Goal: Task Accomplishment & Management: Manage account settings

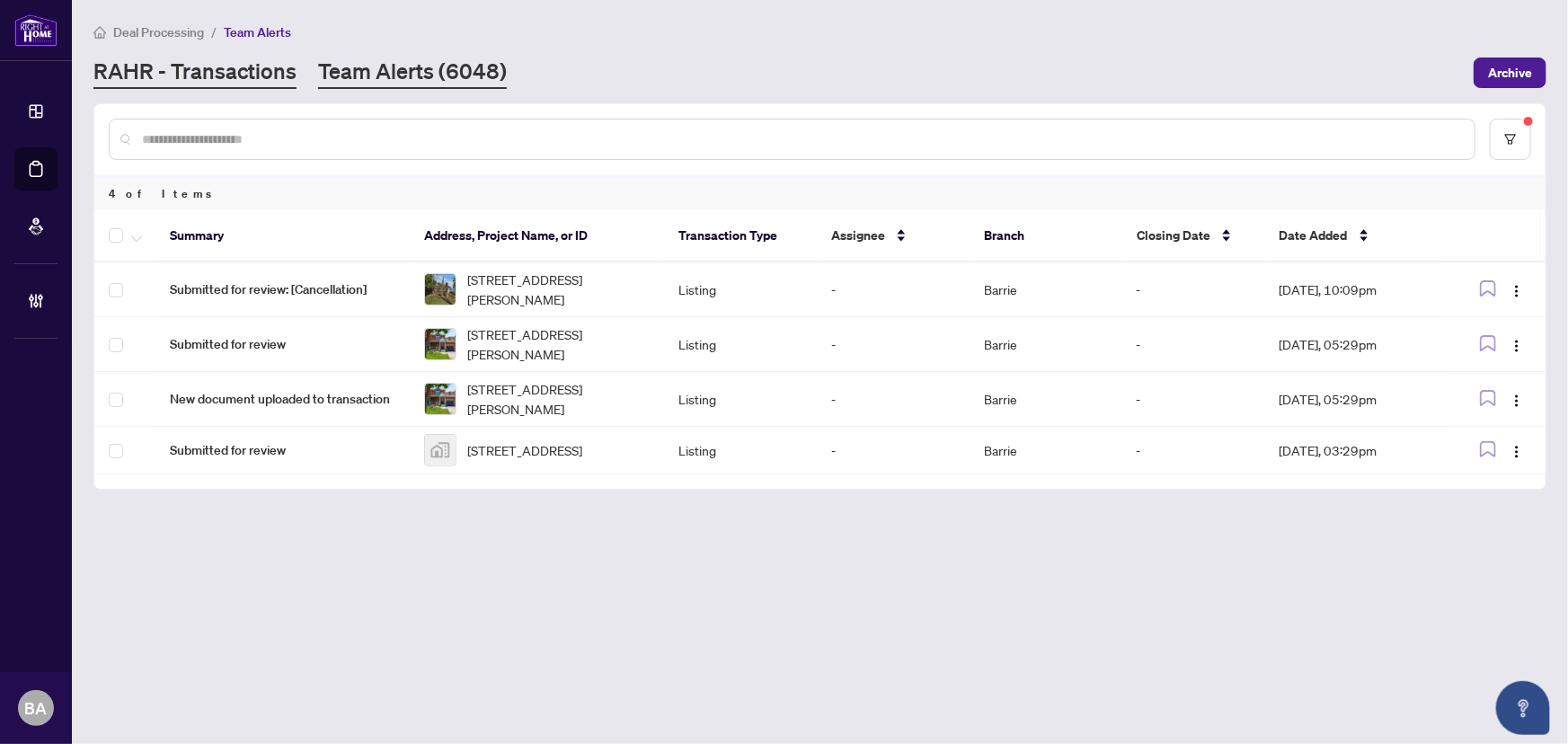
click at [230, 81] on link "RAHR - Transactions" at bounding box center [195, 73] width 203 height 33
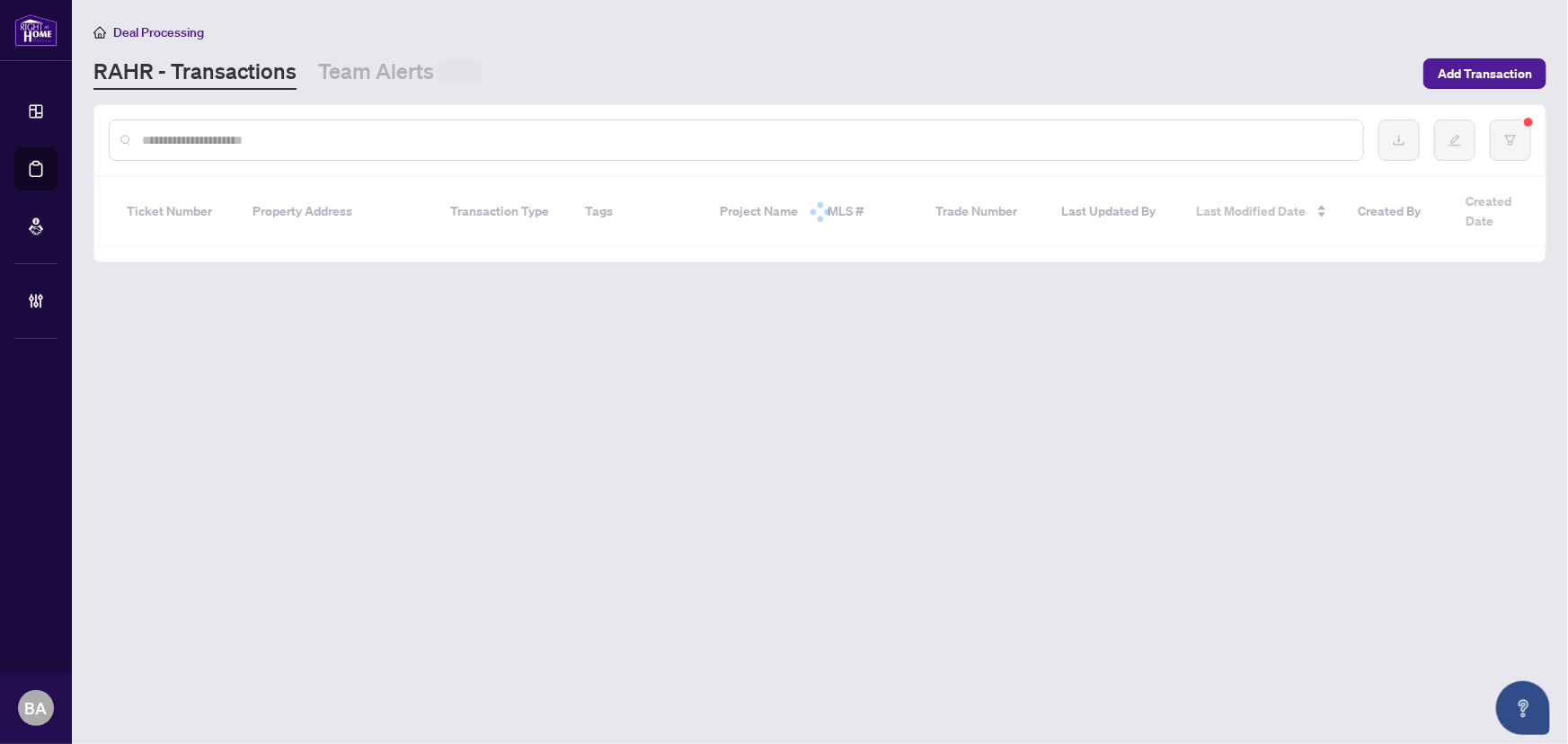
click at [233, 139] on input "text" at bounding box center [745, 140] width 1206 height 20
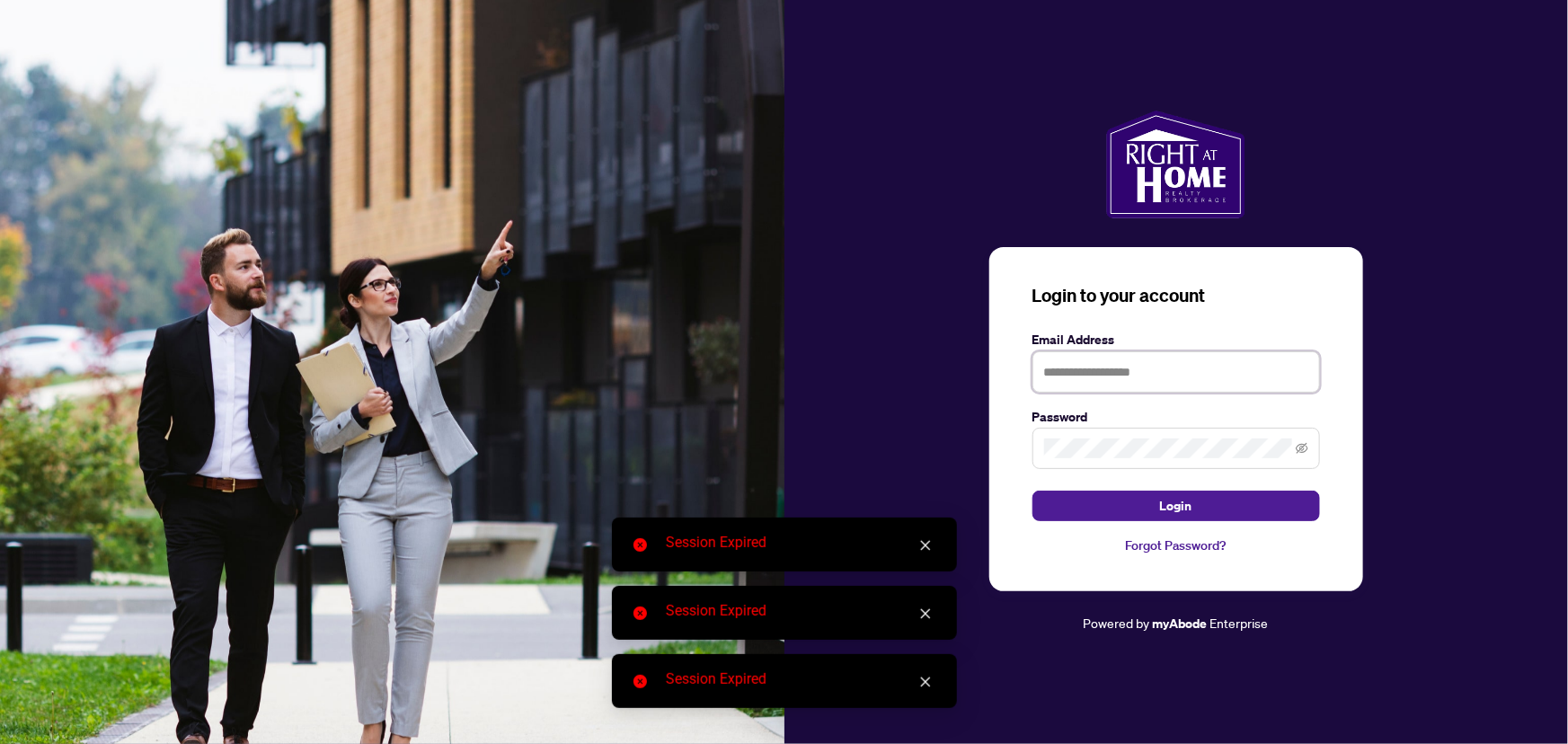
type input "**********"
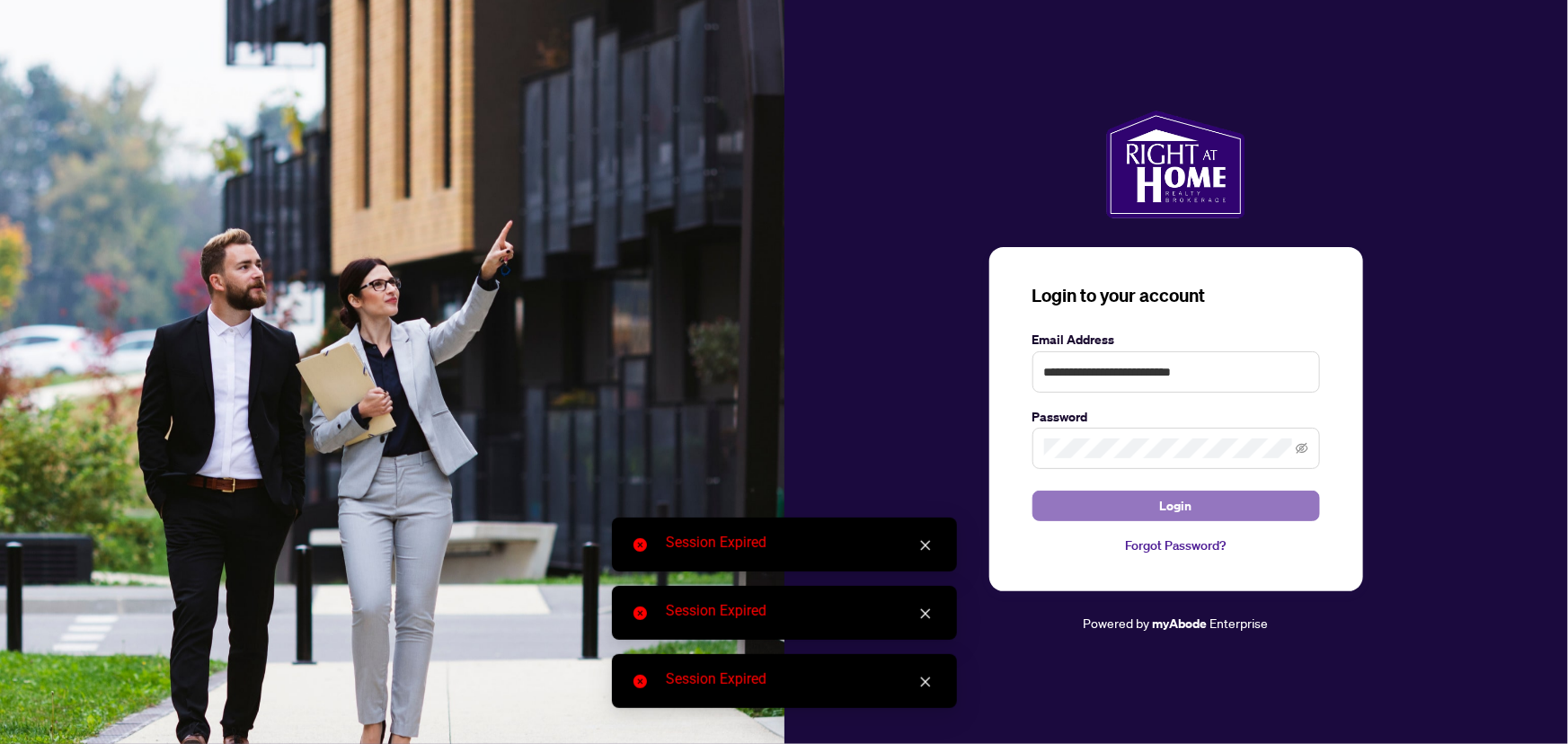
click at [1186, 500] on span "Login" at bounding box center [1177, 506] width 33 height 29
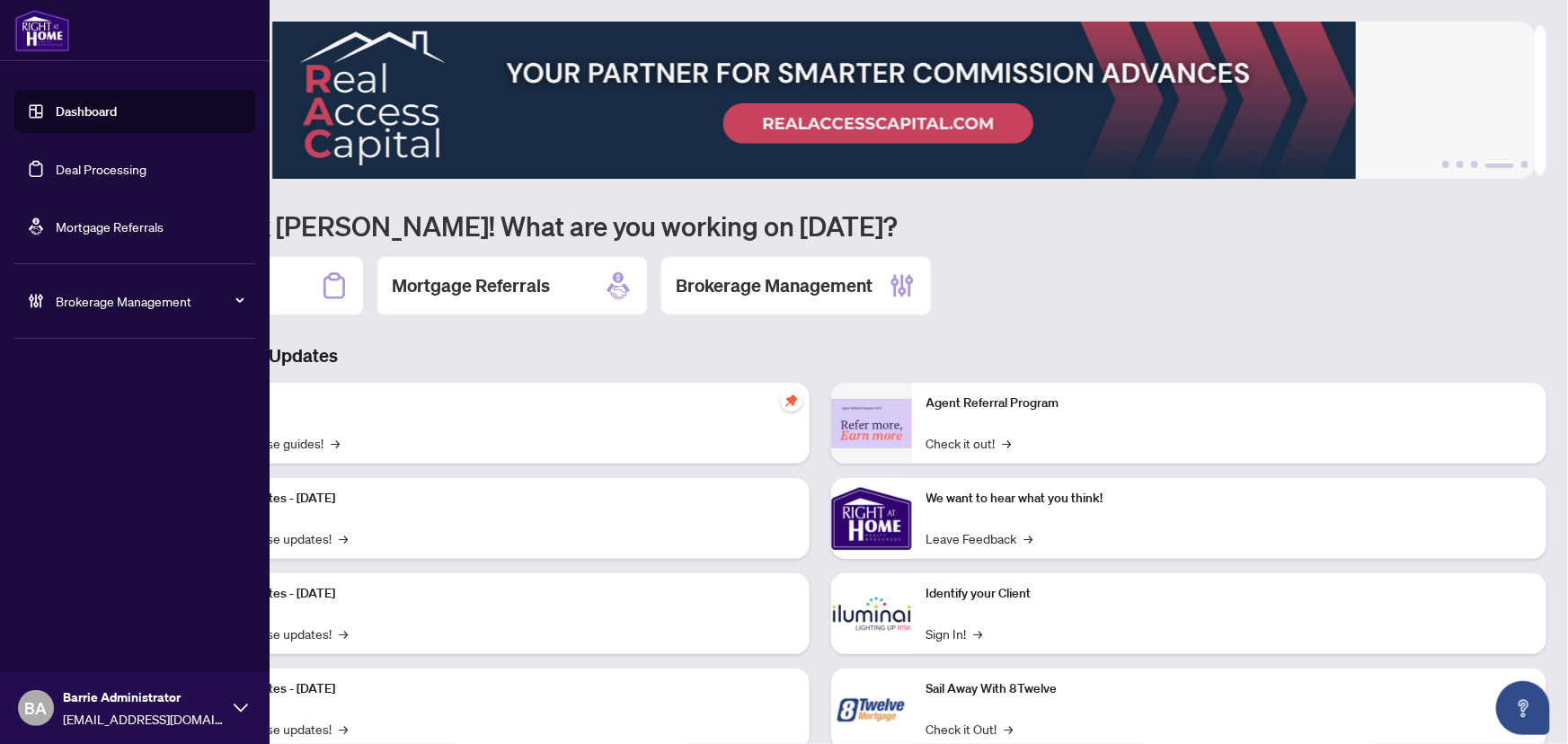
click at [147, 171] on link "Deal Processing" at bounding box center [101, 169] width 91 height 16
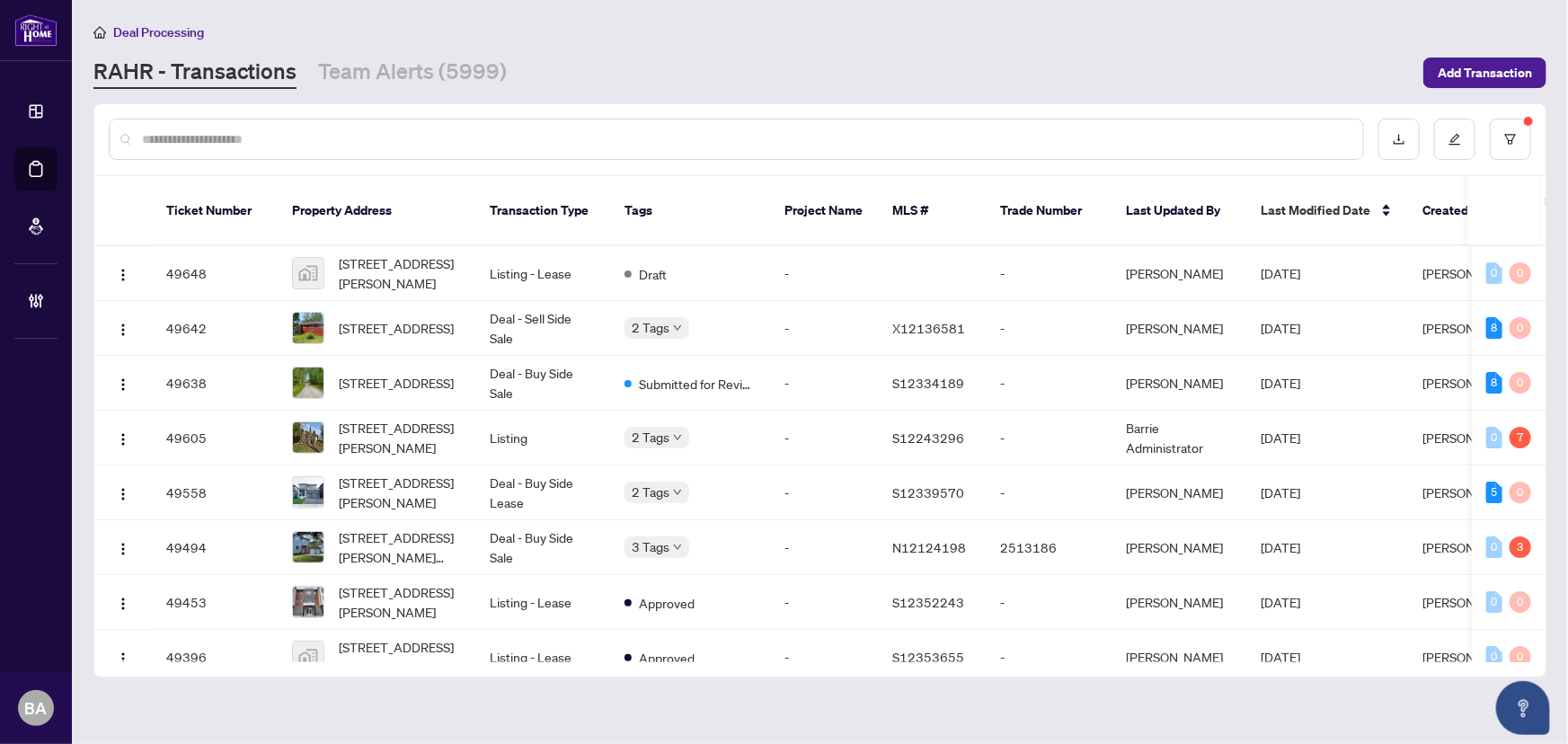
click at [290, 129] on input "text" at bounding box center [745, 139] width 1206 height 20
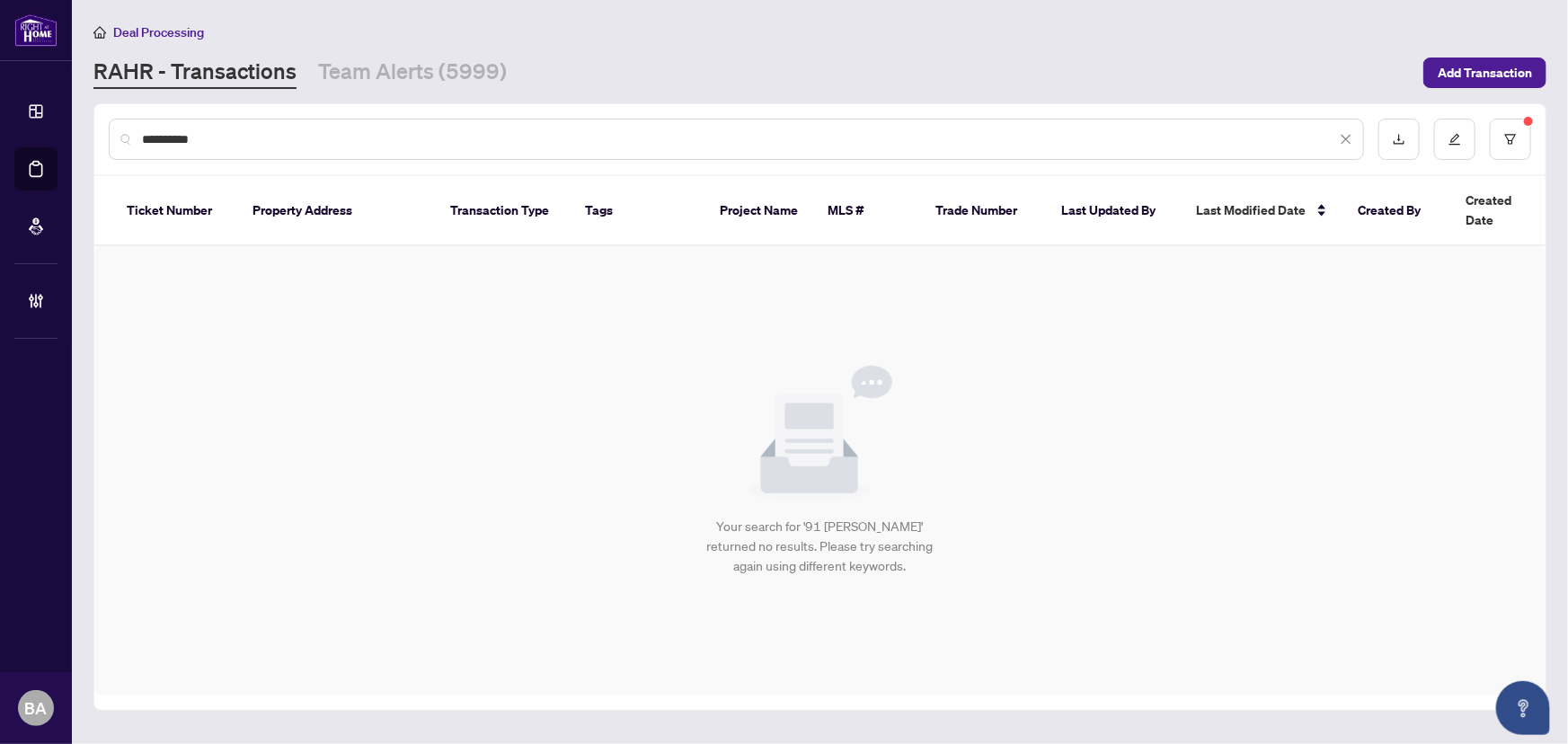
drag, startPoint x: 159, startPoint y: 137, endPoint x: 136, endPoint y: 143, distance: 23.8
click at [136, 143] on div "**********" at bounding box center [736, 139] width 1255 height 41
type input "*******"
click at [396, 77] on link "Team Alerts (5999)" at bounding box center [412, 73] width 189 height 33
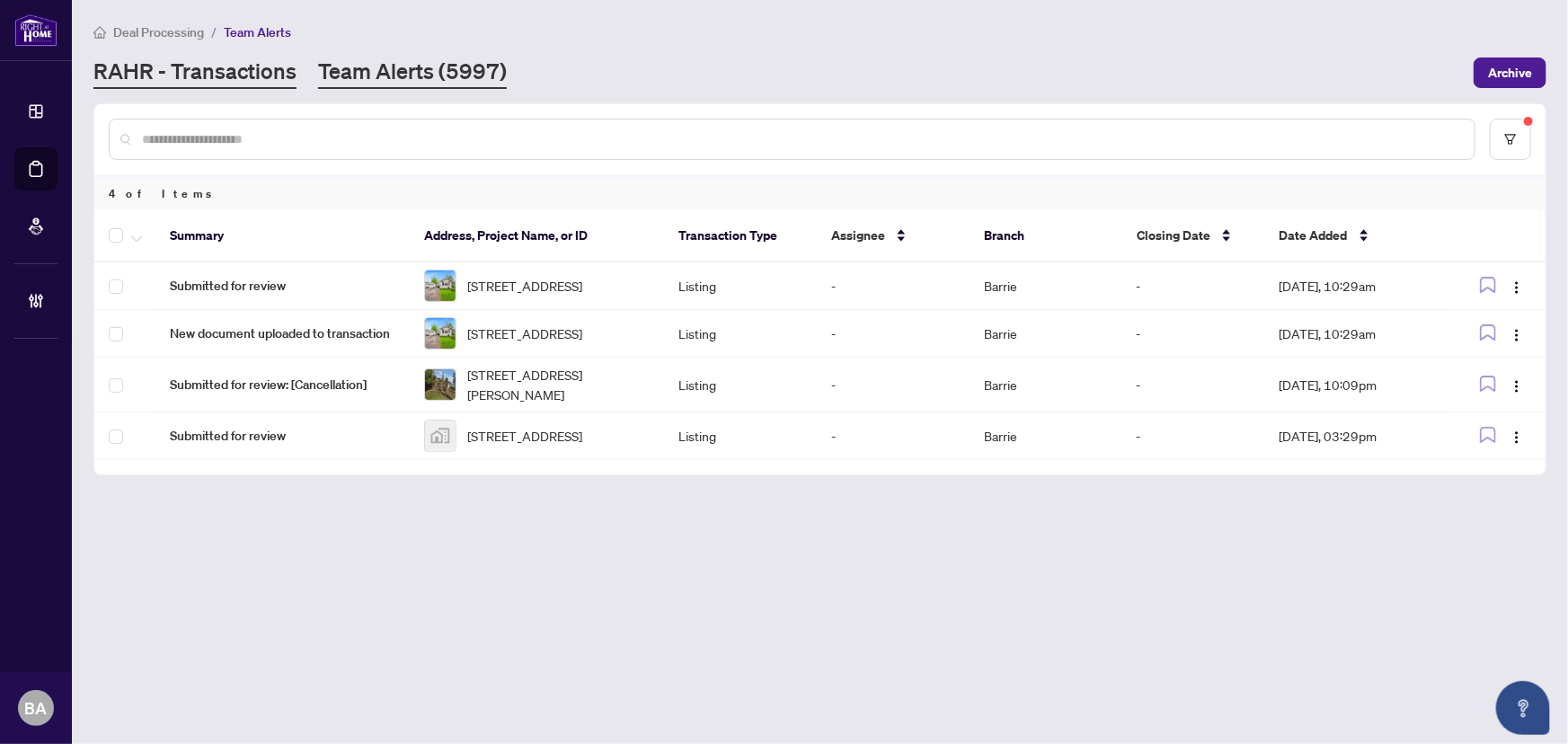
click at [154, 78] on link "RAHR - Transactions" at bounding box center [195, 73] width 203 height 33
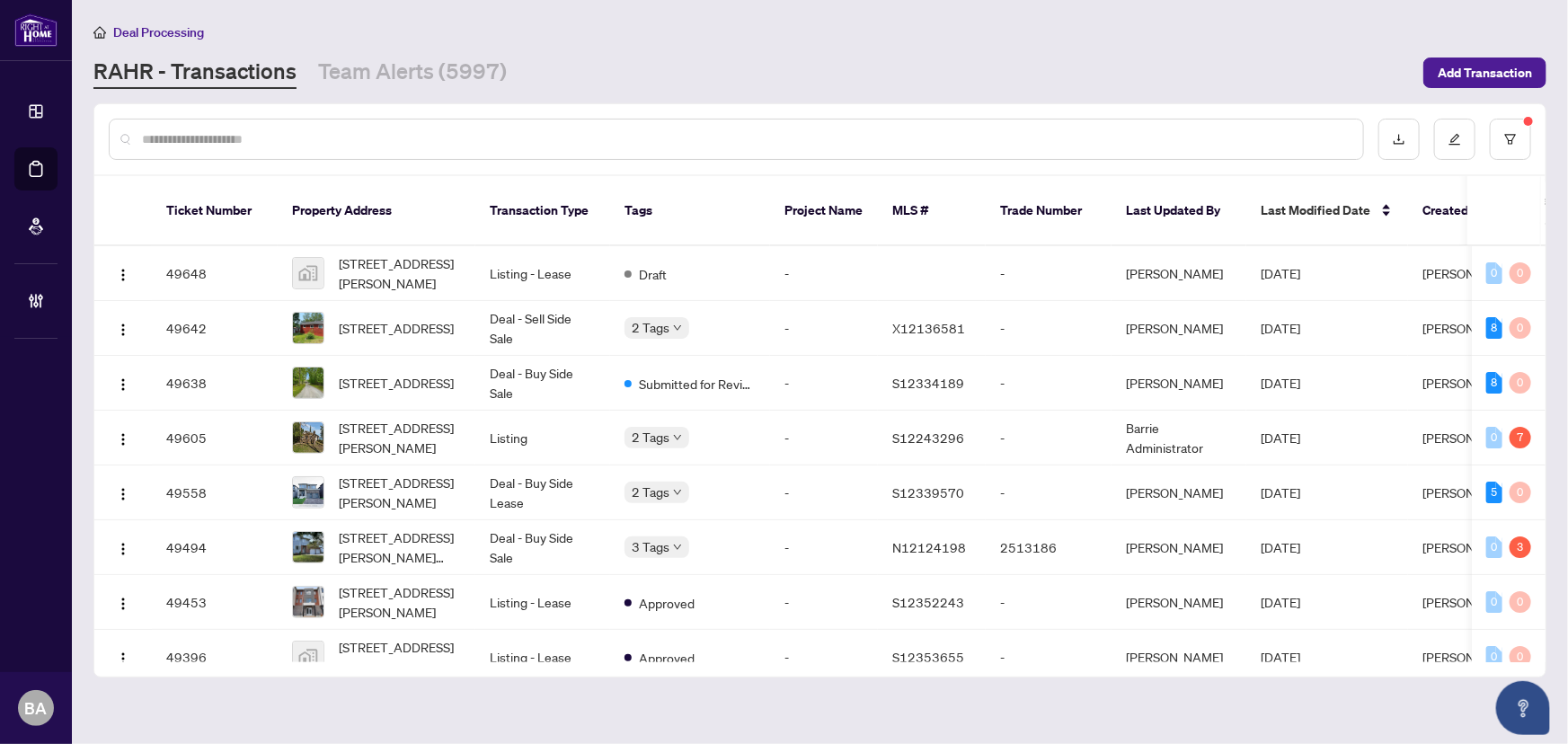
click at [244, 140] on input "text" at bounding box center [745, 139] width 1206 height 20
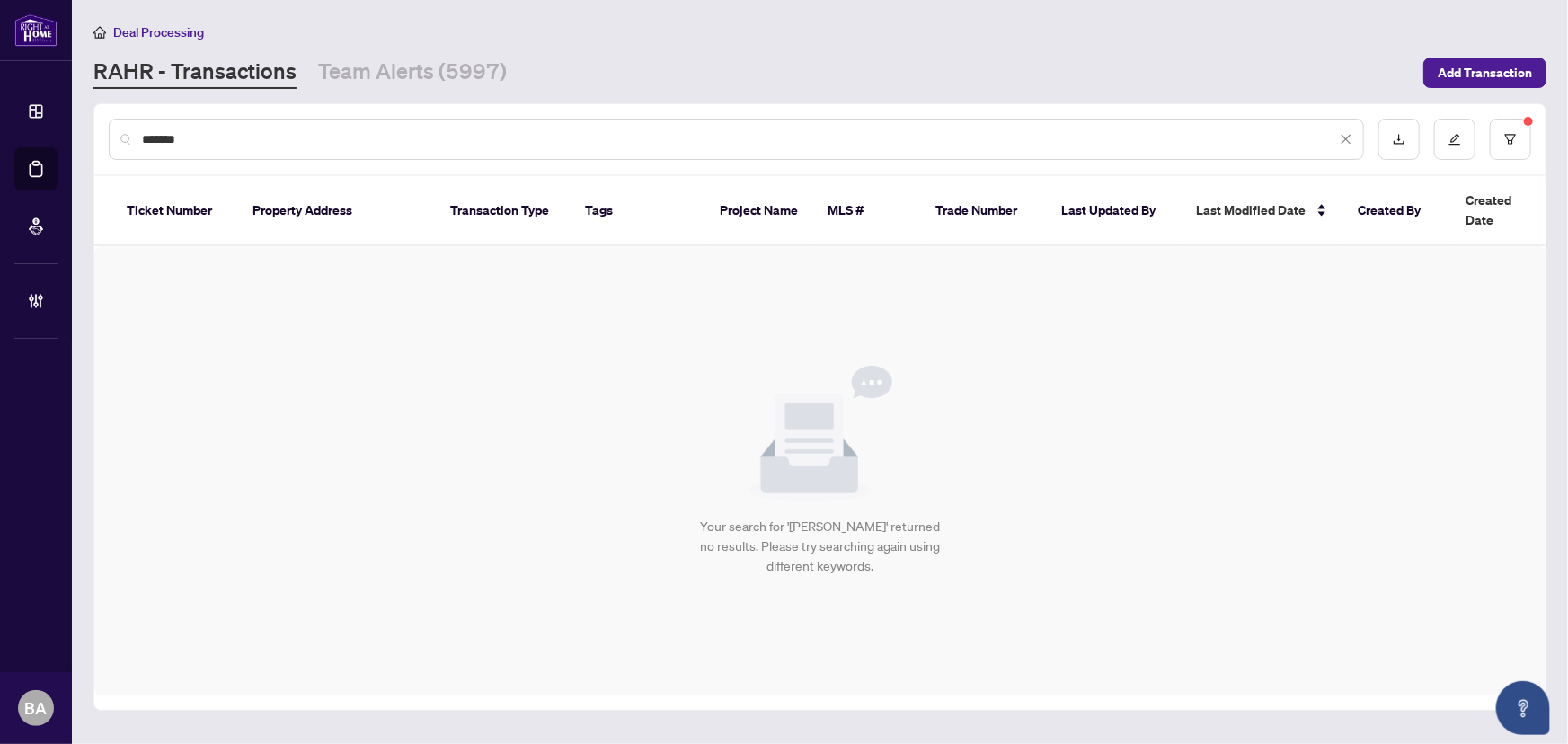
click at [168, 140] on input "*******" at bounding box center [738, 139] width 1194 height 20
type input "*******"
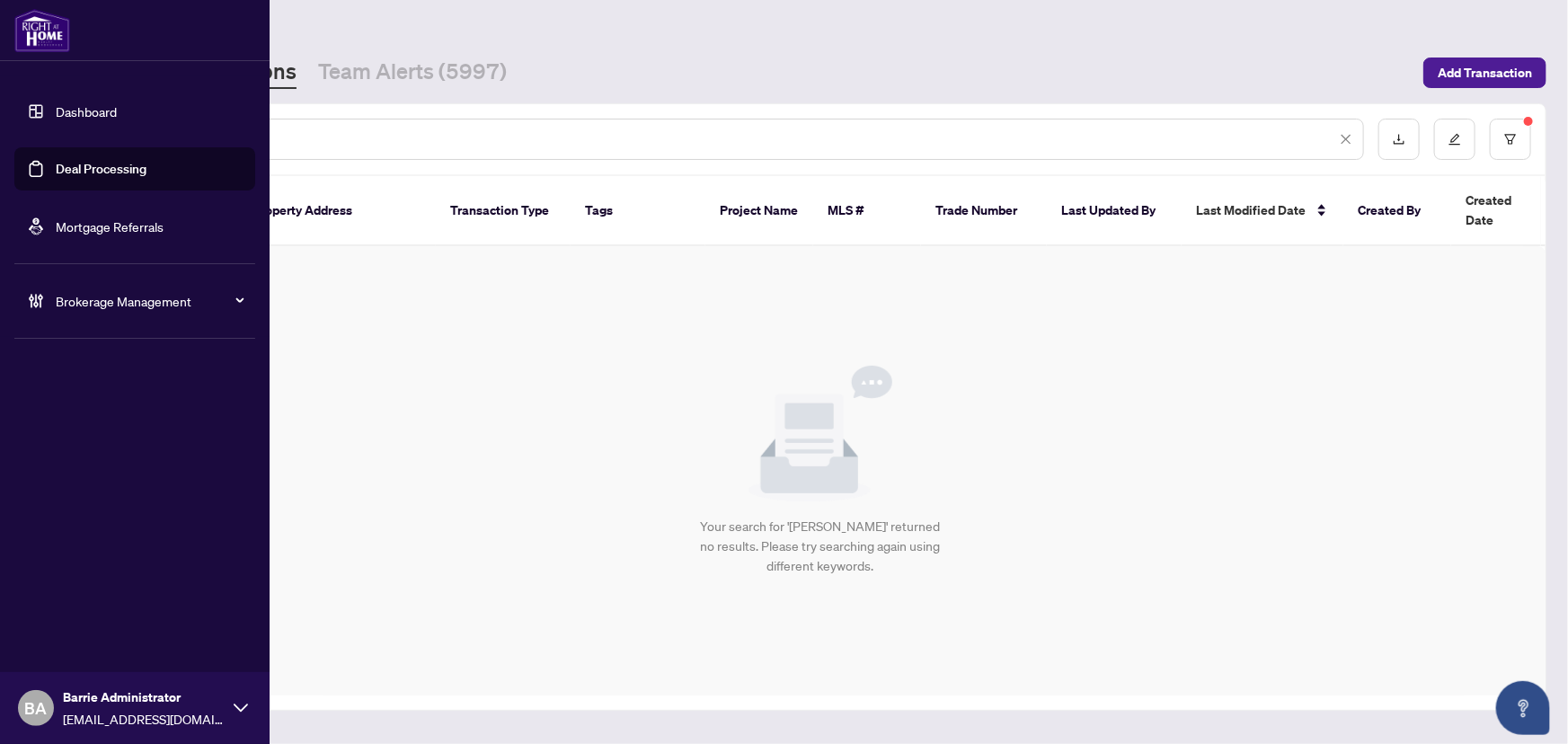
click at [81, 307] on span "Brokerage Management" at bounding box center [149, 301] width 187 height 20
click at [127, 423] on link "Manage Agents" at bounding box center [82, 430] width 89 height 16
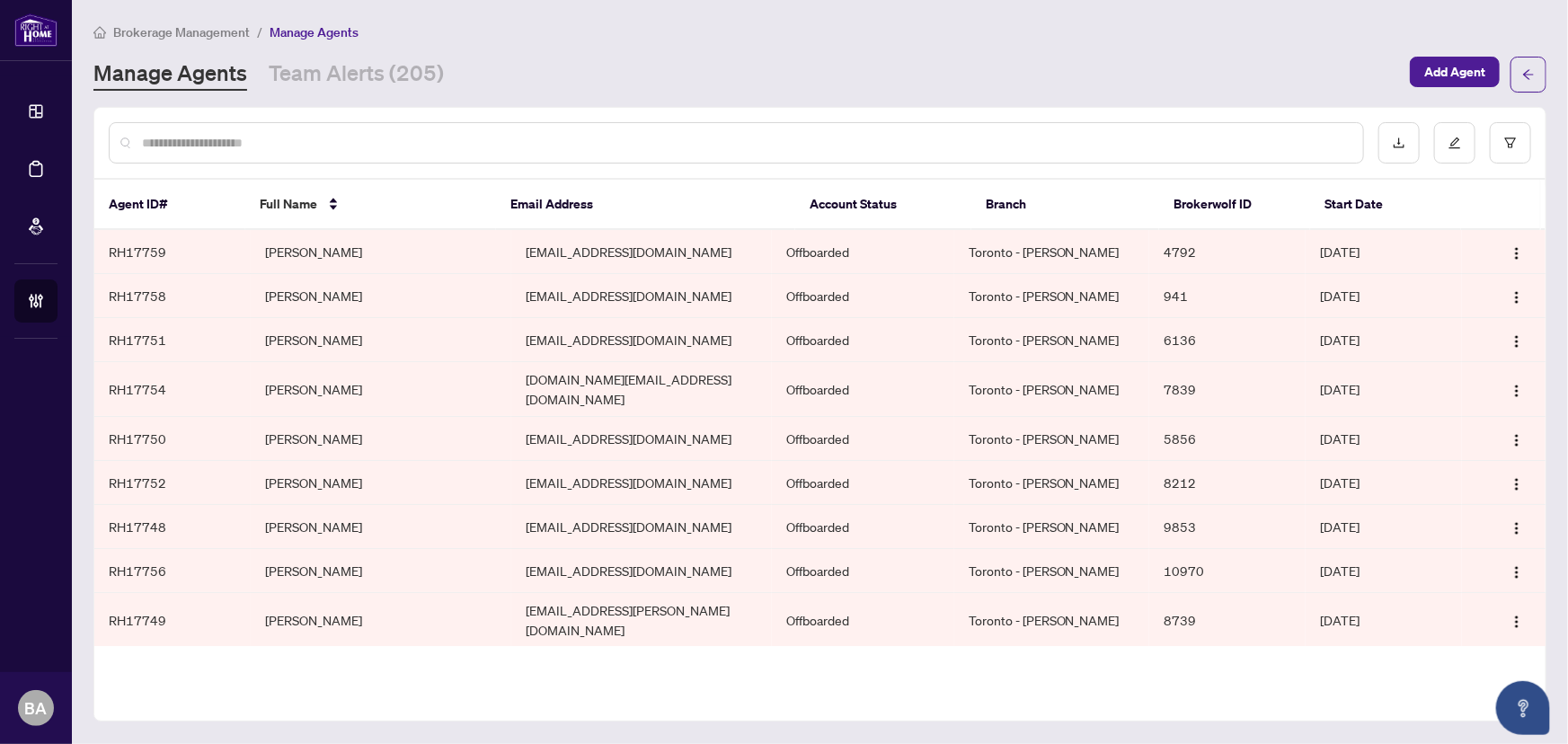
click at [216, 150] on input "text" at bounding box center [745, 143] width 1206 height 20
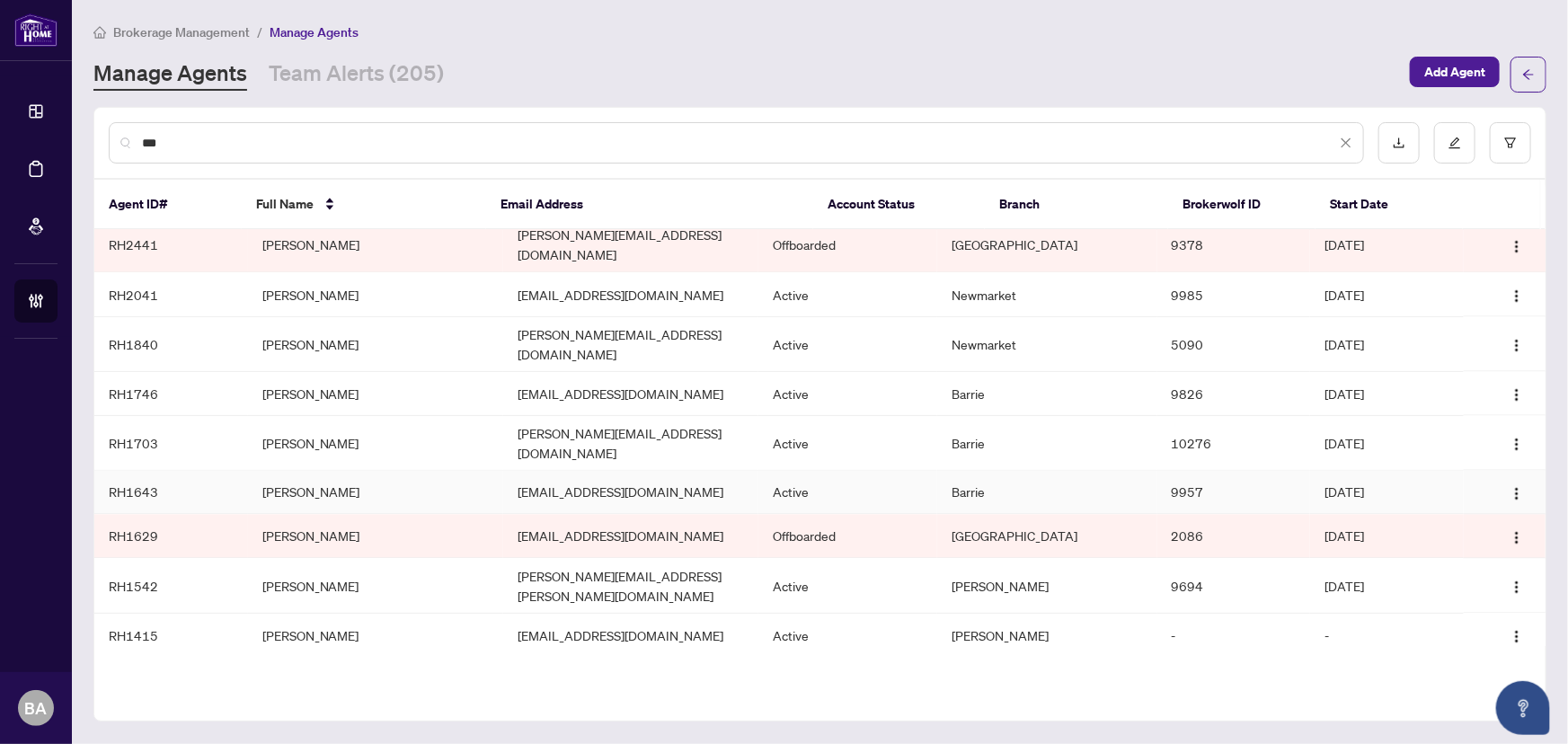
scroll to position [1629, 0]
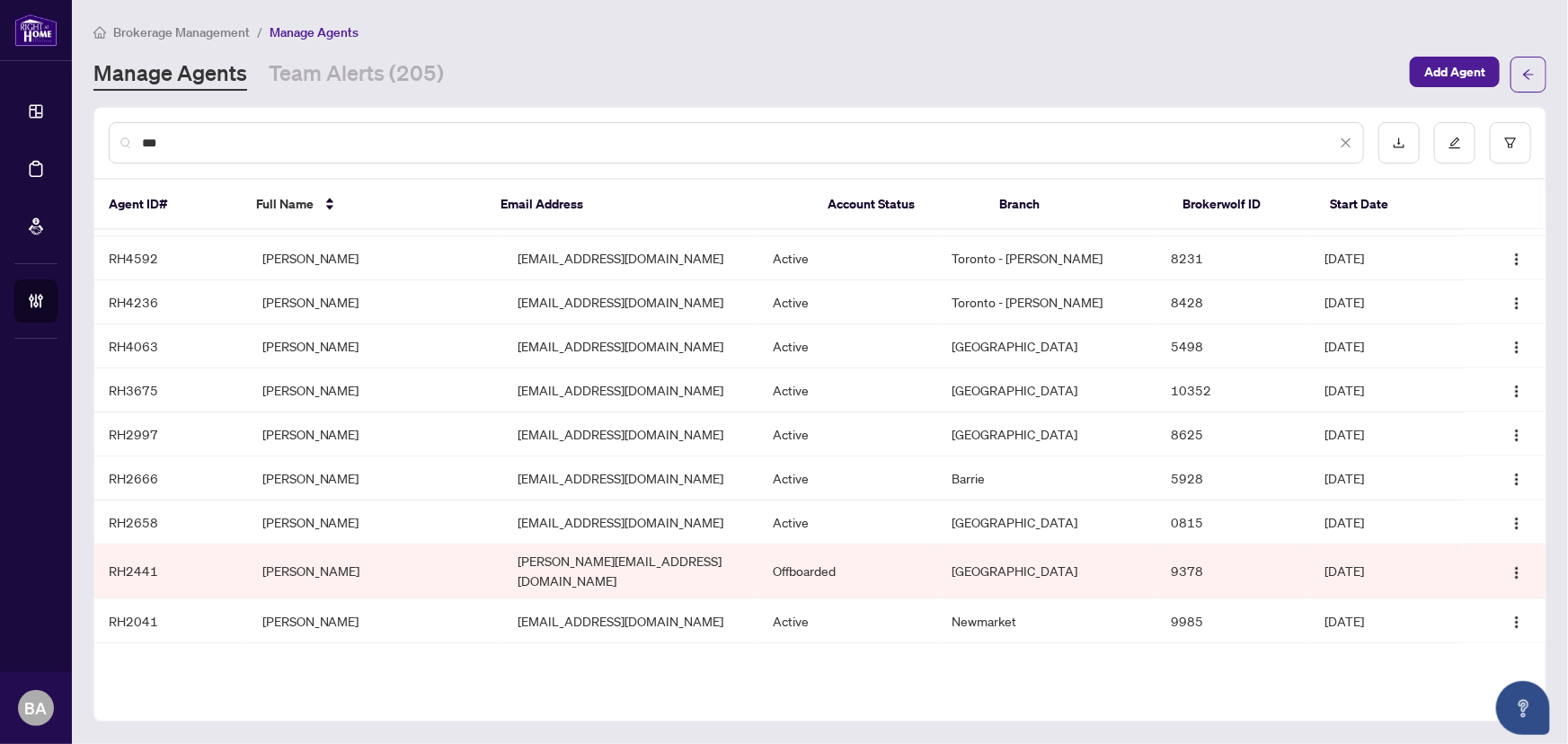
type input "***"
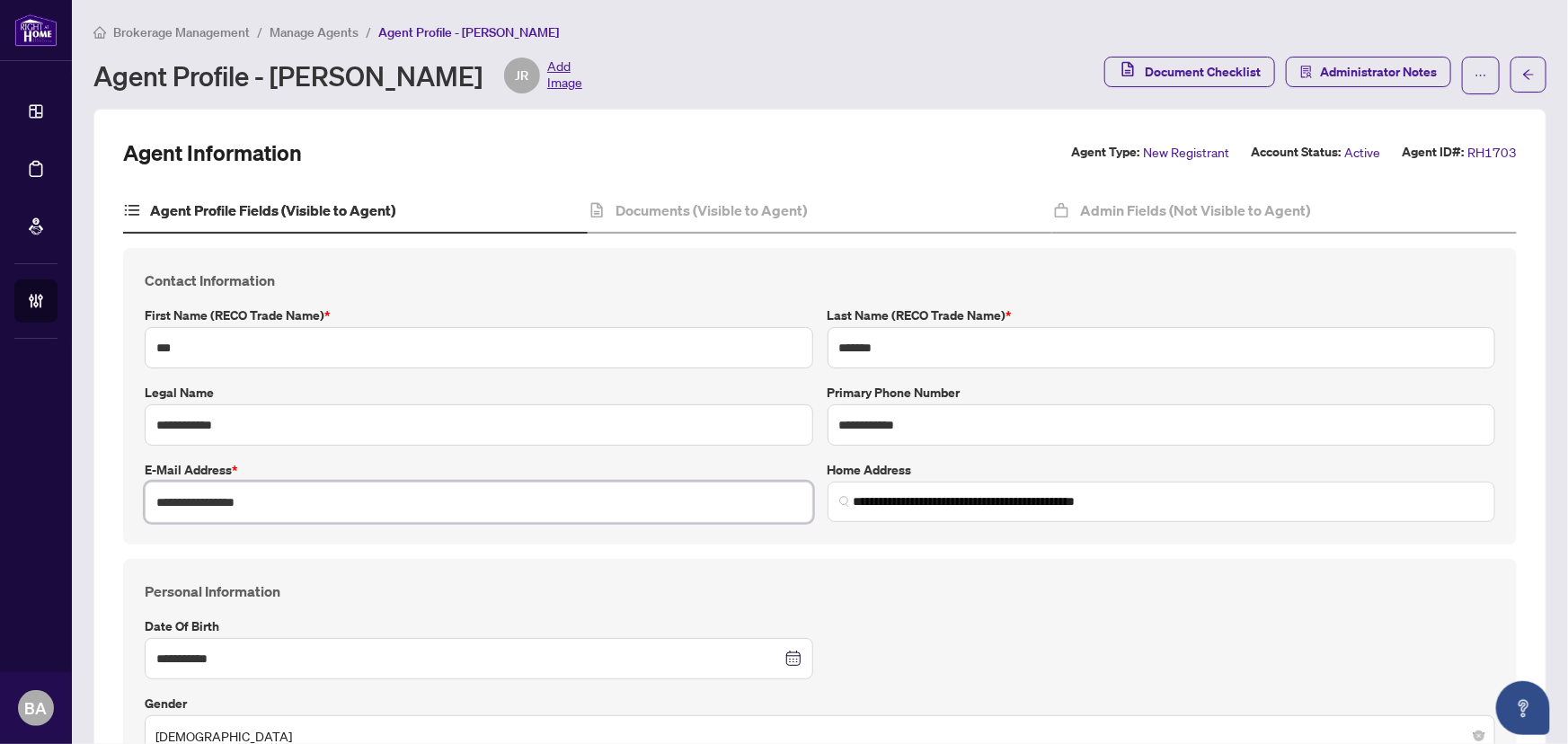
drag, startPoint x: 259, startPoint y: 501, endPoint x: 154, endPoint y: 519, distance: 106.5
click at [154, 519] on input "**********" at bounding box center [479, 501] width 668 height 41
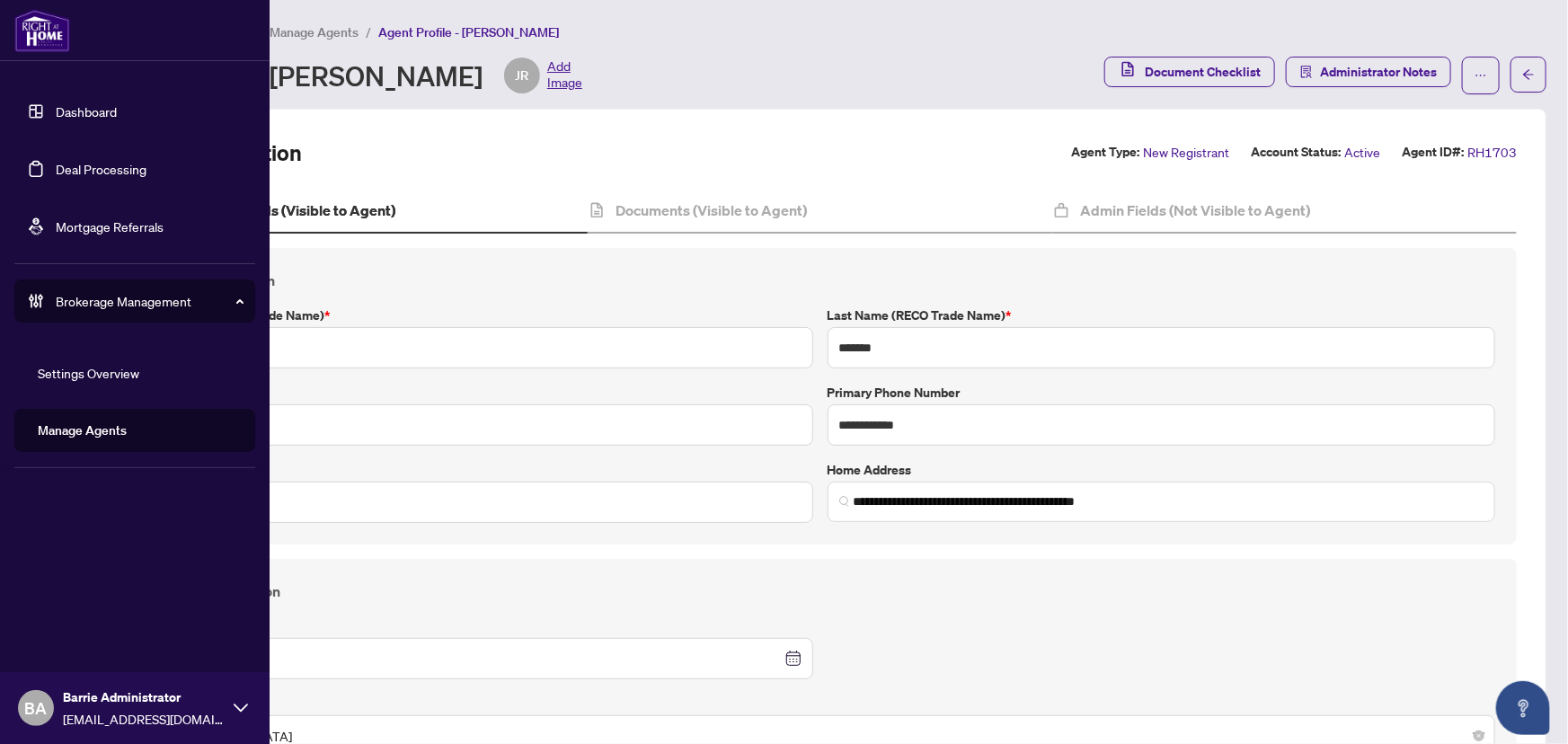
click at [75, 170] on link "Deal Processing" at bounding box center [101, 169] width 91 height 16
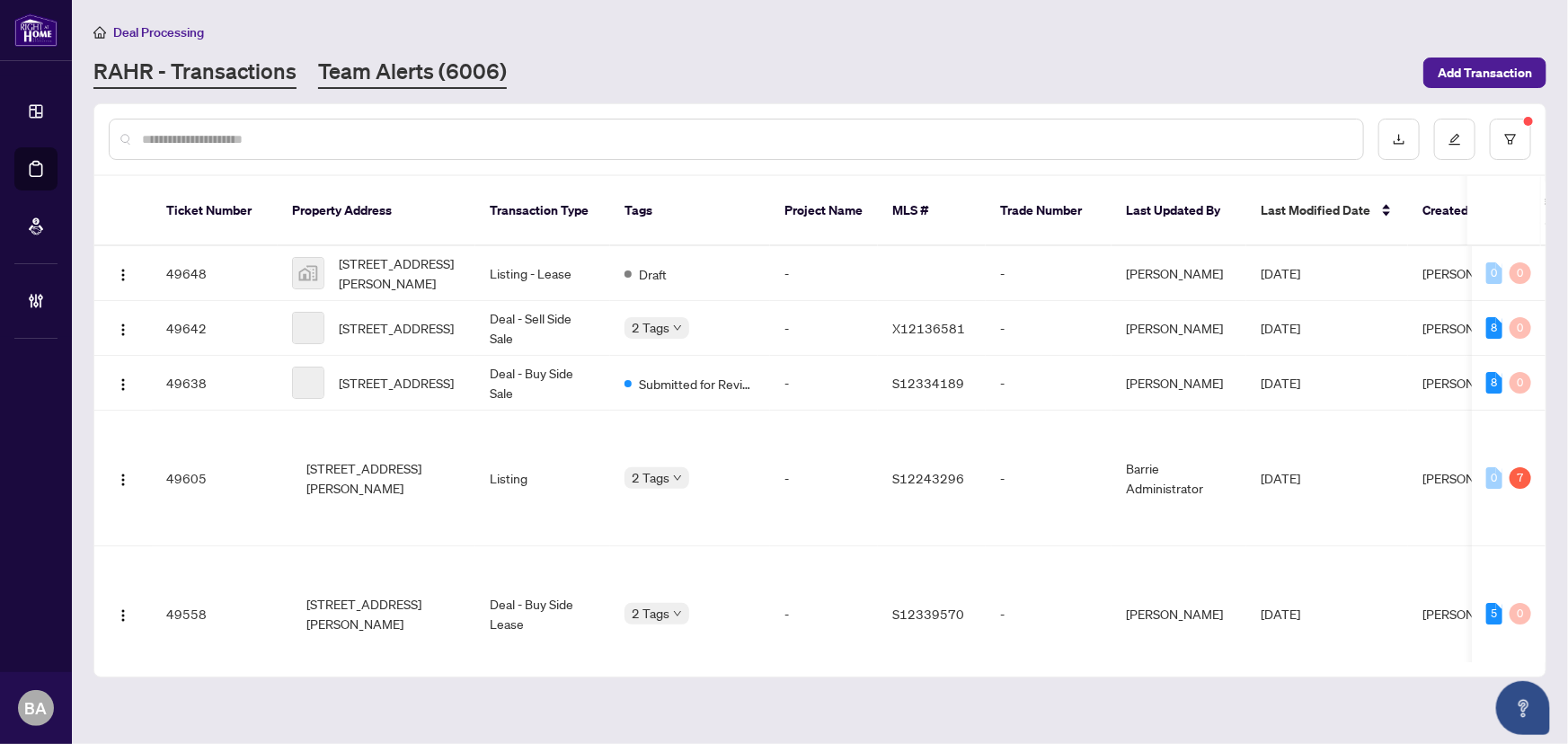
click at [424, 60] on link "Team Alerts (6006)" at bounding box center [412, 73] width 189 height 33
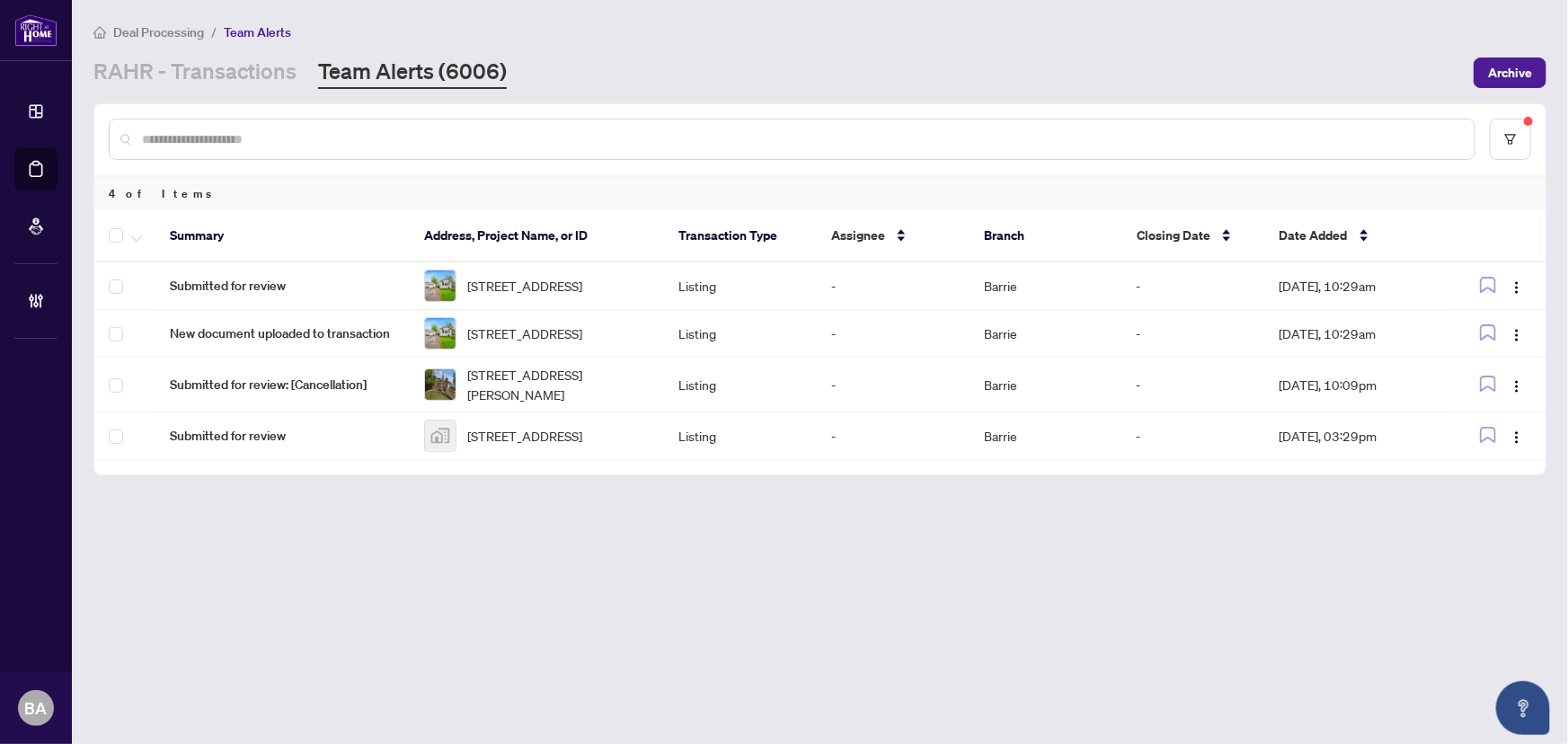
click at [1537, 134] on div at bounding box center [819, 139] width 1451 height 70
click at [1484, 135] on div at bounding box center [819, 139] width 1451 height 70
click at [1499, 135] on button "button" at bounding box center [1510, 139] width 41 height 41
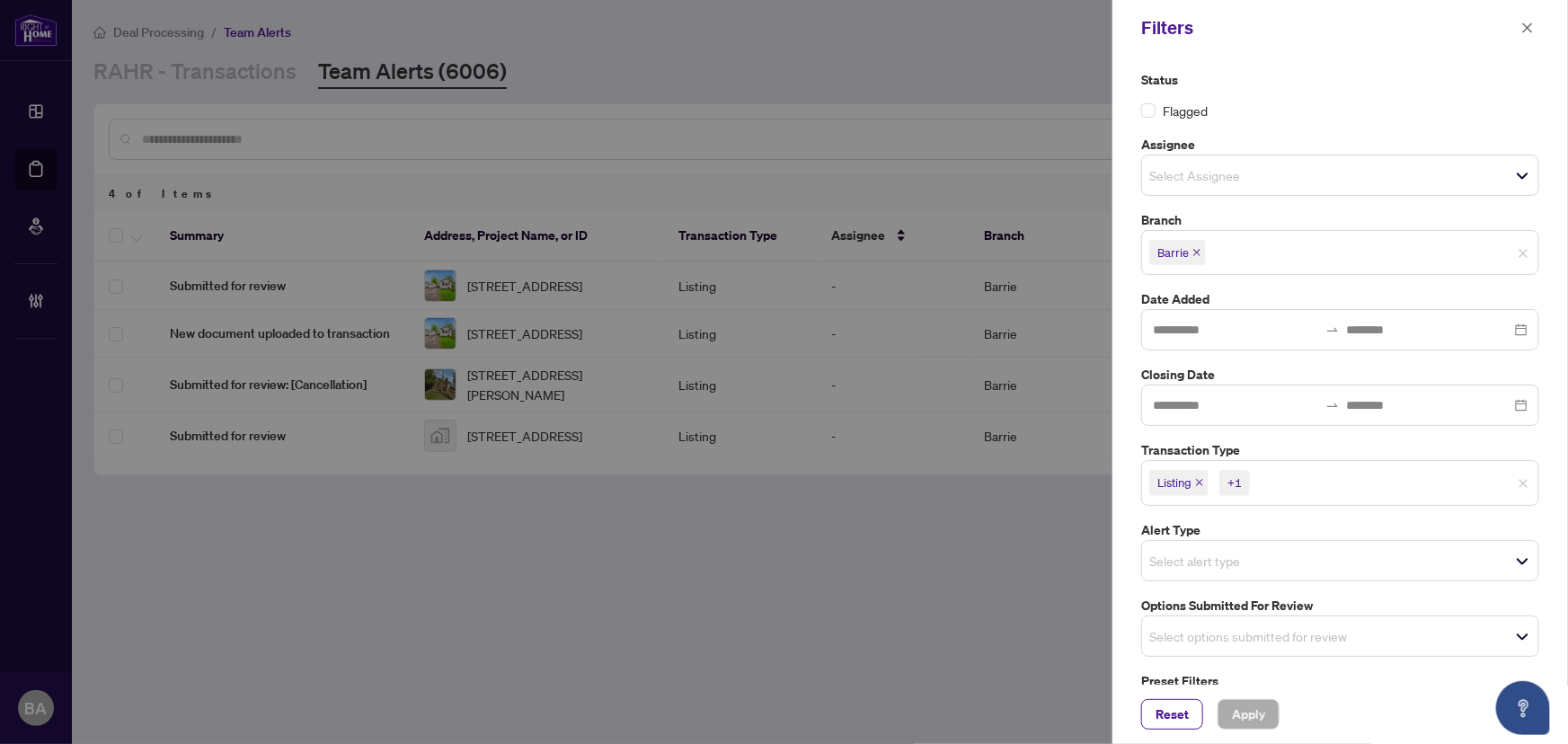
click at [1205, 485] on span "Listing" at bounding box center [1179, 482] width 59 height 25
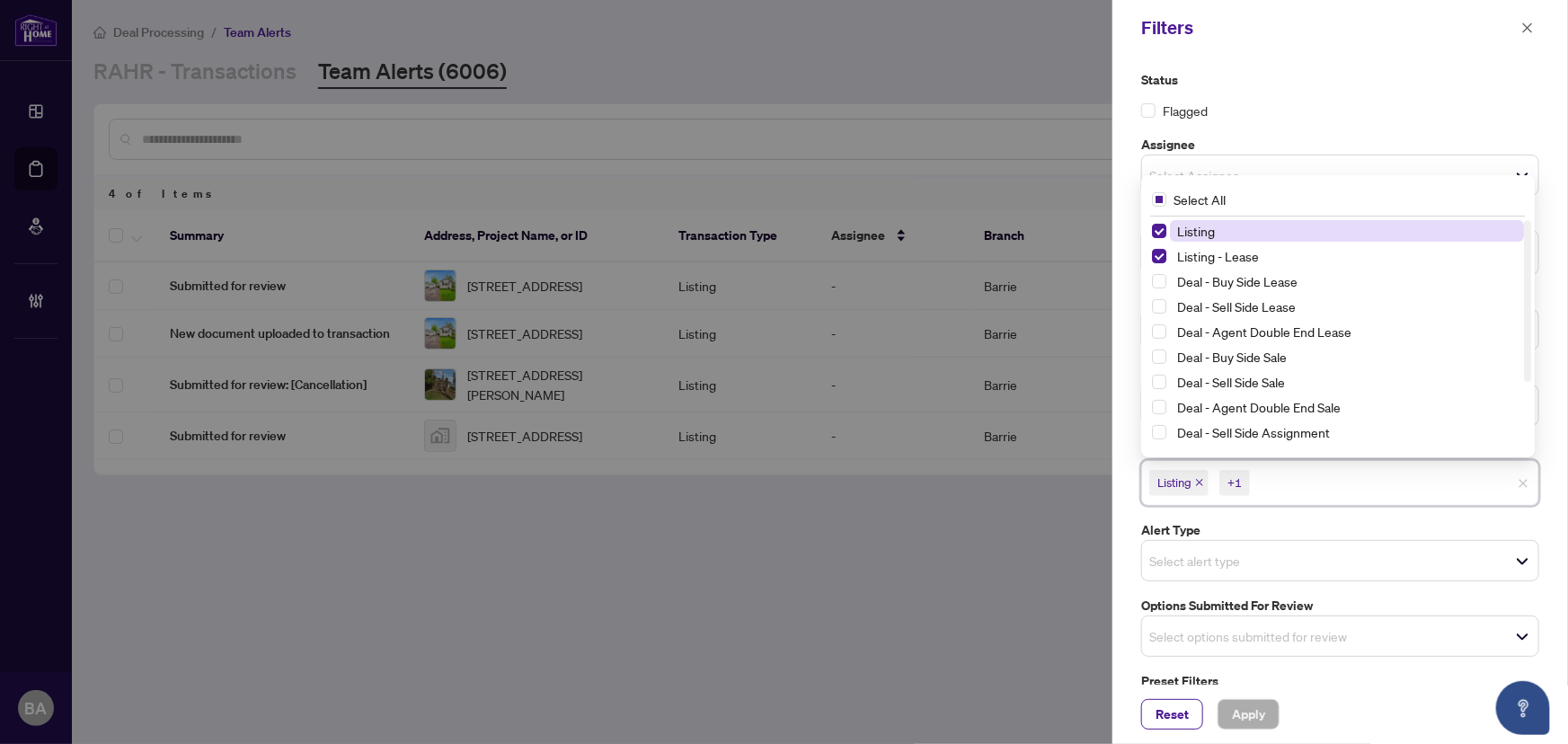
click at [1201, 484] on icon "close" at bounding box center [1199, 482] width 9 height 9
click at [1235, 478] on icon "close" at bounding box center [1239, 482] width 9 height 9
click at [1299, 637] on span "Select options submitted for review" at bounding box center [1340, 632] width 396 height 25
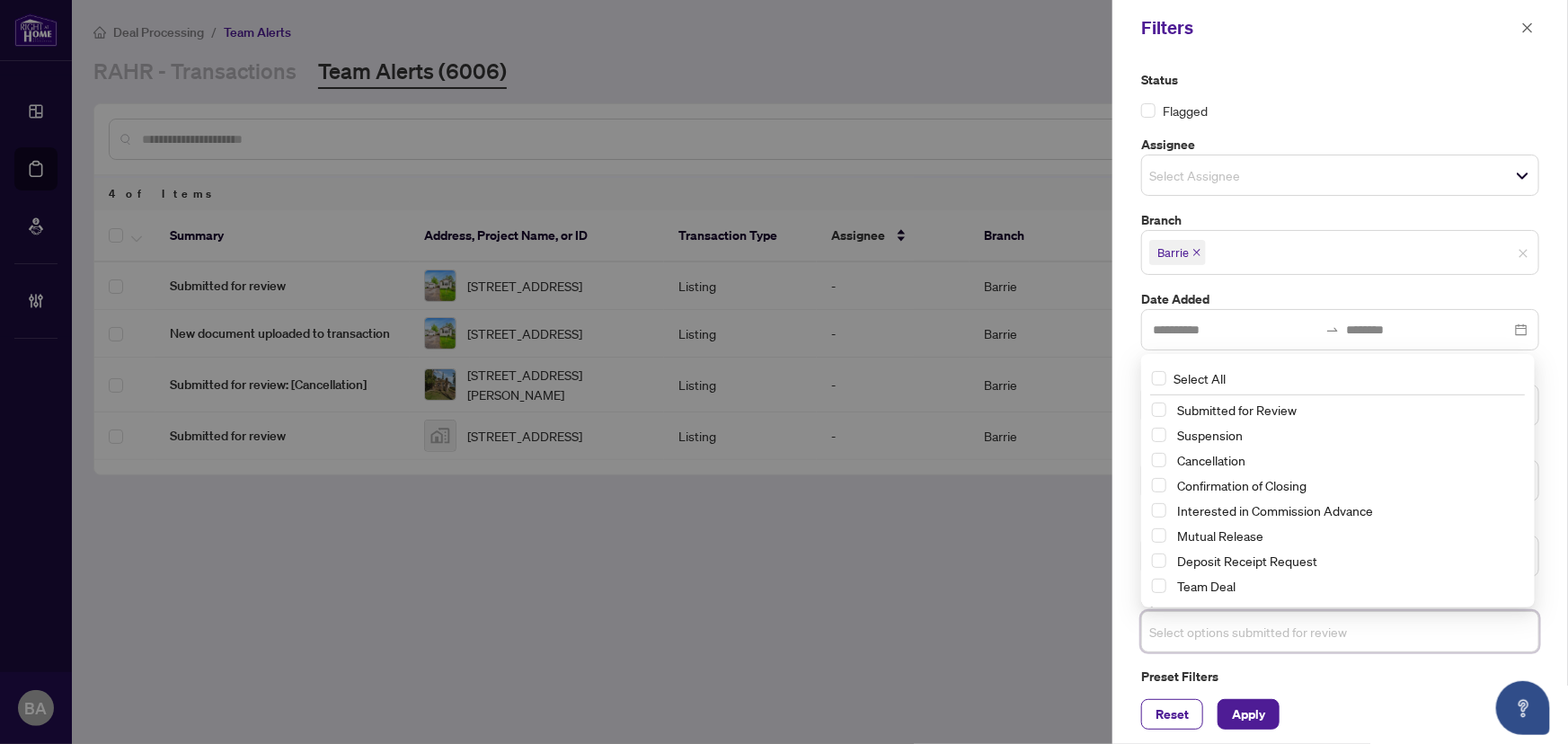
click at [1168, 464] on div "Cancellation" at bounding box center [1338, 460] width 372 height 21
click at [1163, 457] on span "Select Cancellation" at bounding box center [1158, 459] width 14 height 14
click at [1163, 434] on span "Select Suspension" at bounding box center [1158, 435] width 14 height 14
click at [1158, 529] on span "Select Mutual Release" at bounding box center [1158, 536] width 14 height 14
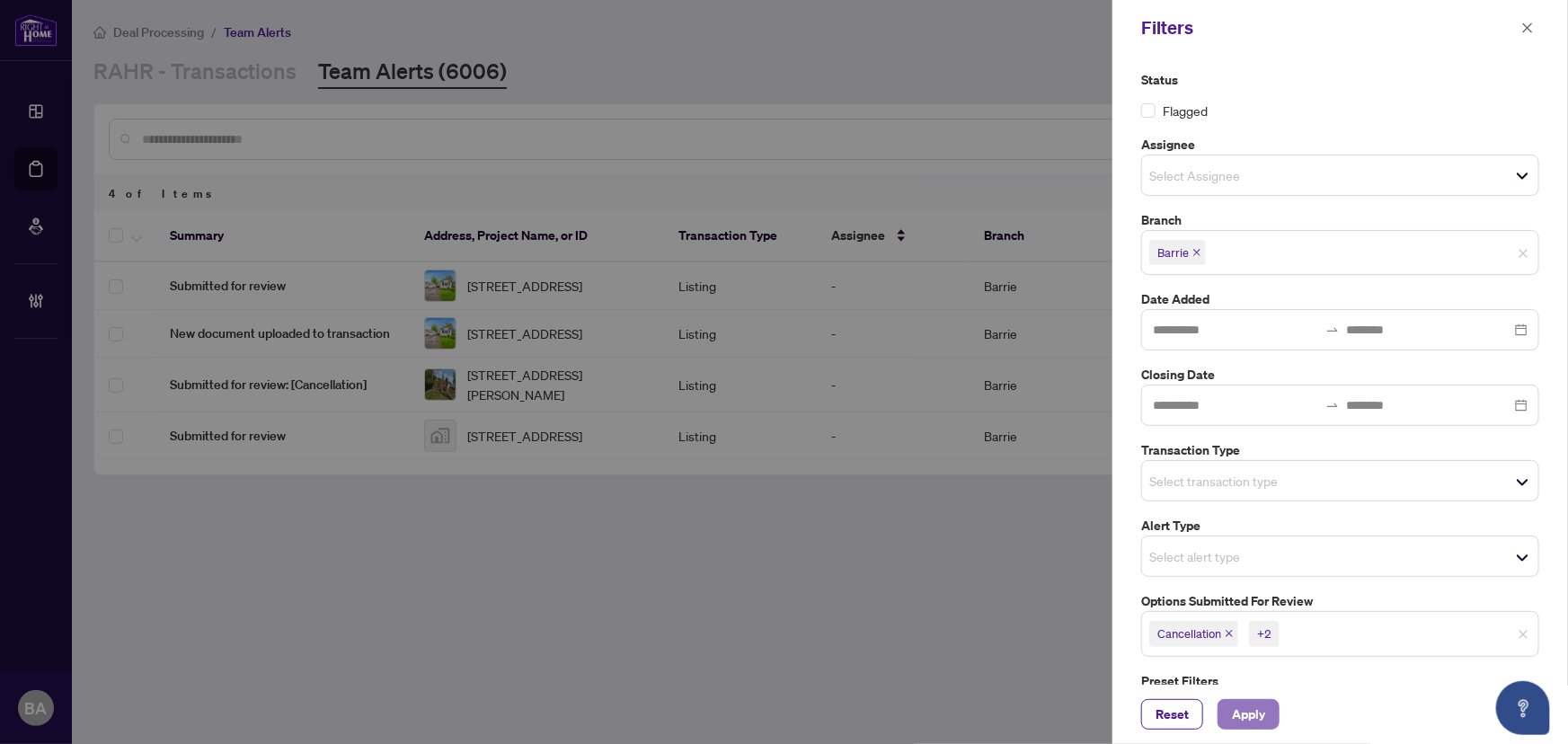
click at [1256, 718] on span "Apply" at bounding box center [1249, 714] width 34 height 29
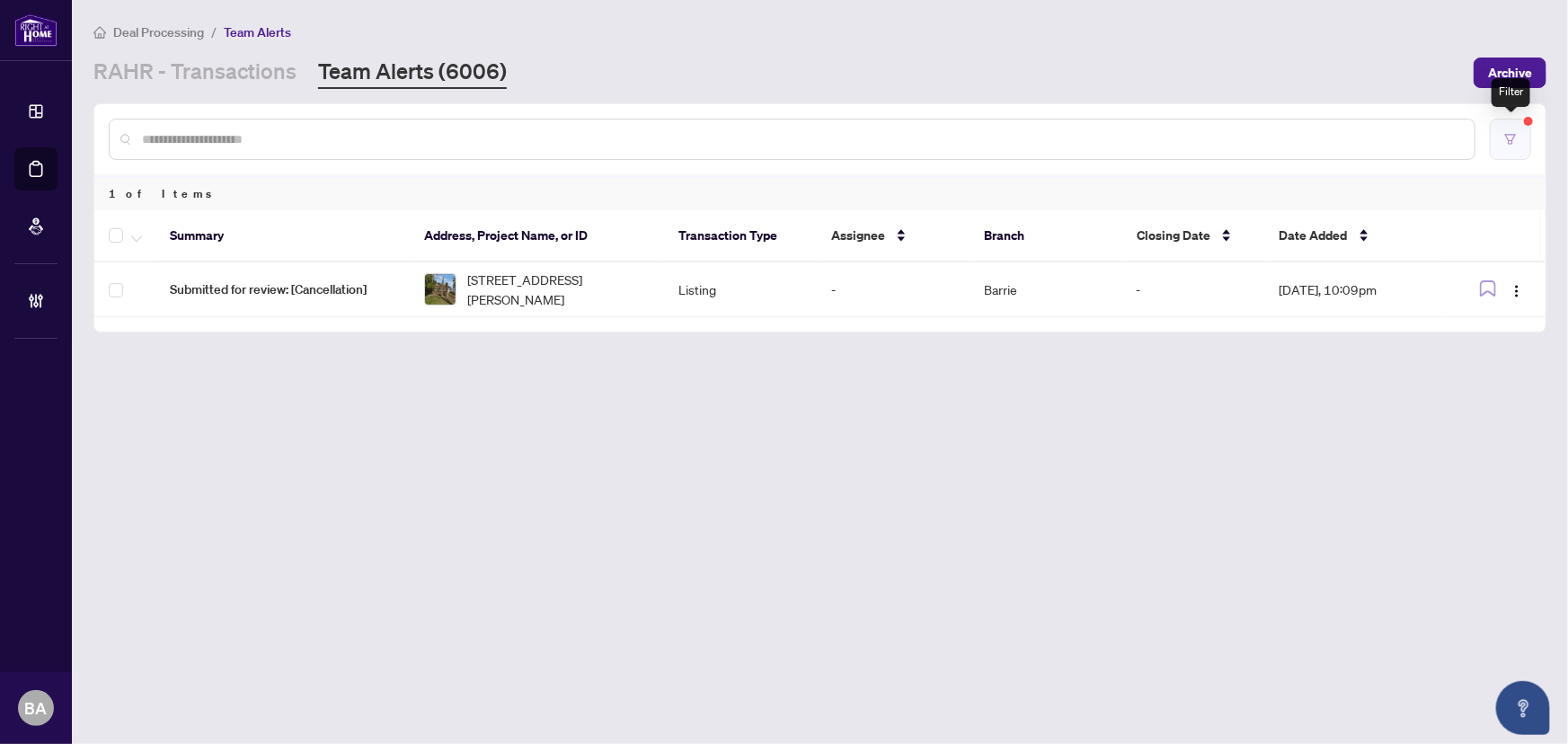
click at [1508, 140] on icon "filter" at bounding box center [1510, 139] width 12 height 12
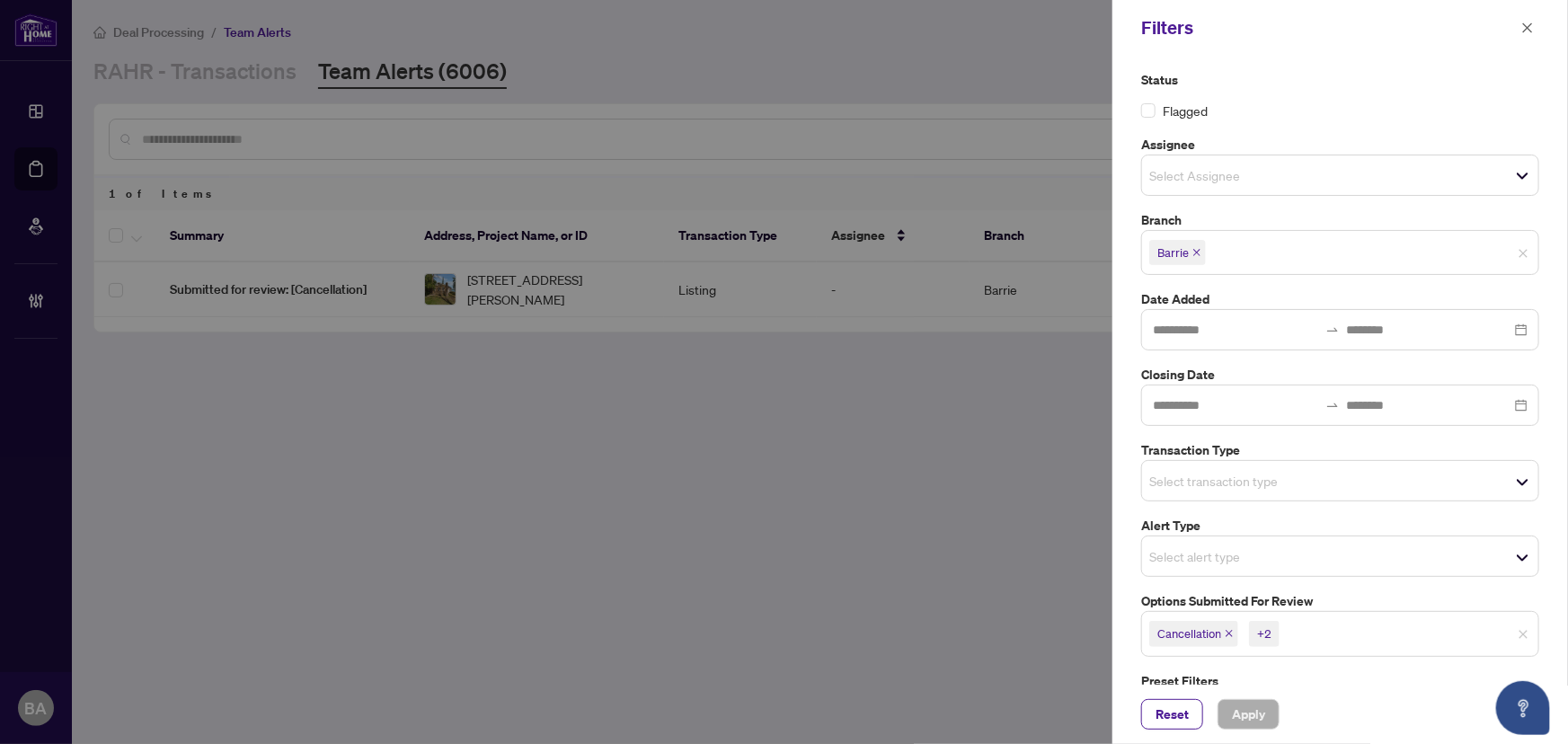
click at [1229, 632] on icon "close" at bounding box center [1229, 633] width 9 height 9
click at [1221, 633] on span "Suspension" at bounding box center [1191, 633] width 84 height 25
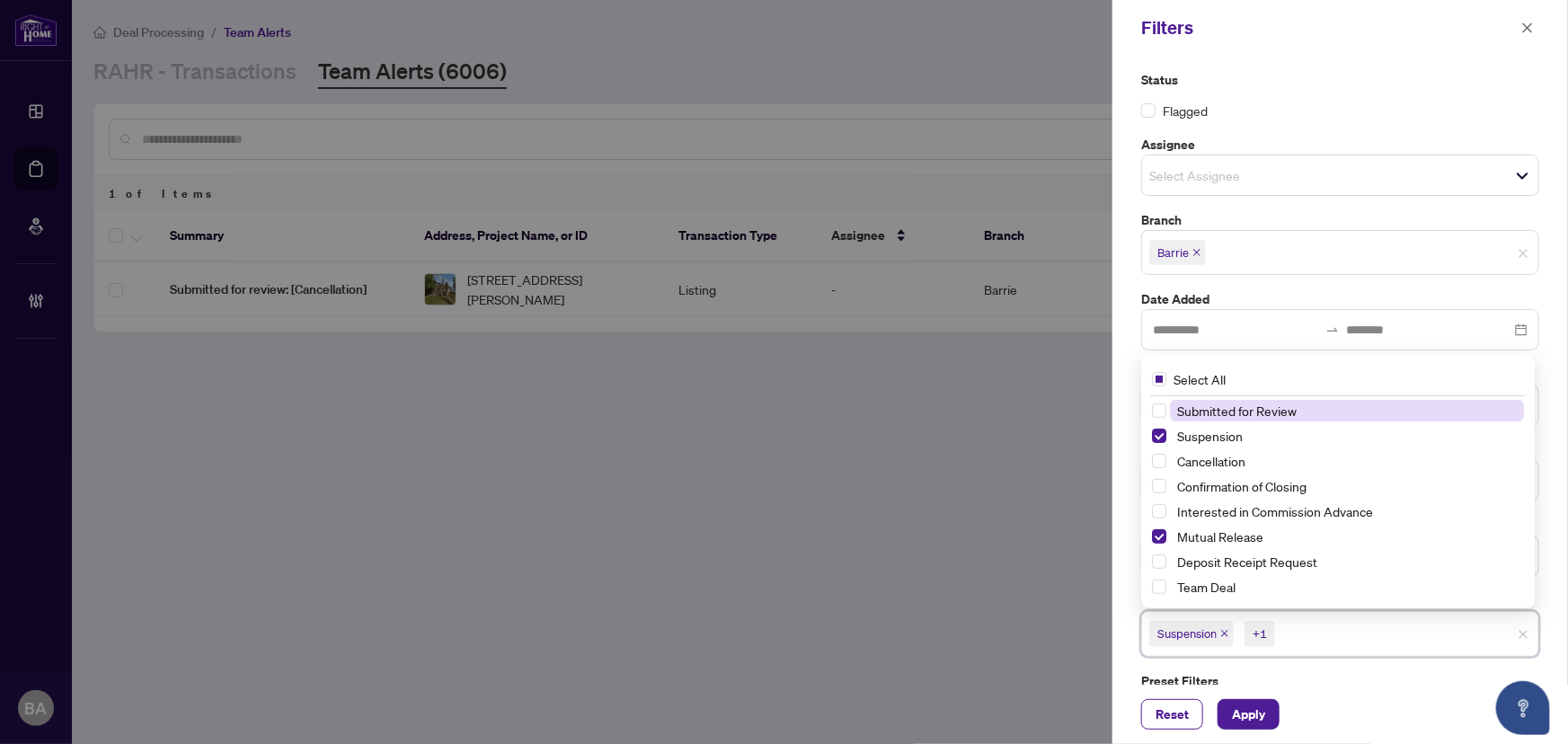
click at [1226, 633] on icon "close" at bounding box center [1224, 634] width 7 height 7
click at [1241, 631] on icon "close" at bounding box center [1243, 633] width 9 height 9
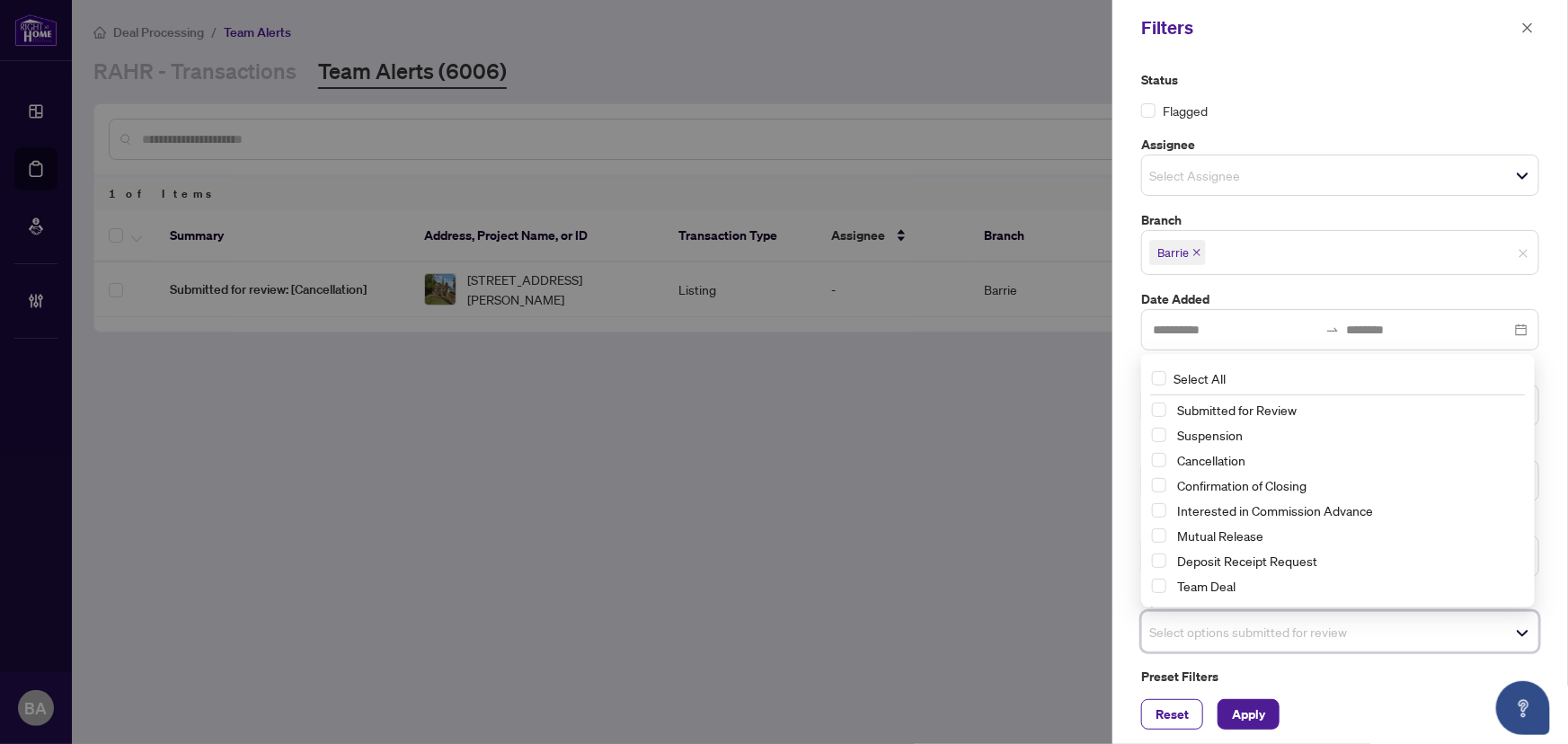
click at [1083, 508] on div at bounding box center [784, 372] width 1568 height 744
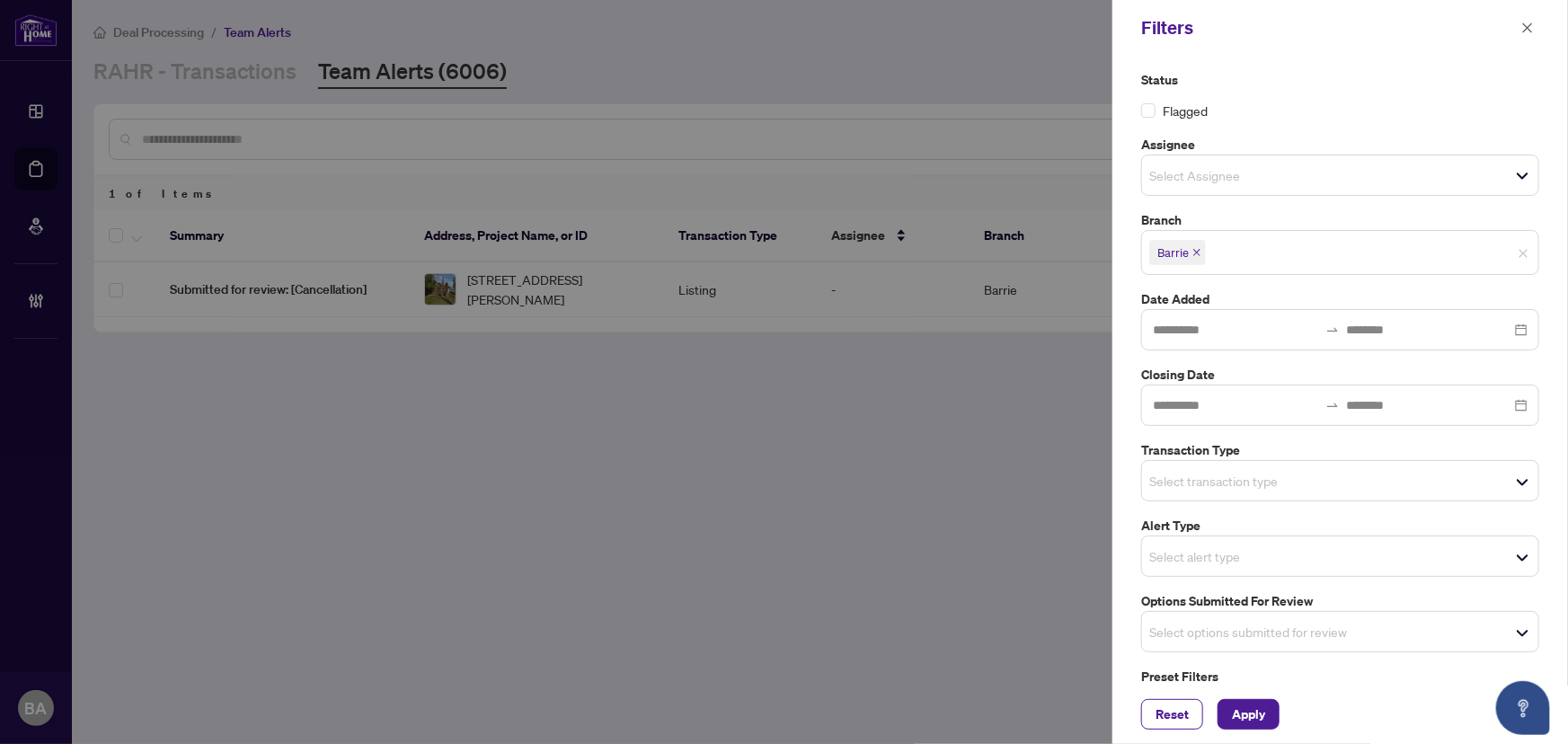
click at [1469, 472] on span "Select transaction type" at bounding box center [1340, 480] width 396 height 25
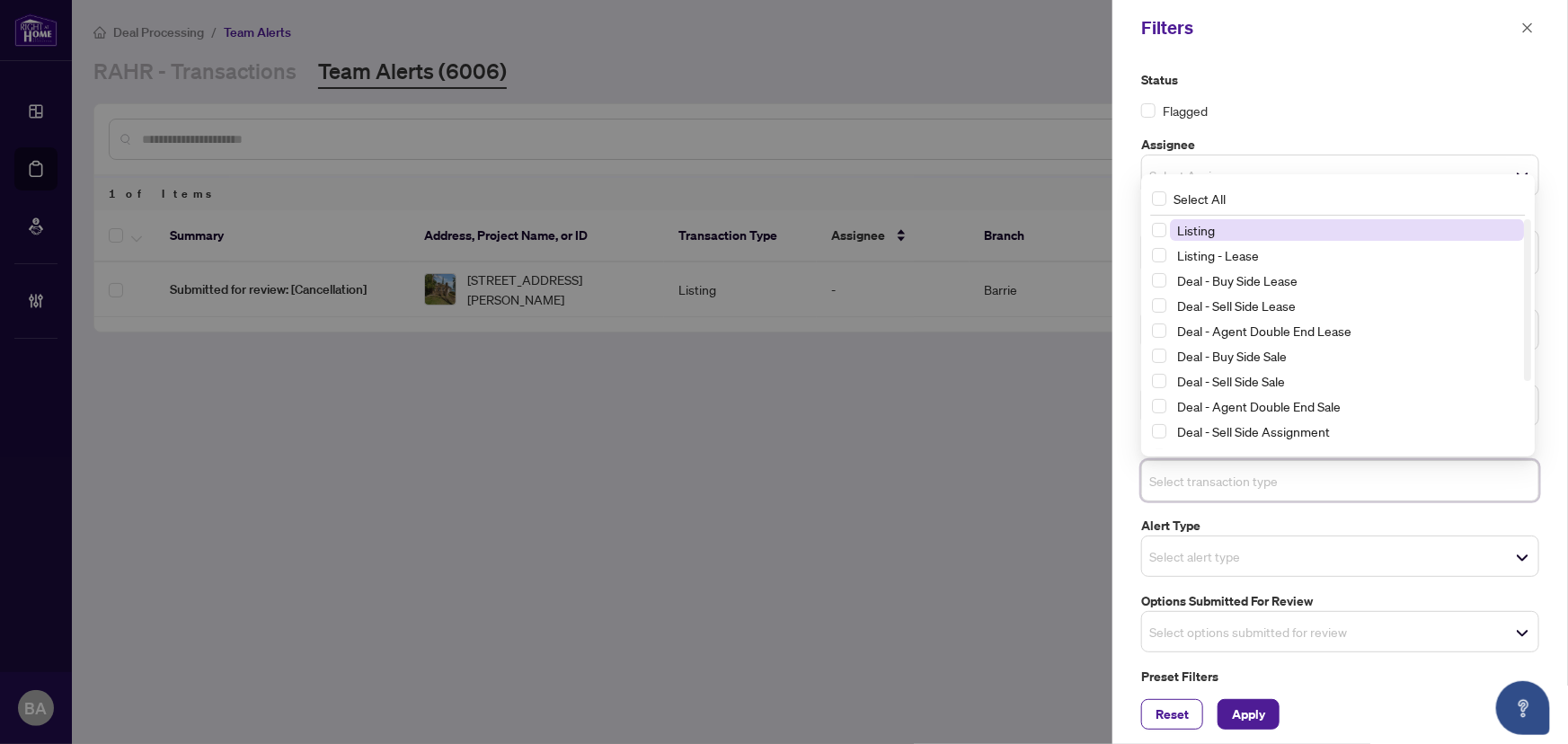
click at [1232, 234] on span "Listing" at bounding box center [1346, 230] width 354 height 21
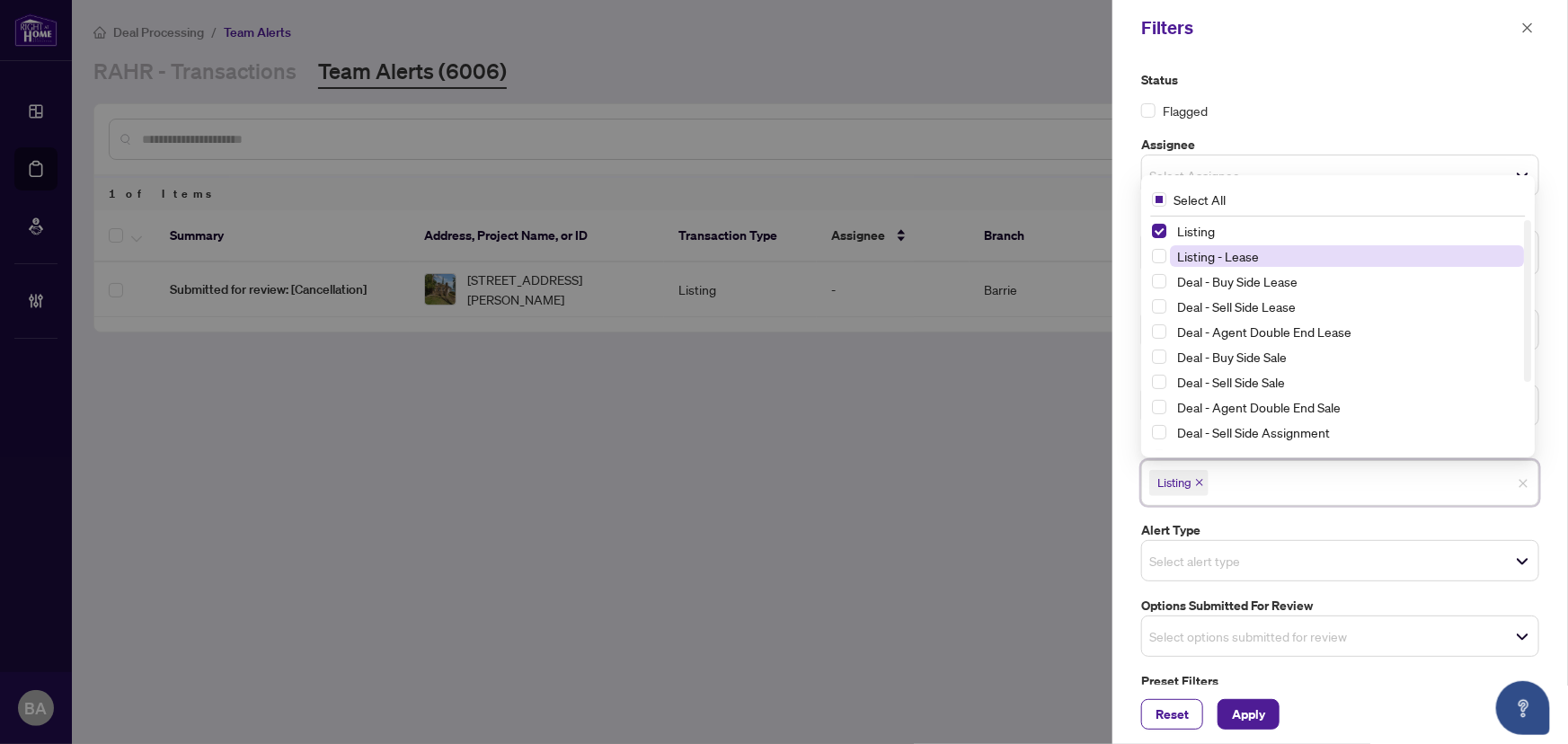
click at [1234, 248] on span "Listing - Lease" at bounding box center [1218, 256] width 82 height 16
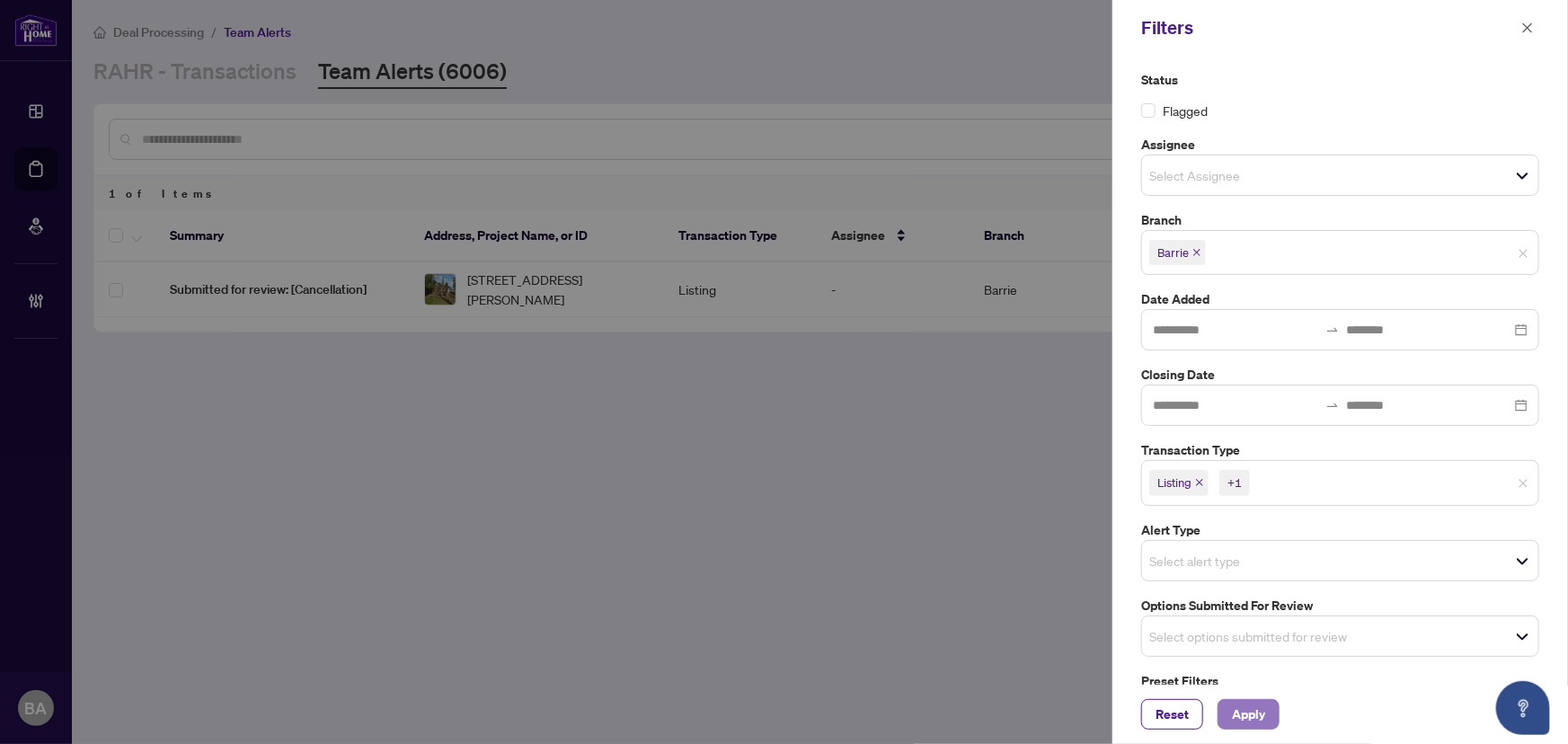
click at [1249, 707] on span "Apply" at bounding box center [1249, 714] width 34 height 29
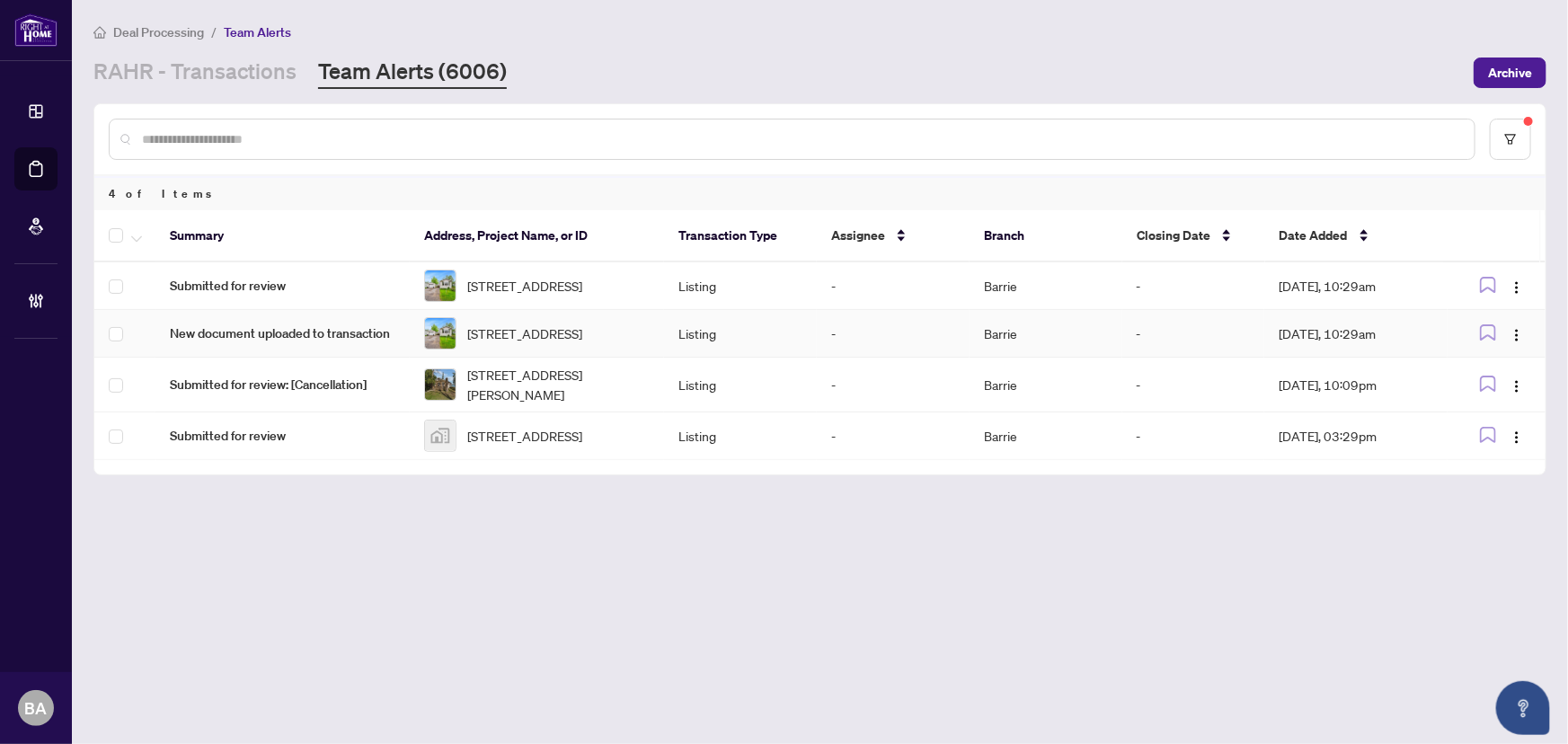
click at [410, 333] on td "4117 Ash Cres, Severn, Ontario L3V 6H4, Canada" at bounding box center [536, 334] width 254 height 48
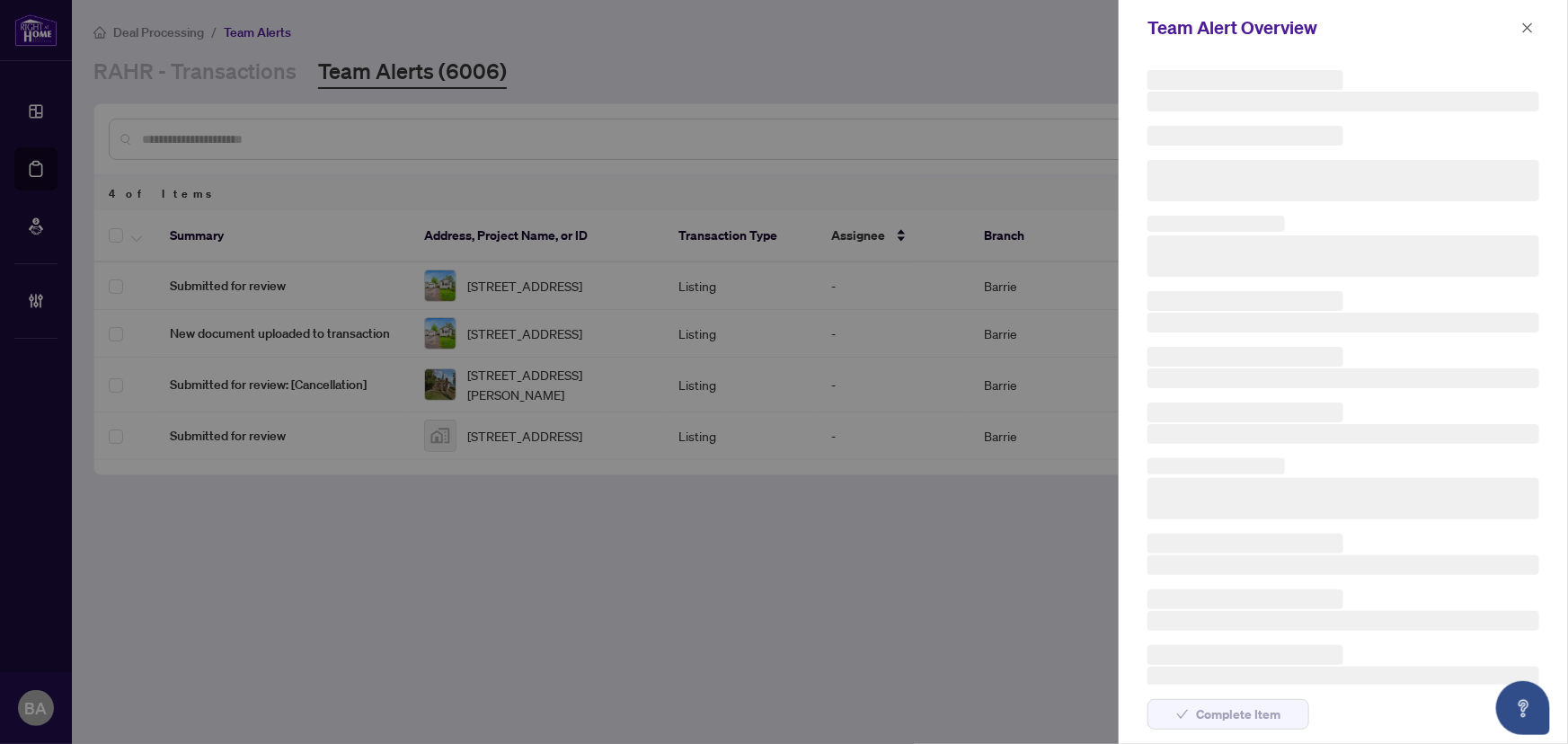
click at [409, 333] on div at bounding box center [784, 372] width 1568 height 744
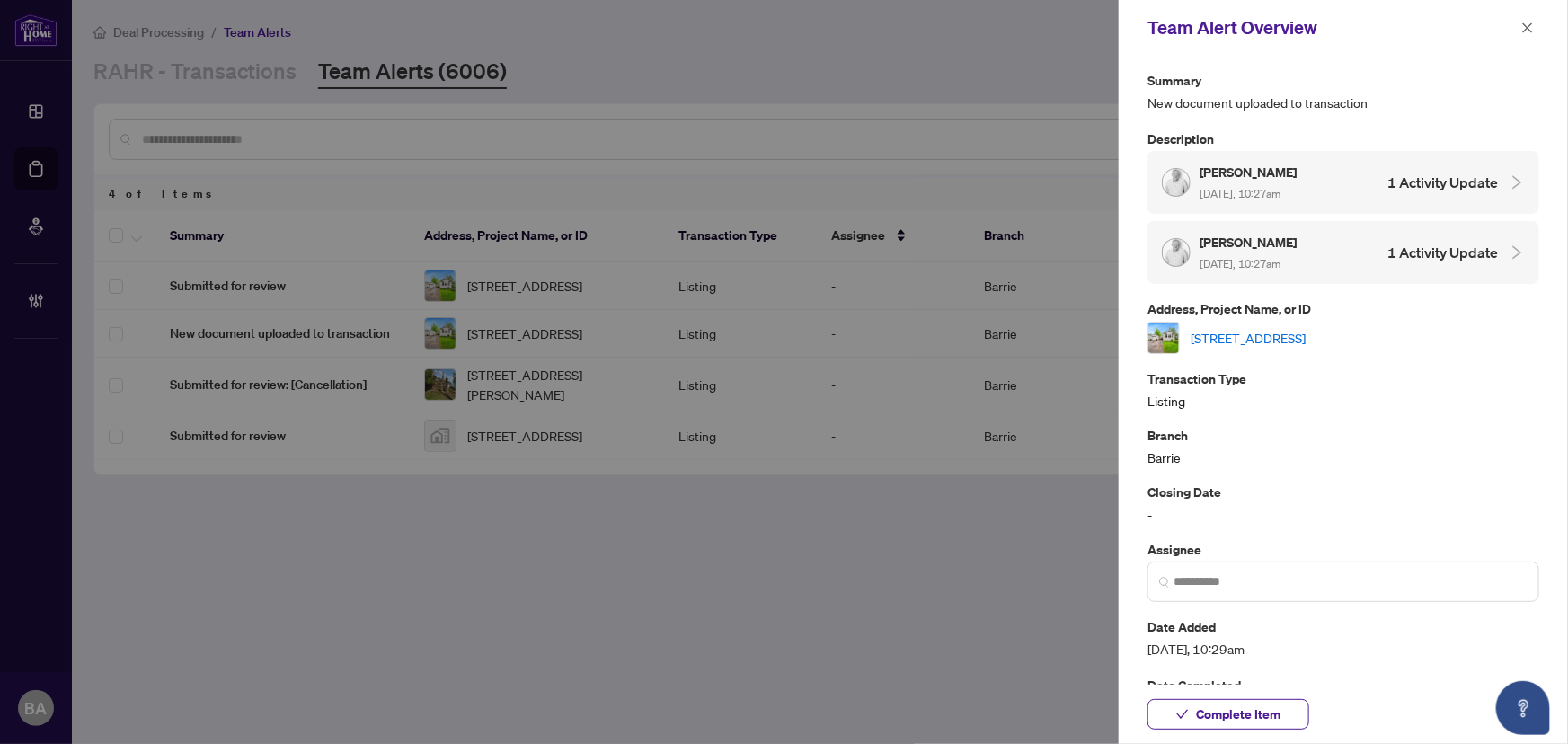
click at [1306, 338] on link "4117 Ash Cres, Severn, Ontario L3V 6H4, Canada" at bounding box center [1249, 337] width 115 height 20
click at [1206, 709] on span "Complete Item" at bounding box center [1238, 714] width 84 height 29
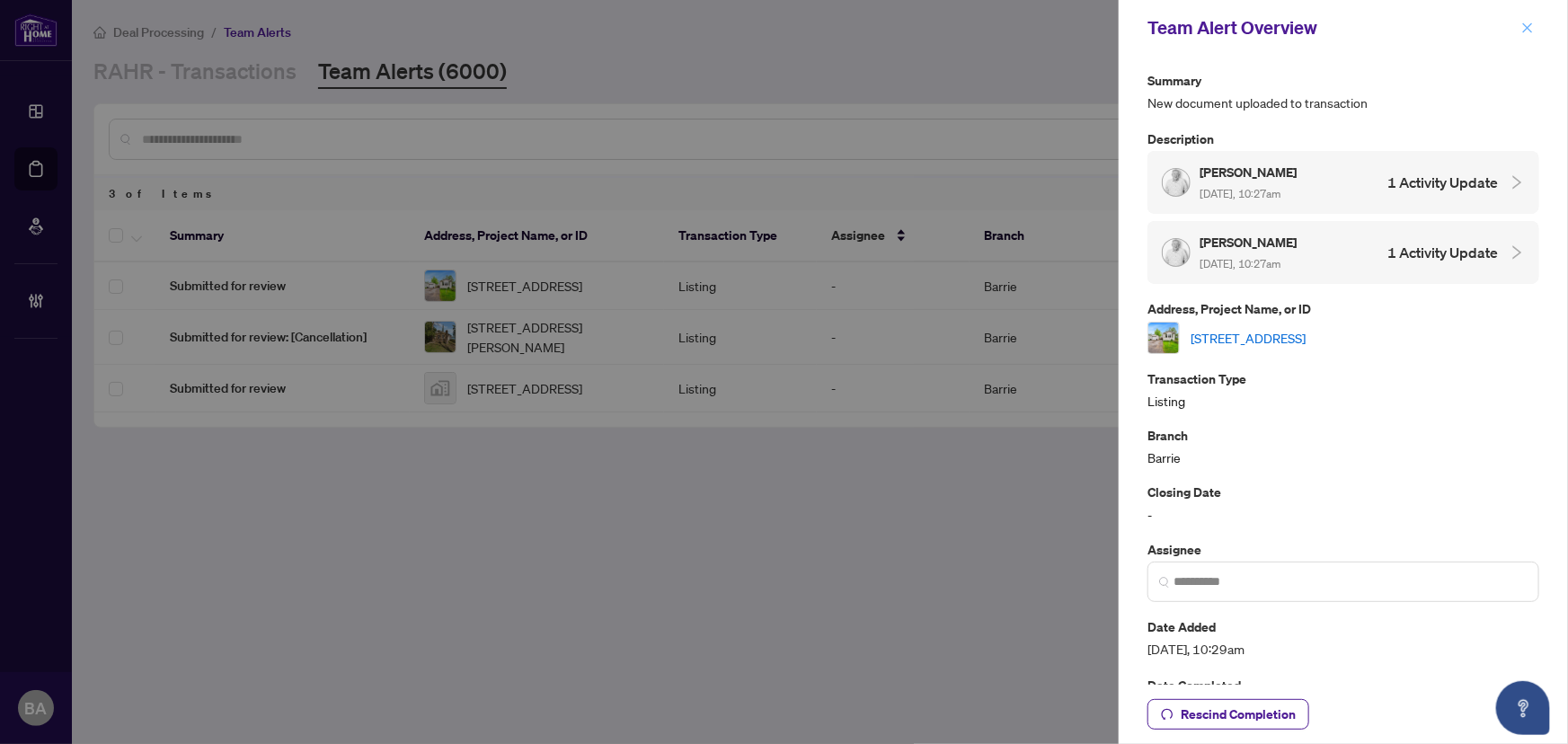
click at [1530, 21] on icon "close" at bounding box center [1527, 27] width 12 height 12
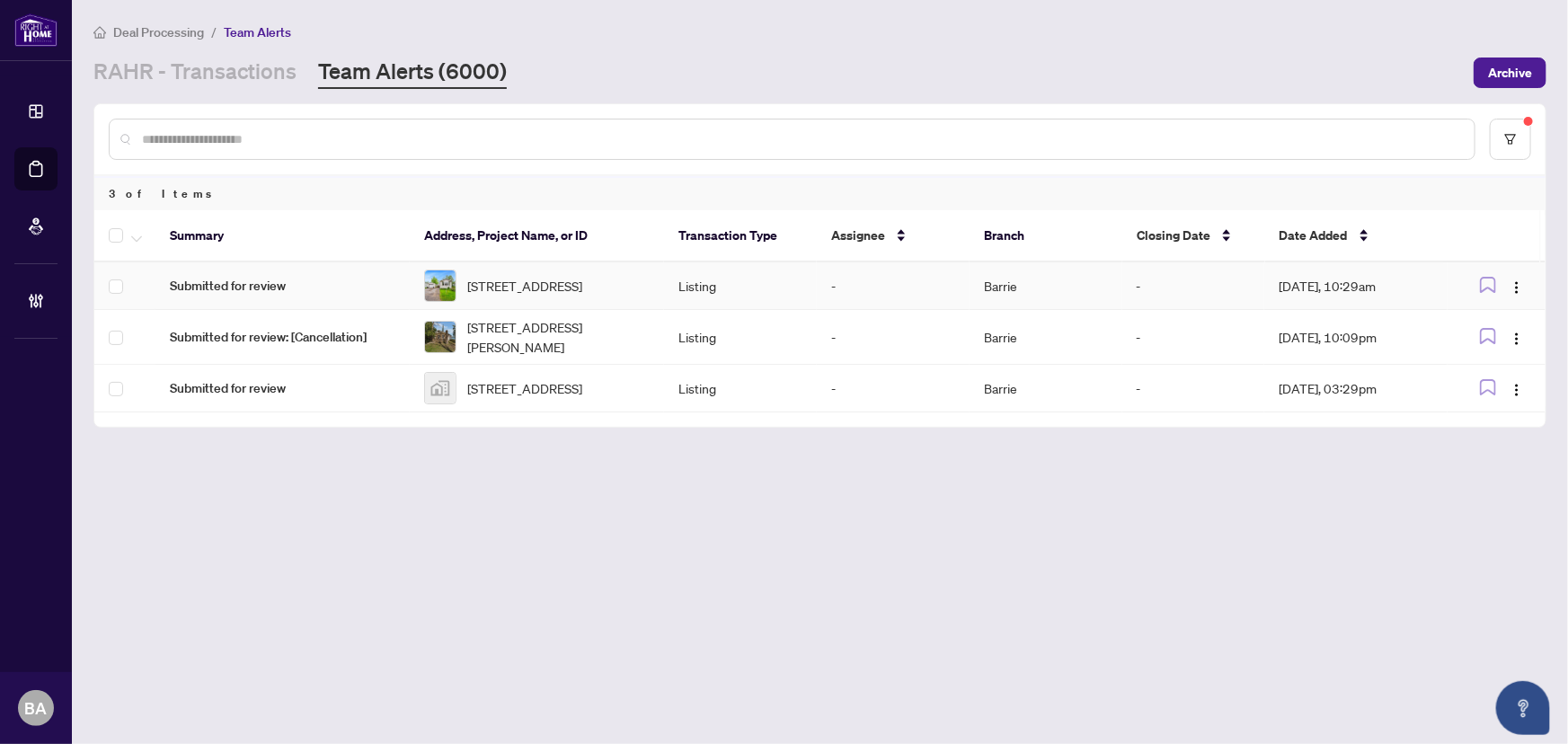
click at [324, 297] on td "Submitted for review" at bounding box center [282, 287] width 254 height 48
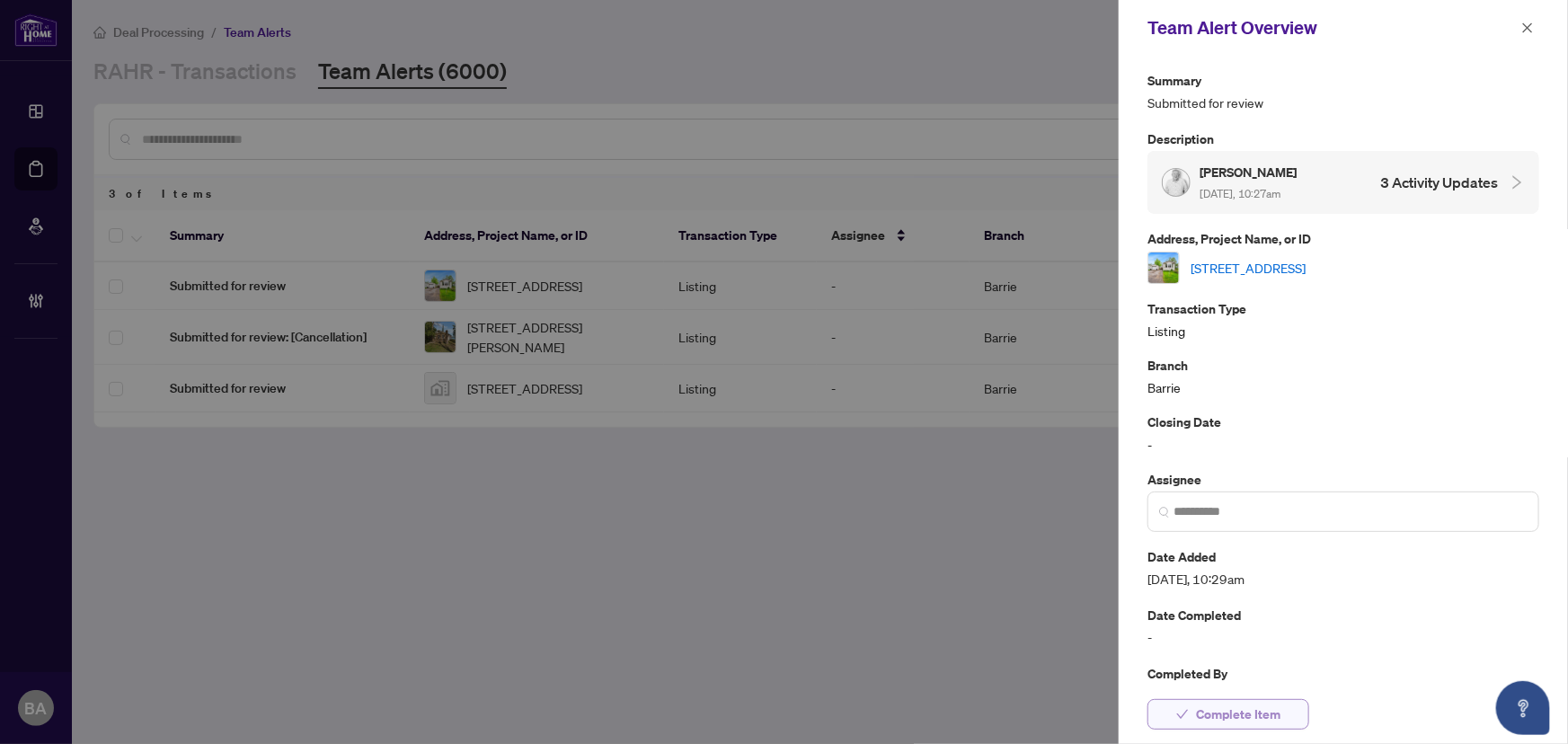
click at [1193, 719] on button "Complete Item" at bounding box center [1229, 714] width 162 height 31
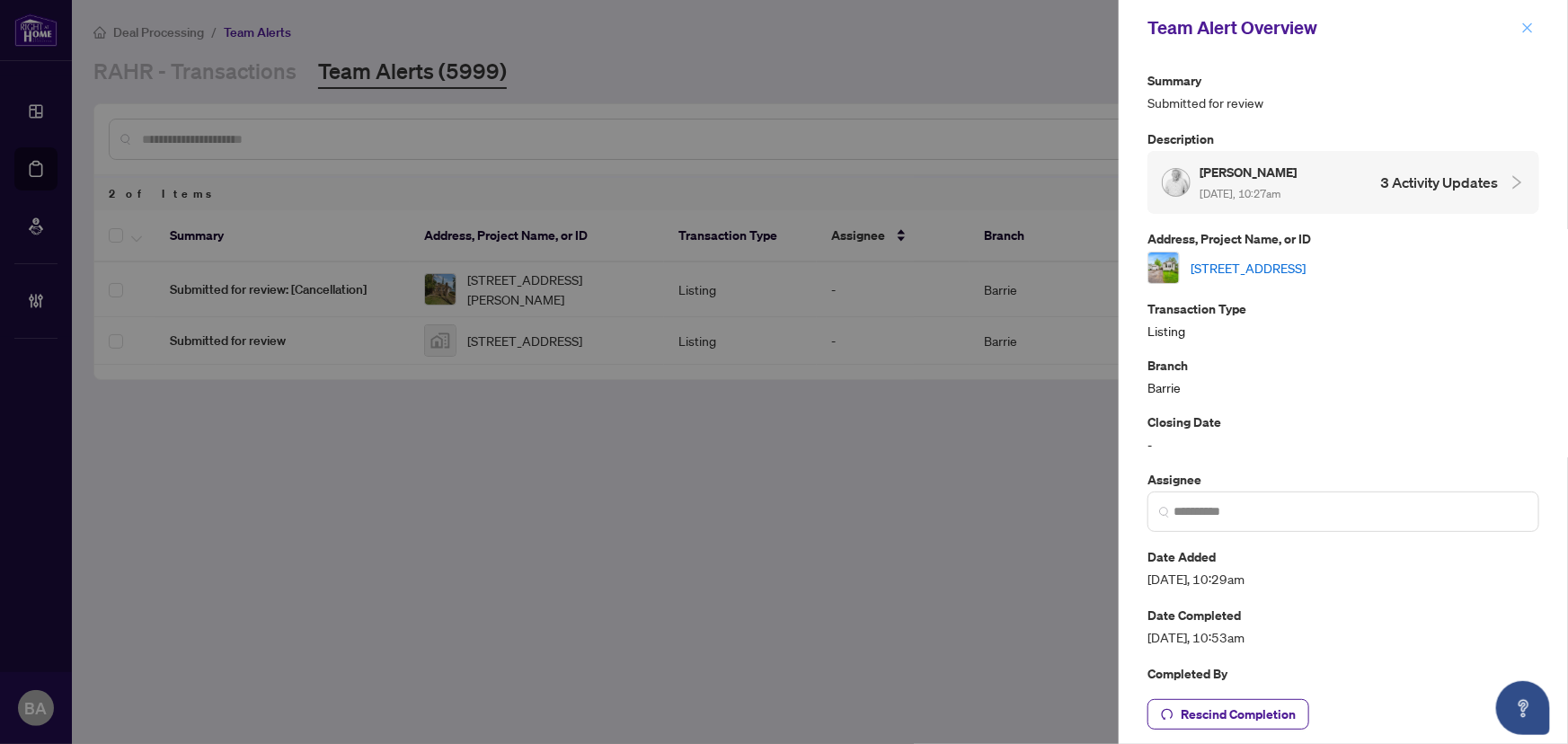
click at [1527, 30] on icon "close" at bounding box center [1527, 27] width 12 height 12
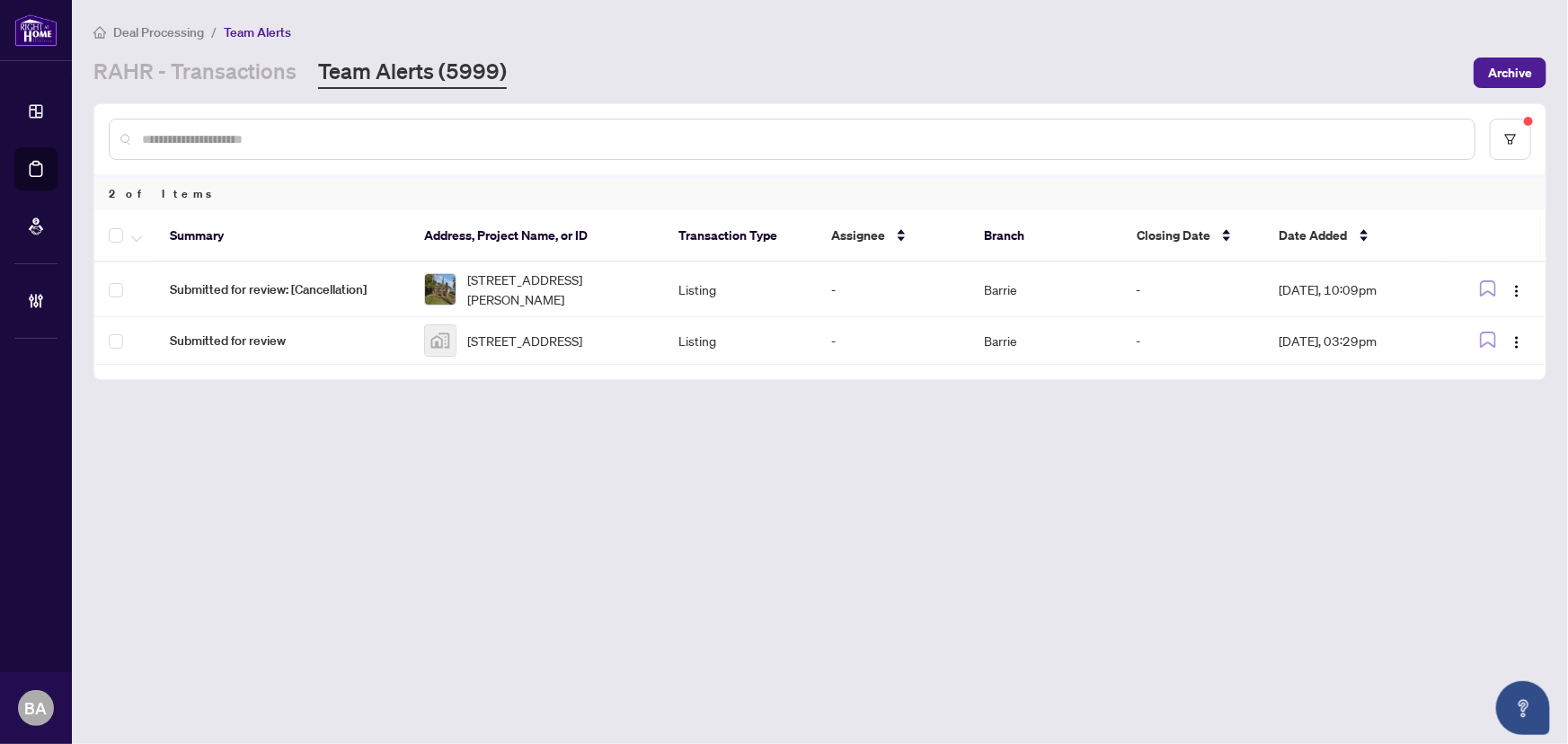
click at [1042, 492] on main "Deal Processing / Team Alerts RAHR - Transactions Team Alerts (5999) Archive 2 …" at bounding box center [820, 372] width 1496 height 744
click at [263, 59] on link "RAHR - Transactions" at bounding box center [195, 73] width 203 height 33
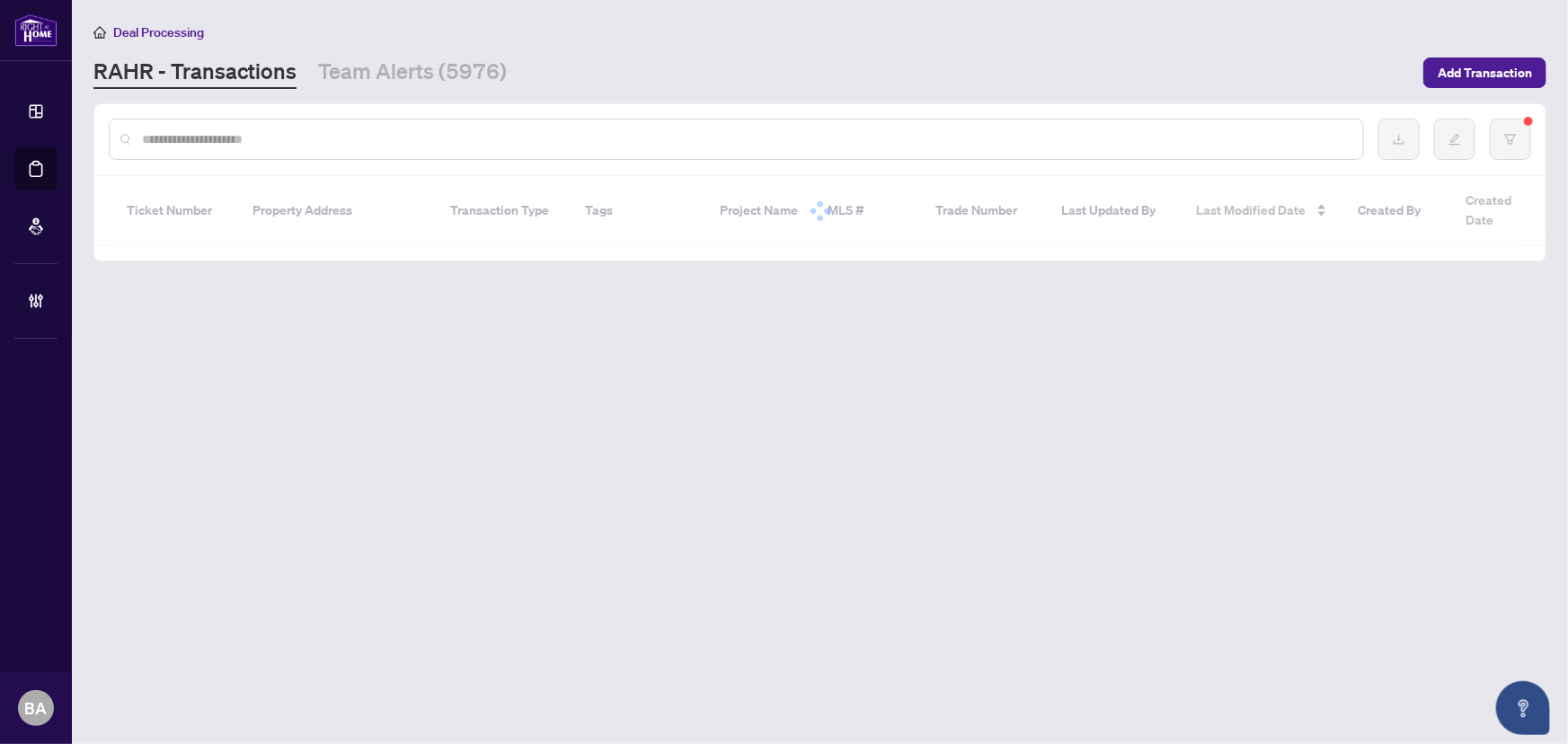
click at [322, 144] on input "text" at bounding box center [745, 139] width 1206 height 20
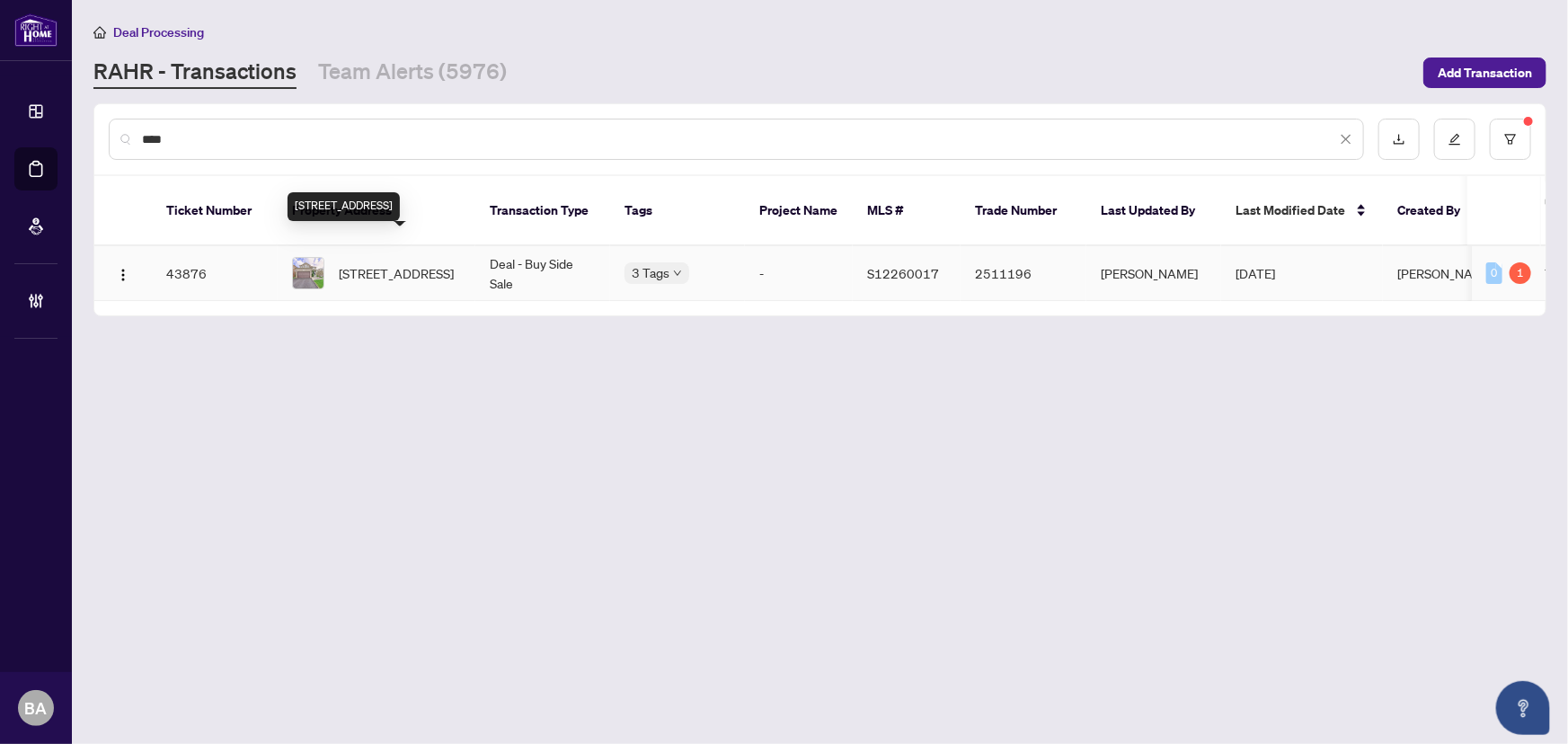
type input "****"
click at [348, 264] on span "[STREET_ADDRESS]" at bounding box center [396, 273] width 115 height 20
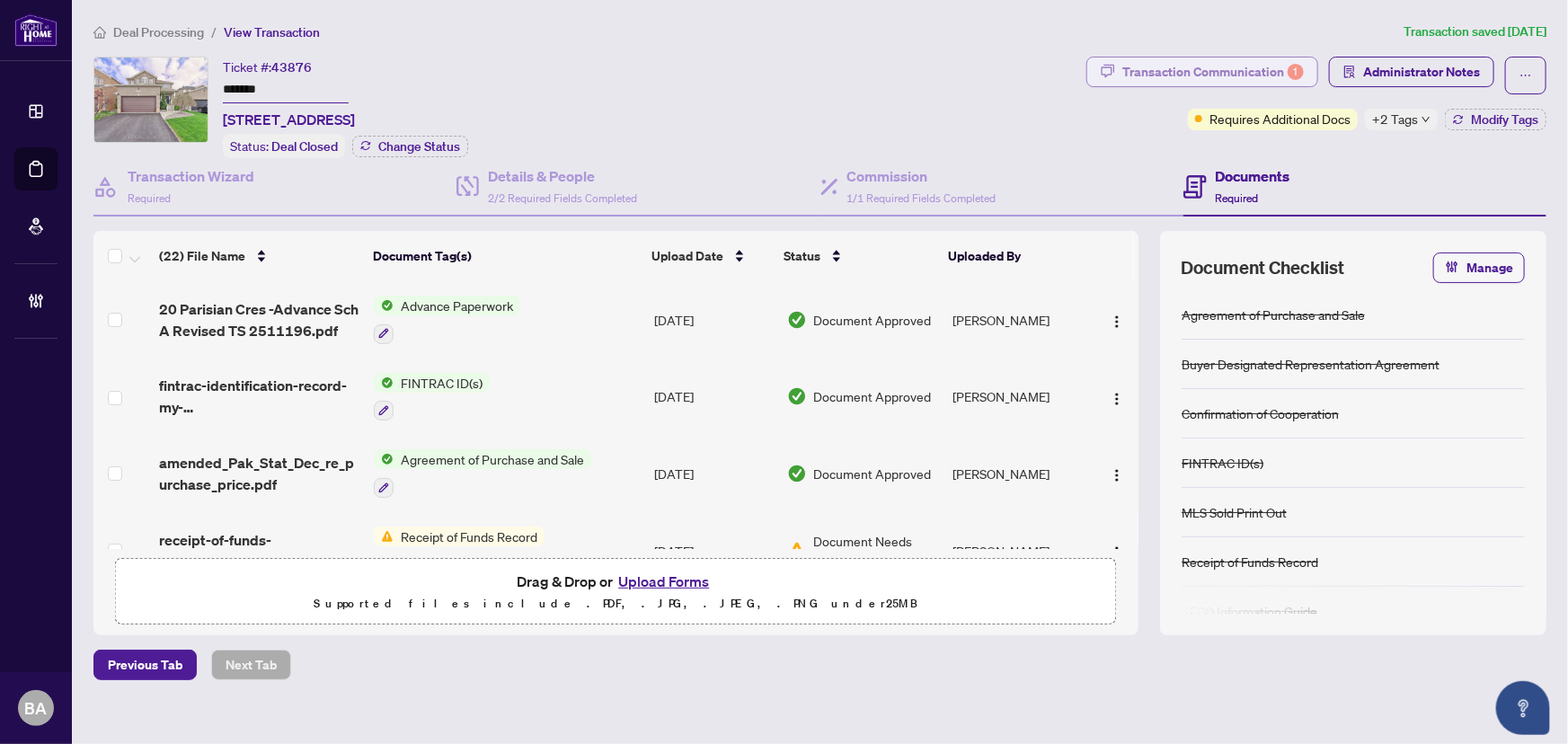
click at [1165, 65] on div "Transaction Communication 1" at bounding box center [1212, 72] width 181 height 29
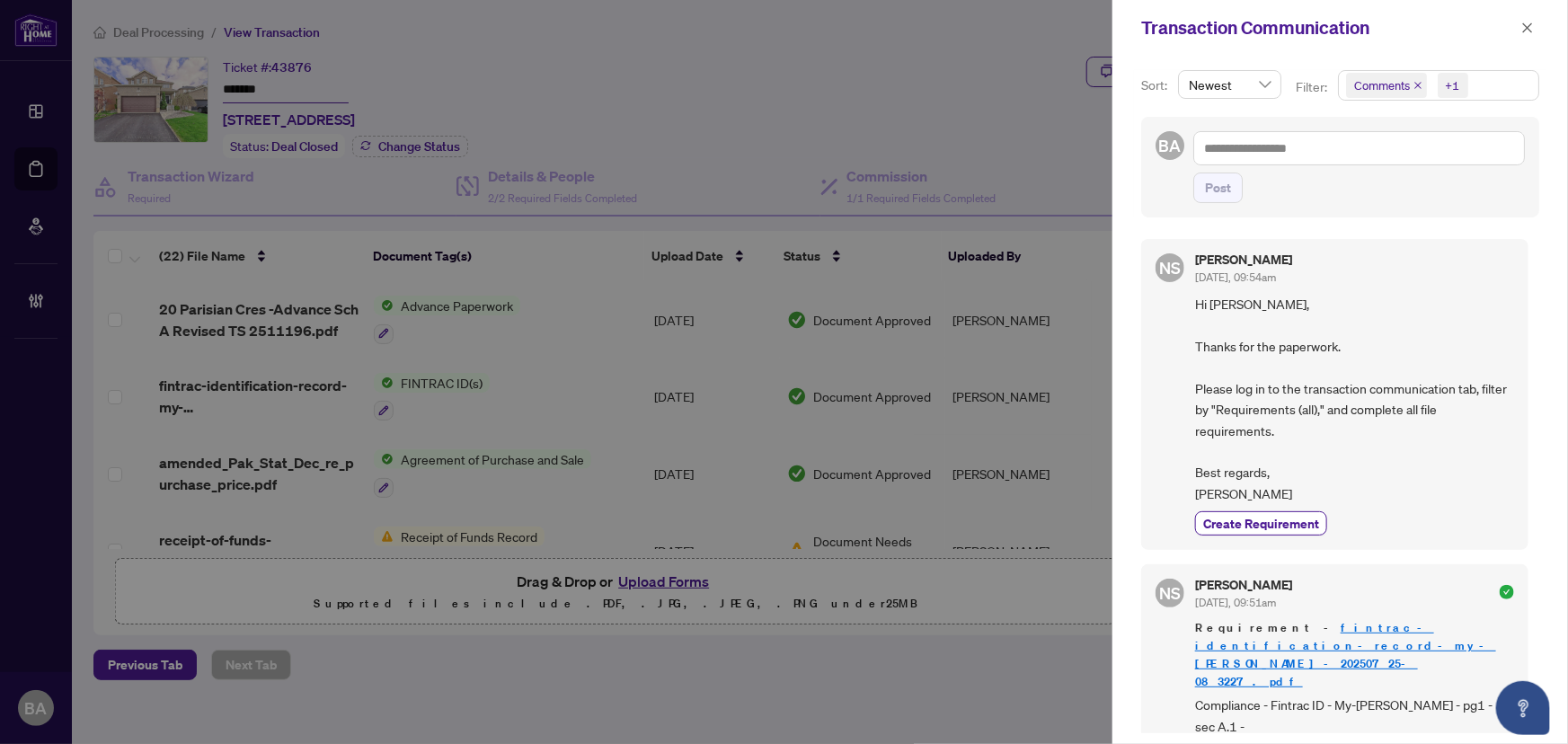
click at [935, 104] on div at bounding box center [784, 372] width 1568 height 744
click at [1528, 34] on icon "close" at bounding box center [1527, 27] width 12 height 12
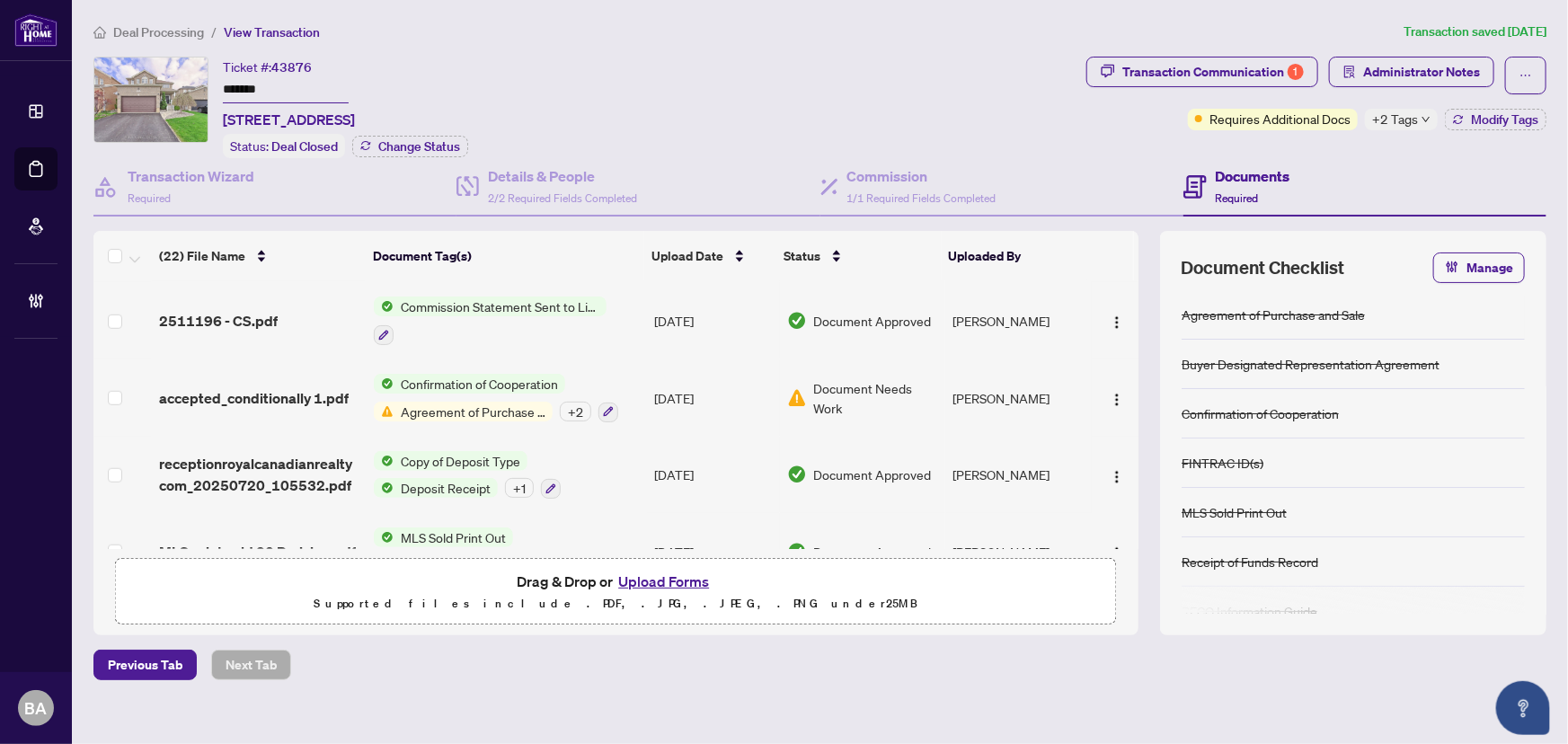
scroll to position [763, 0]
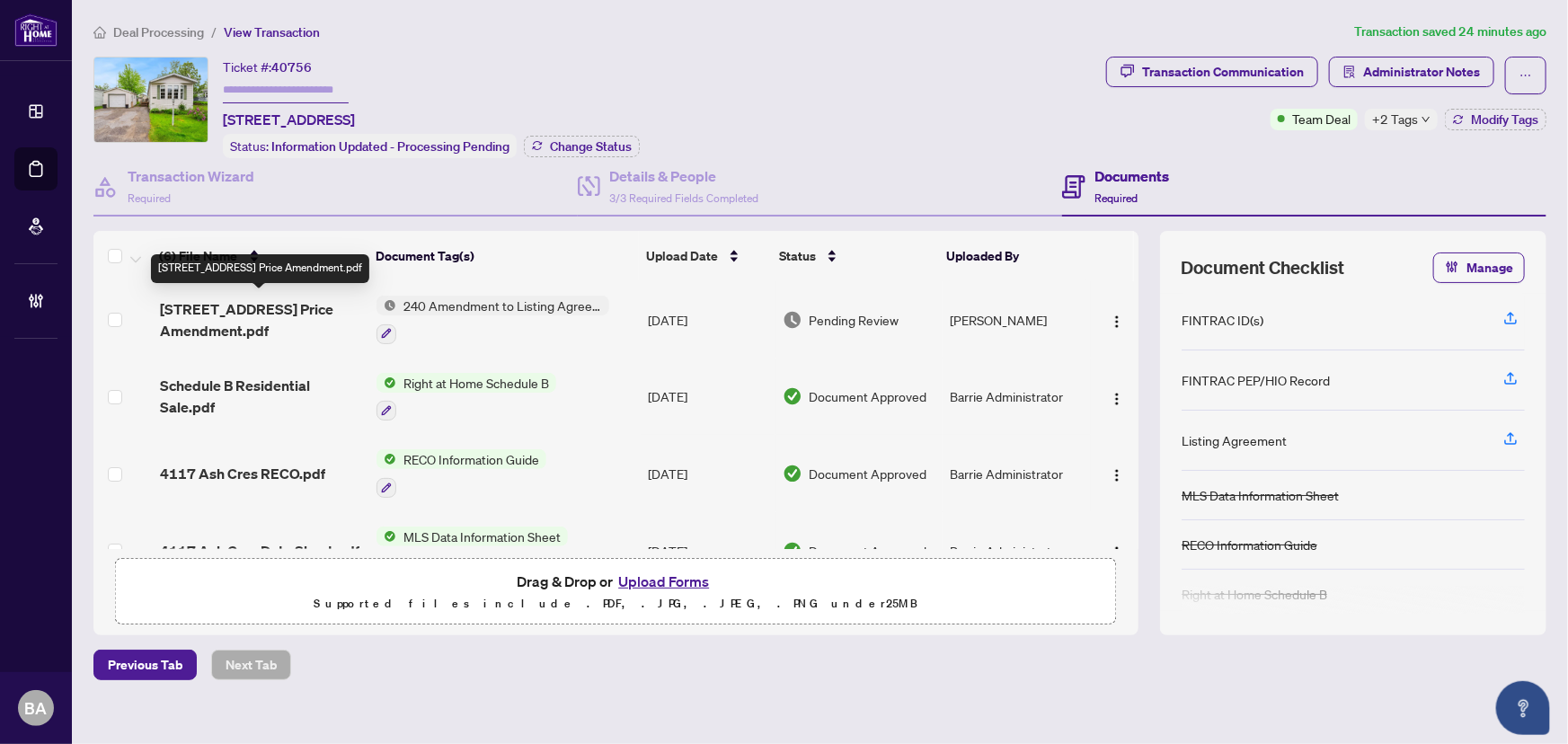
click at [277, 312] on span "4117 Ash Crescent Price Amendment.pdf" at bounding box center [262, 319] width 203 height 43
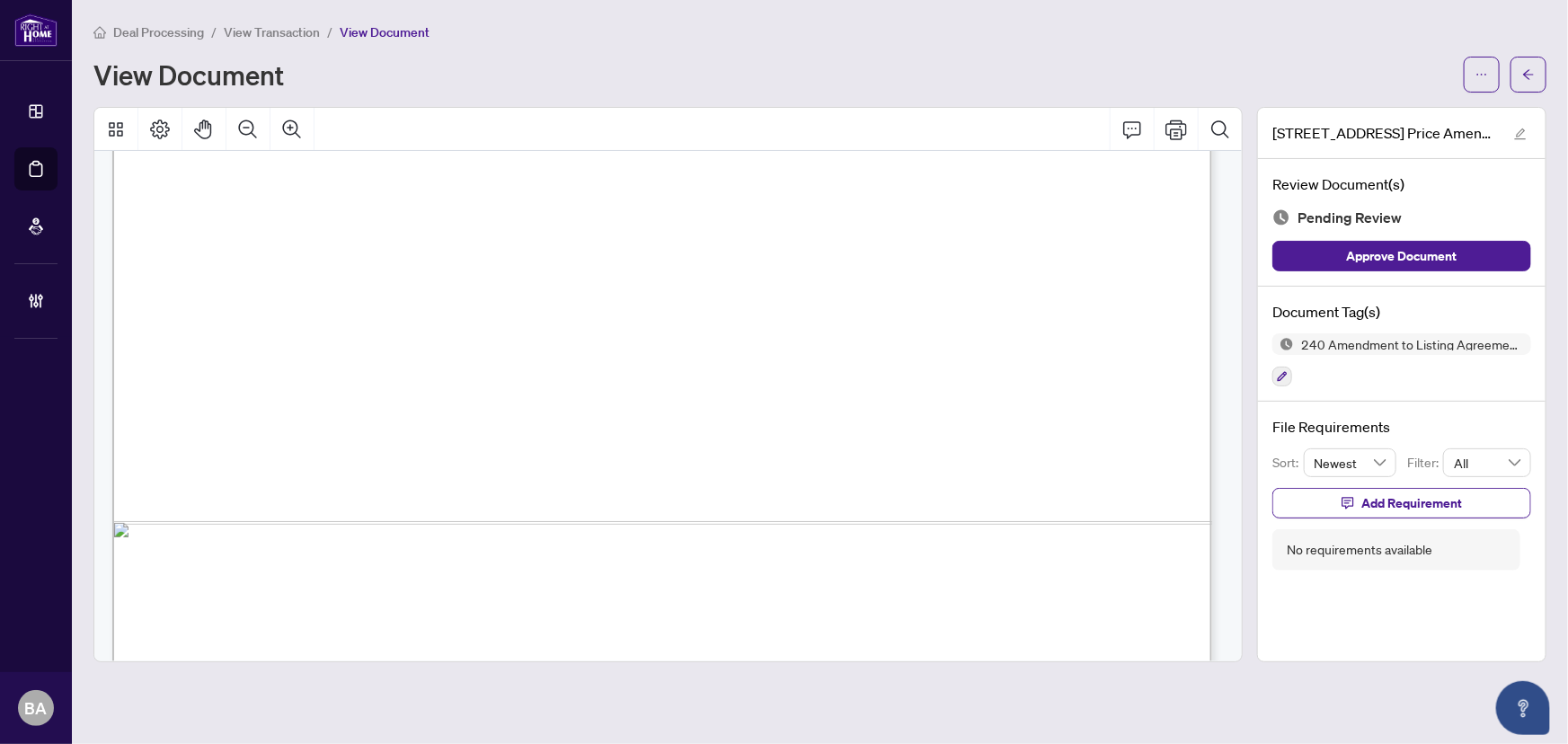
scroll to position [939, 0]
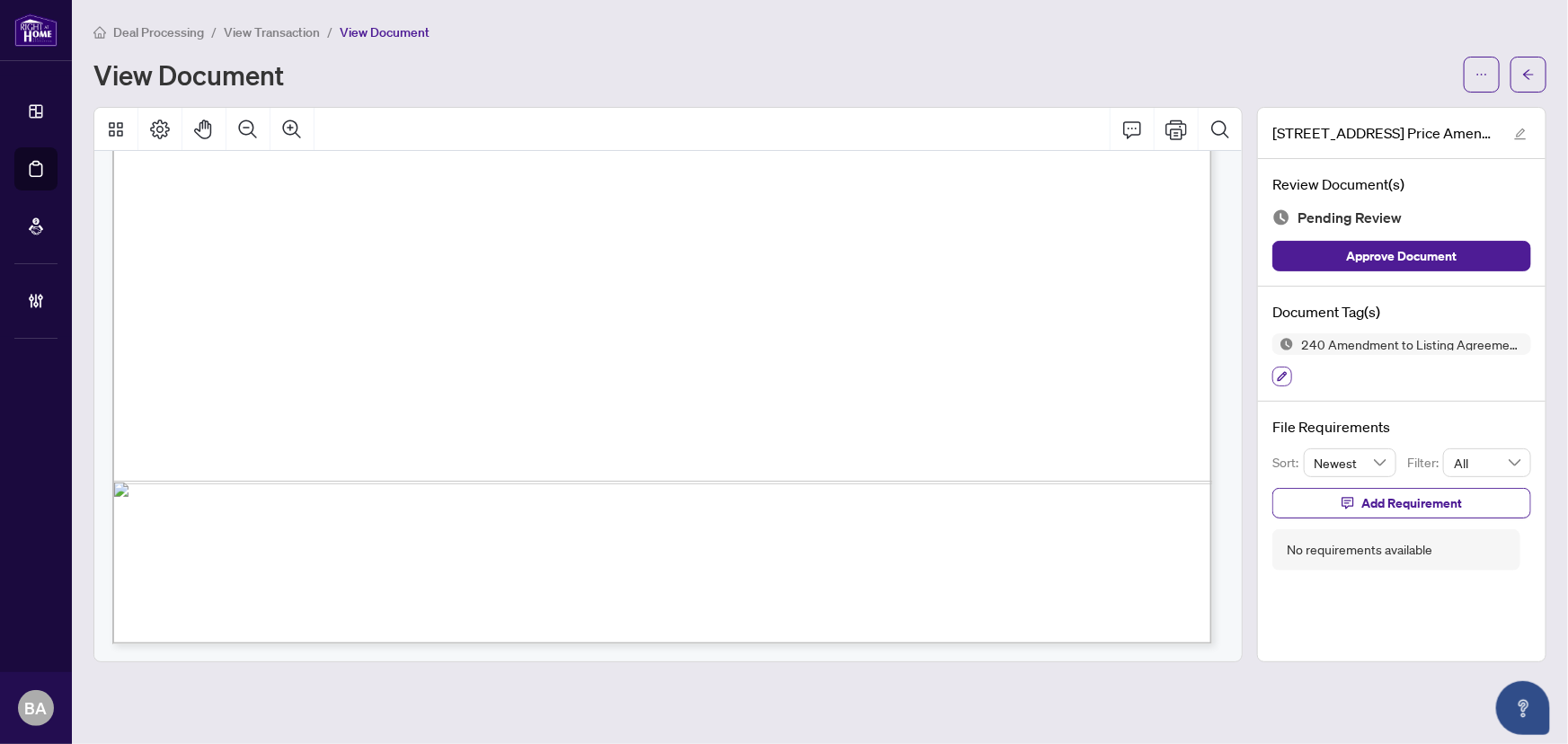
click at [1280, 375] on icon "button" at bounding box center [1282, 377] width 10 height 10
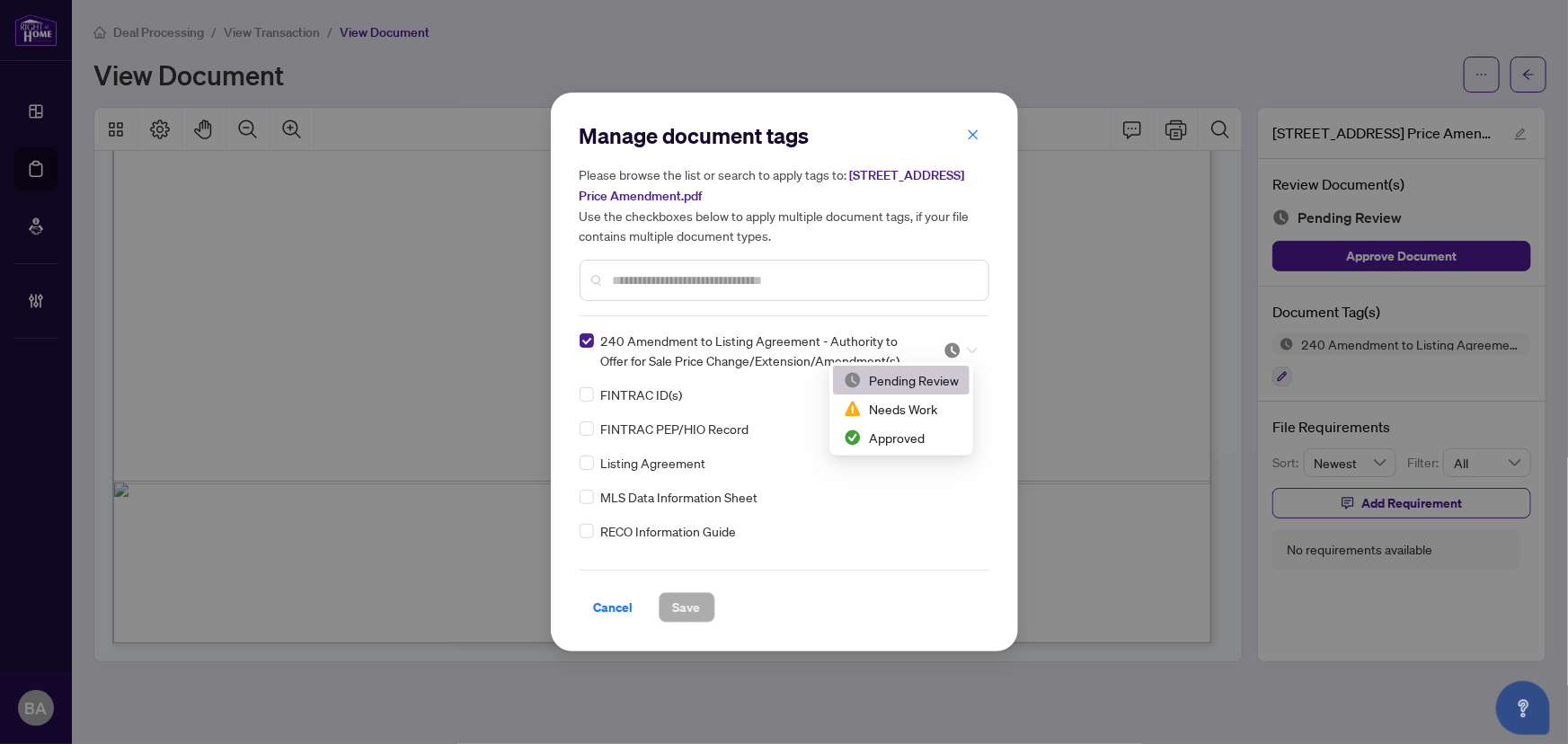
click at [971, 352] on icon at bounding box center [971, 350] width 11 height 7
click at [955, 434] on div "Approved" at bounding box center [901, 437] width 115 height 20
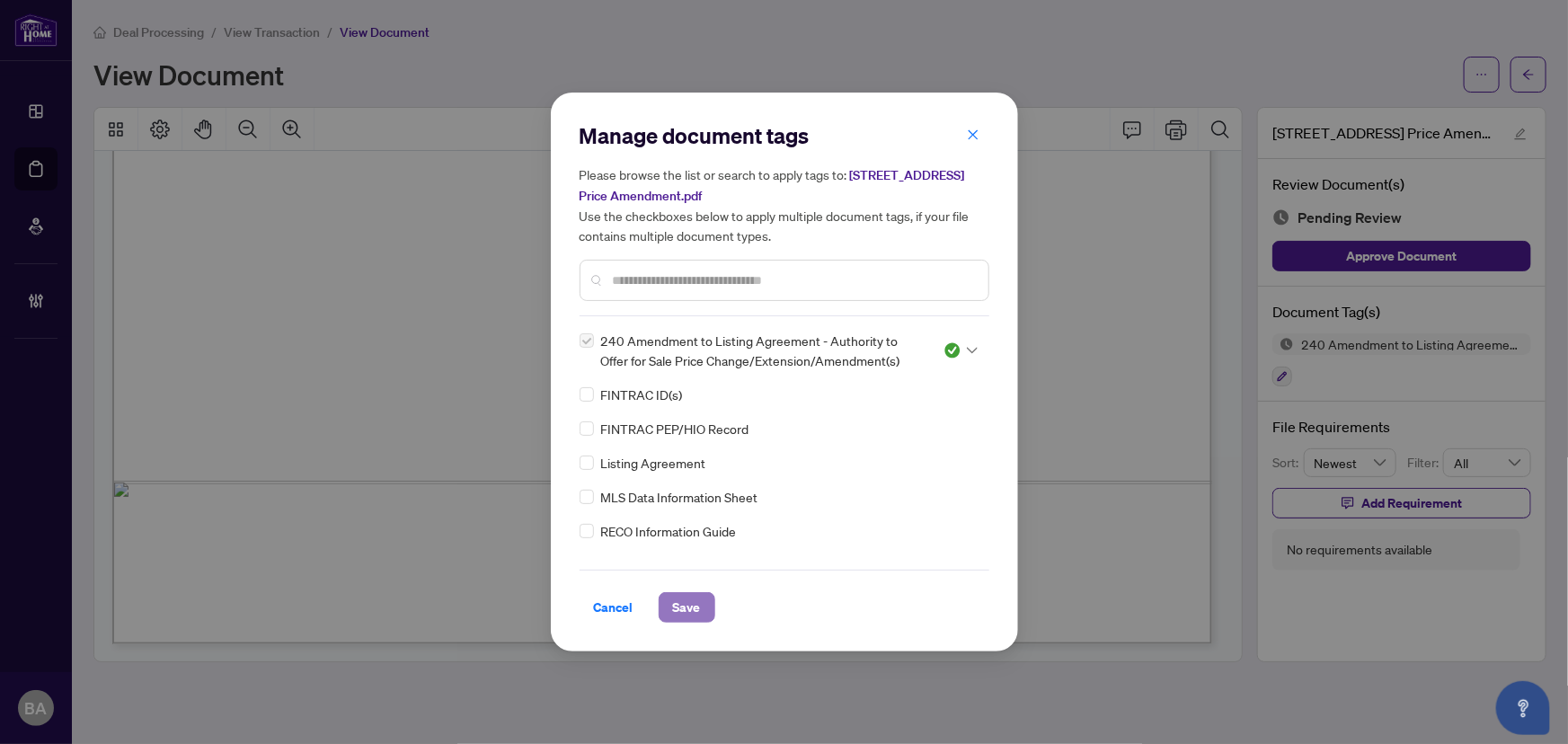
click at [695, 601] on span "Save" at bounding box center [687, 607] width 28 height 29
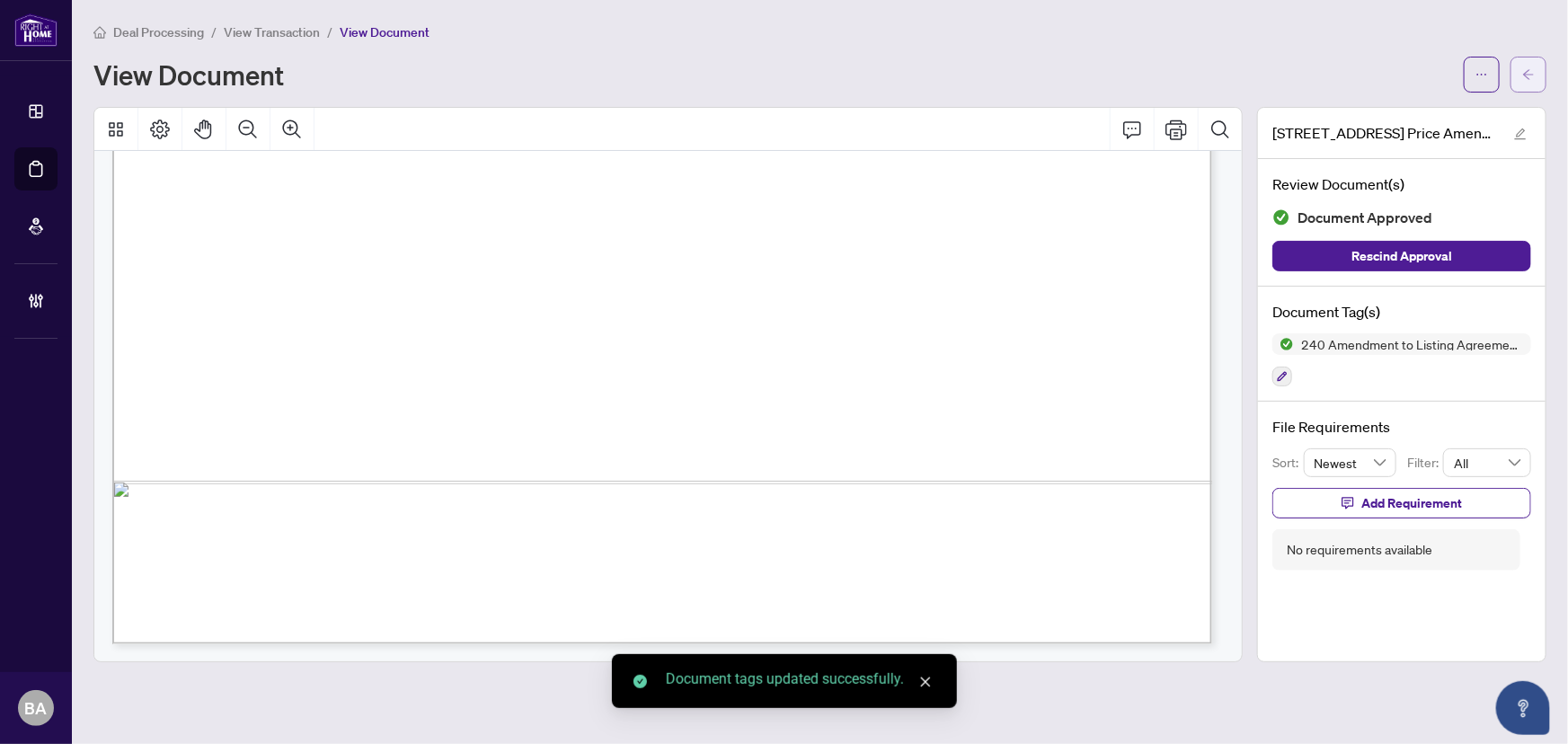
click at [1516, 85] on button "button" at bounding box center [1528, 74] width 35 height 35
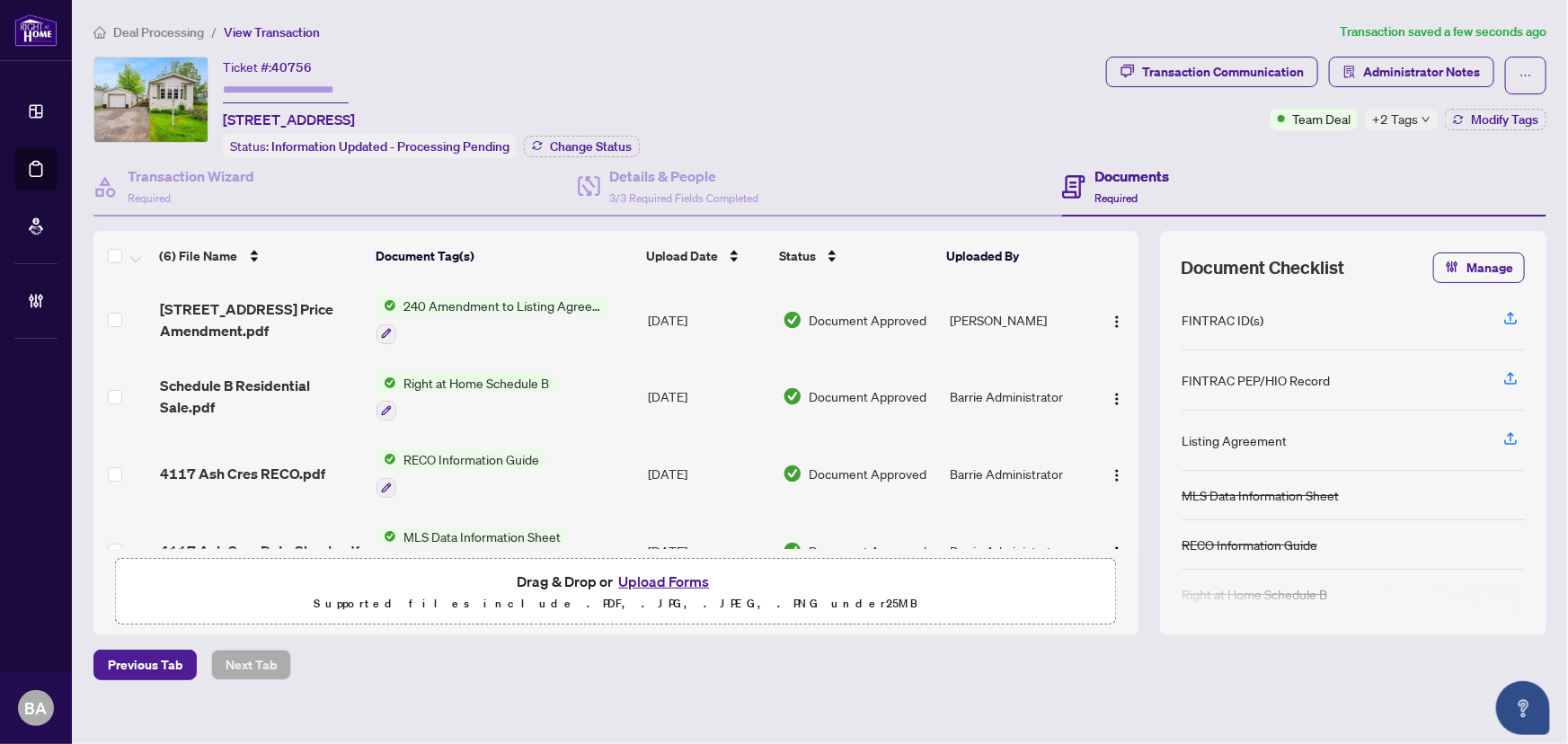
click at [1422, 120] on icon "down" at bounding box center [1425, 120] width 7 height 6
click at [1231, 158] on div "Documents Required" at bounding box center [1304, 187] width 484 height 58
click at [1523, 119] on span "Modify Tags" at bounding box center [1505, 119] width 67 height 12
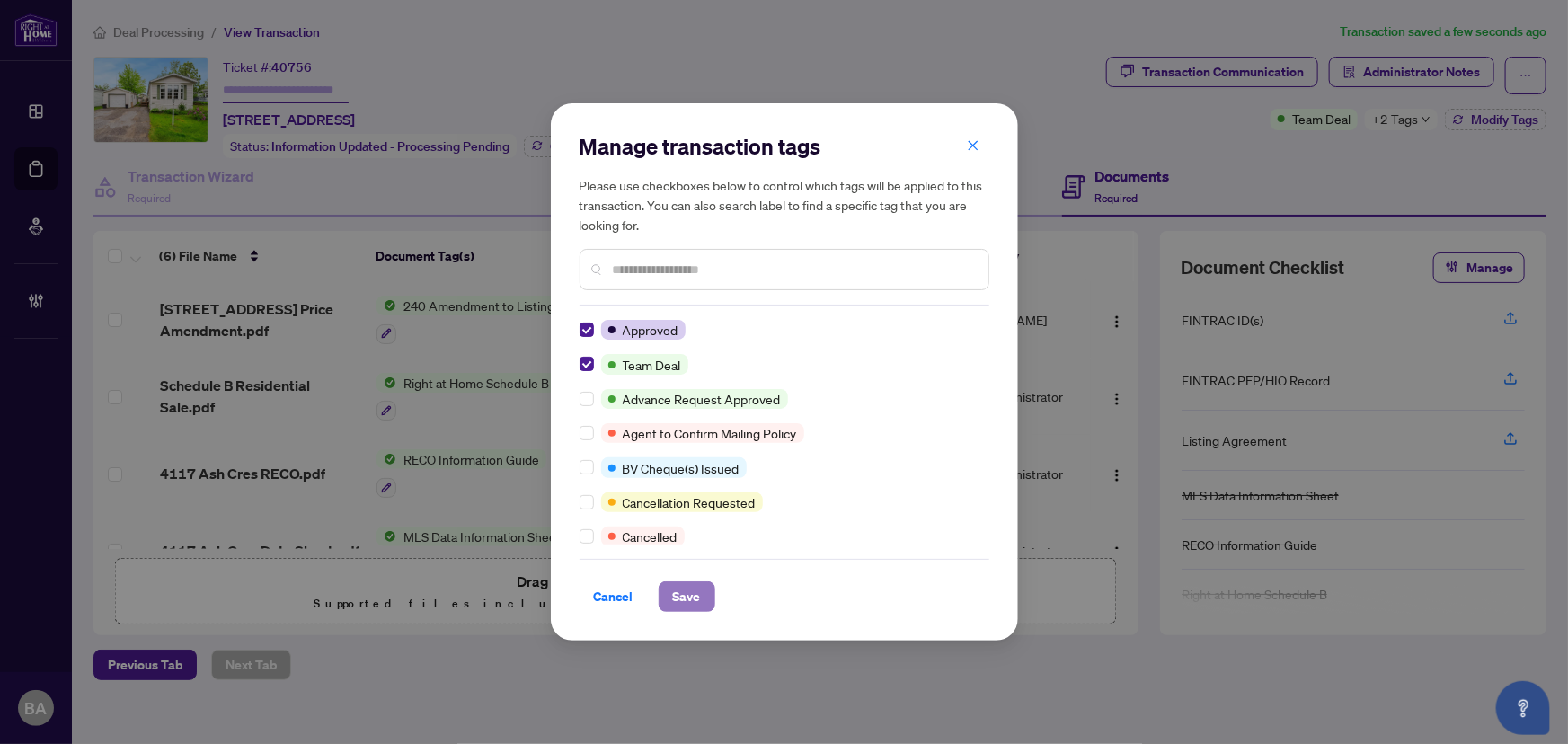
click at [677, 593] on span "Save" at bounding box center [687, 596] width 28 height 29
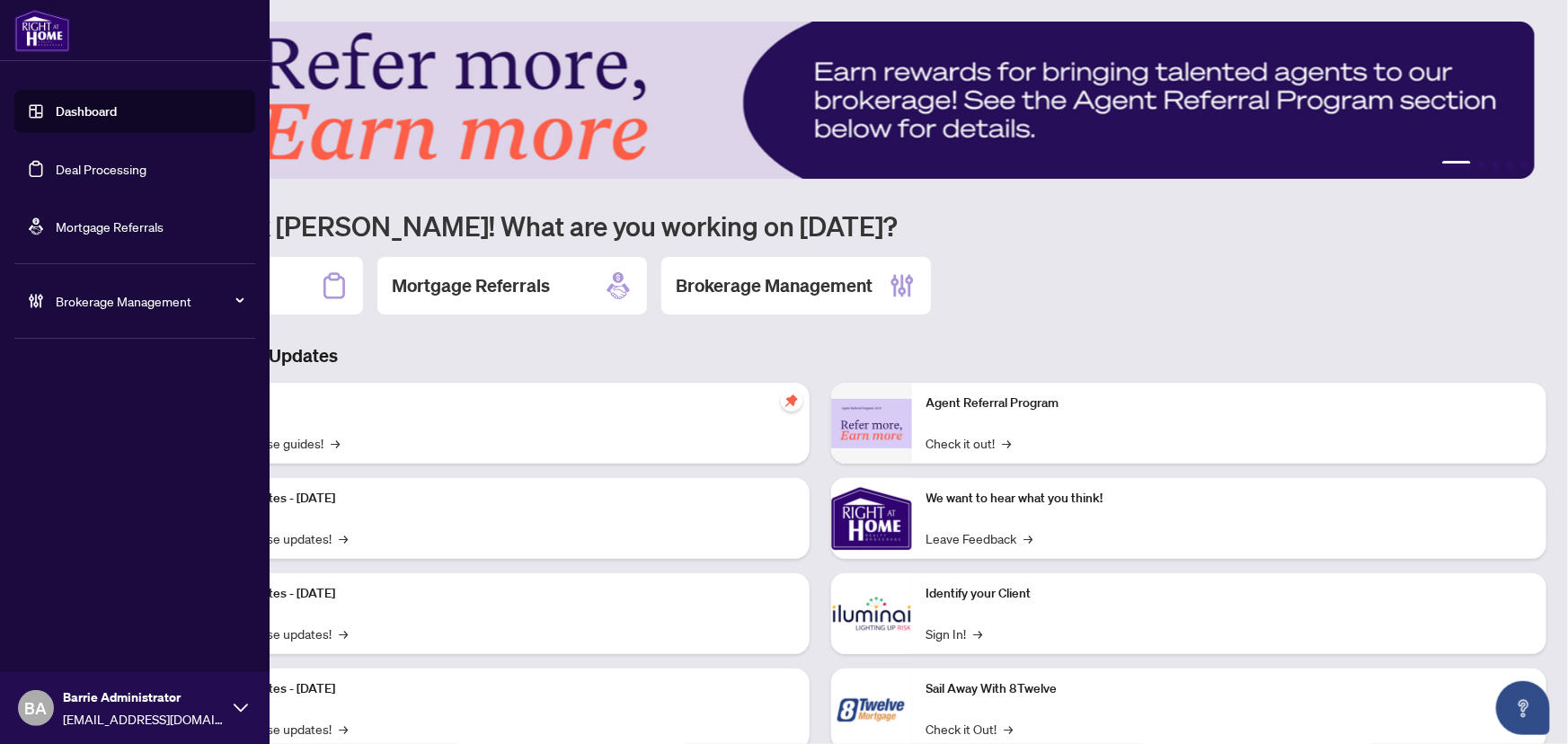
click at [128, 303] on span "Brokerage Management" at bounding box center [149, 301] width 187 height 20
click at [127, 431] on link "Manage Agents" at bounding box center [82, 430] width 89 height 16
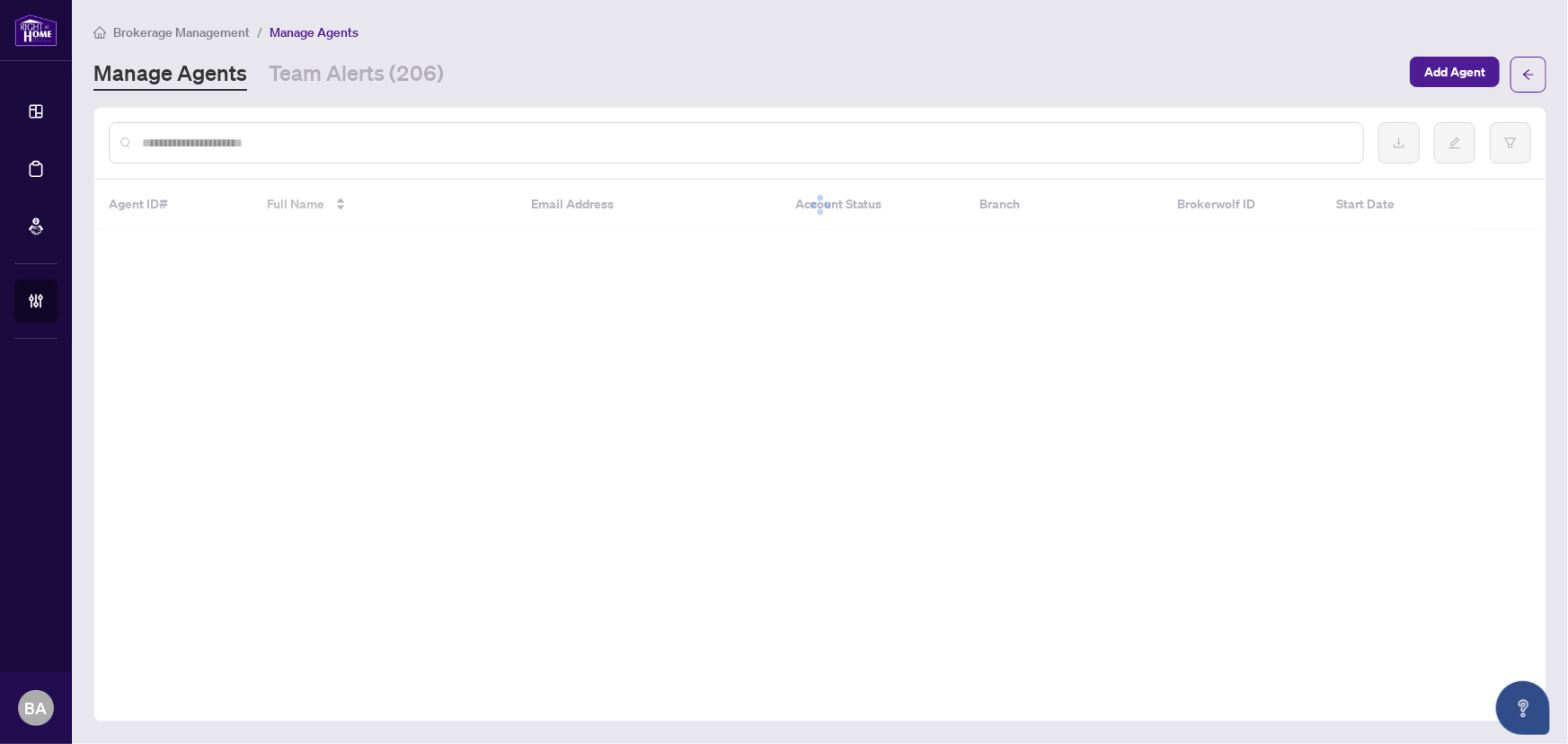
click at [468, 134] on input "text" at bounding box center [745, 143] width 1206 height 20
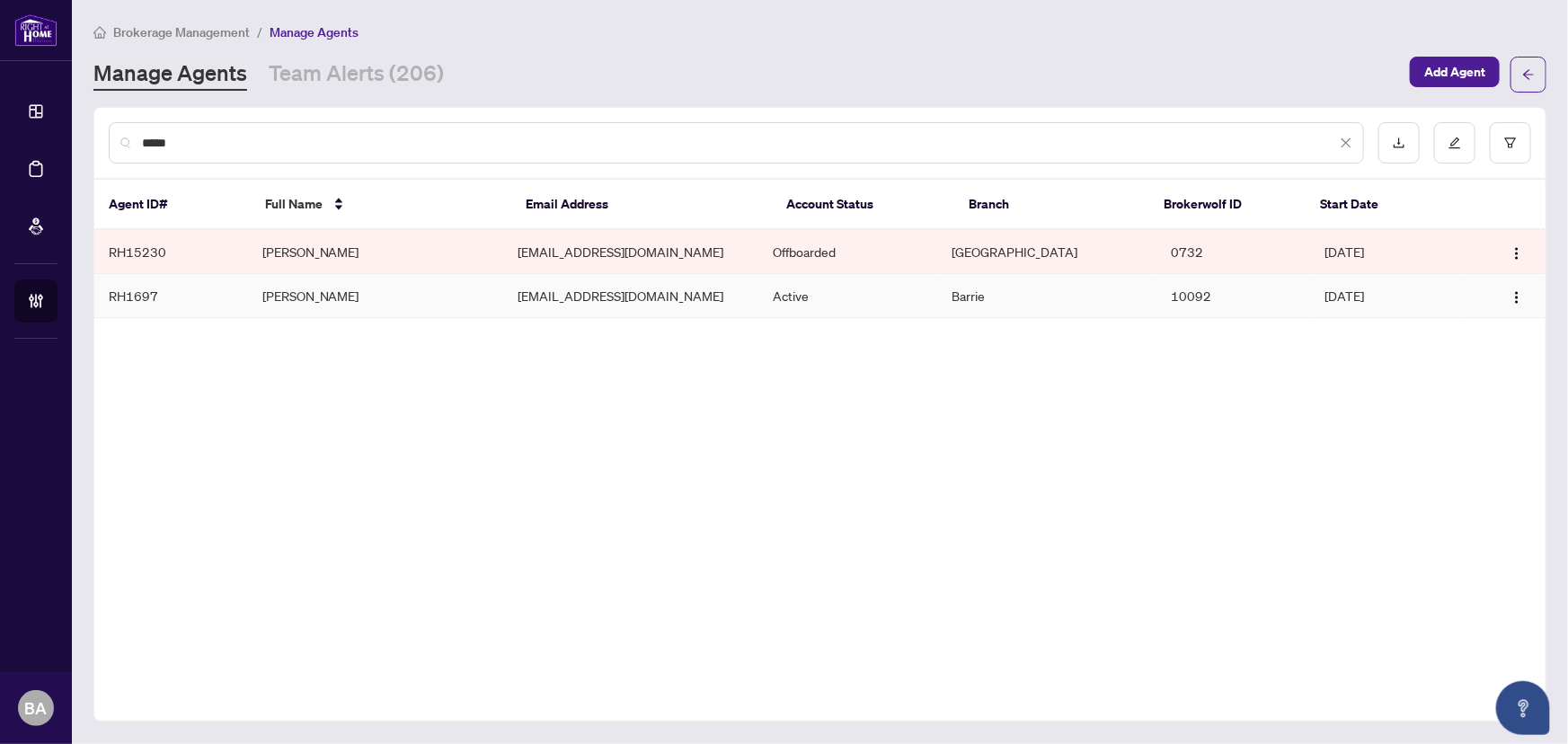
type input "*****"
click at [316, 294] on td "[PERSON_NAME]" at bounding box center [376, 296] width 255 height 44
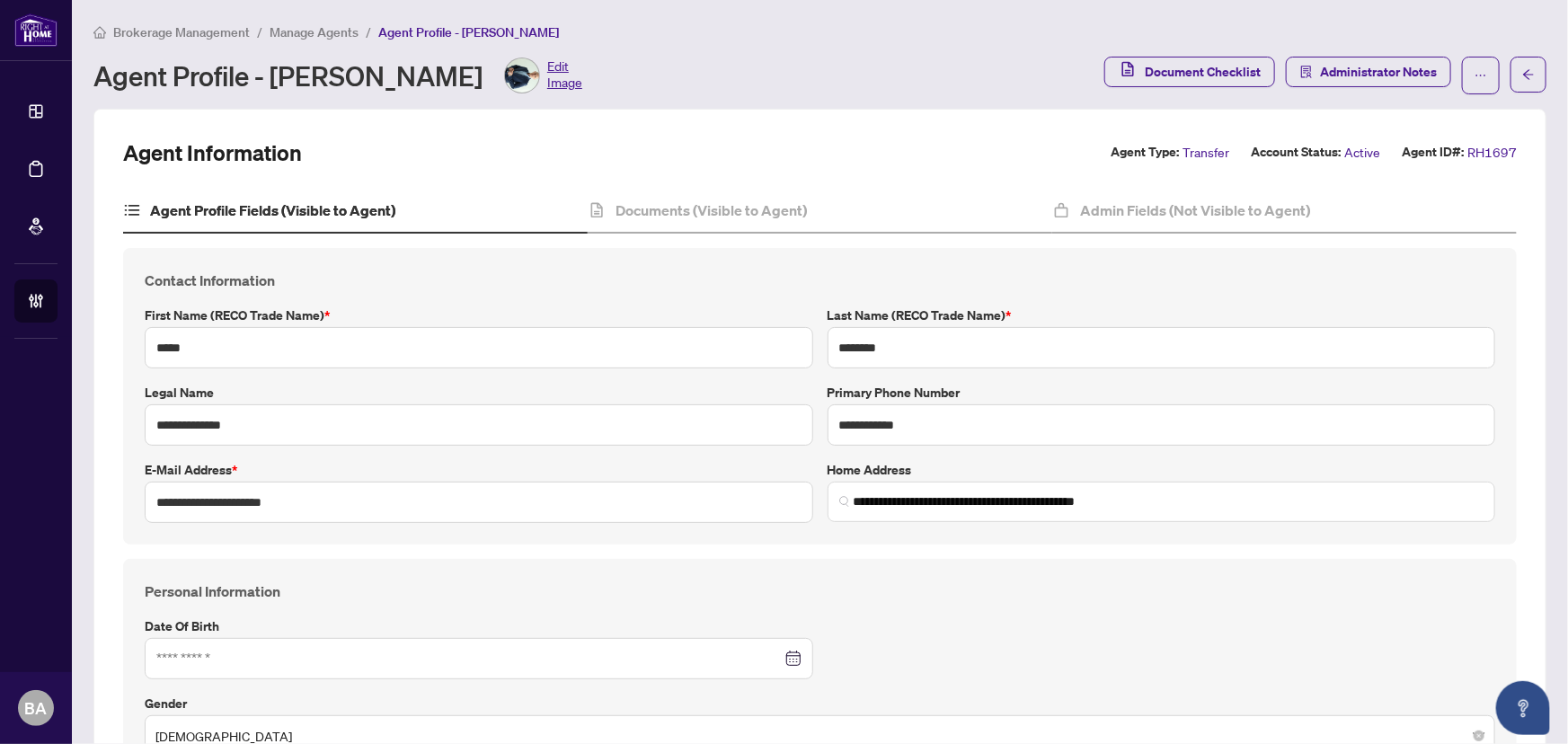
type input "**********"
type input "****"
type input "**********"
click at [264, 500] on input "**********" at bounding box center [479, 501] width 668 height 41
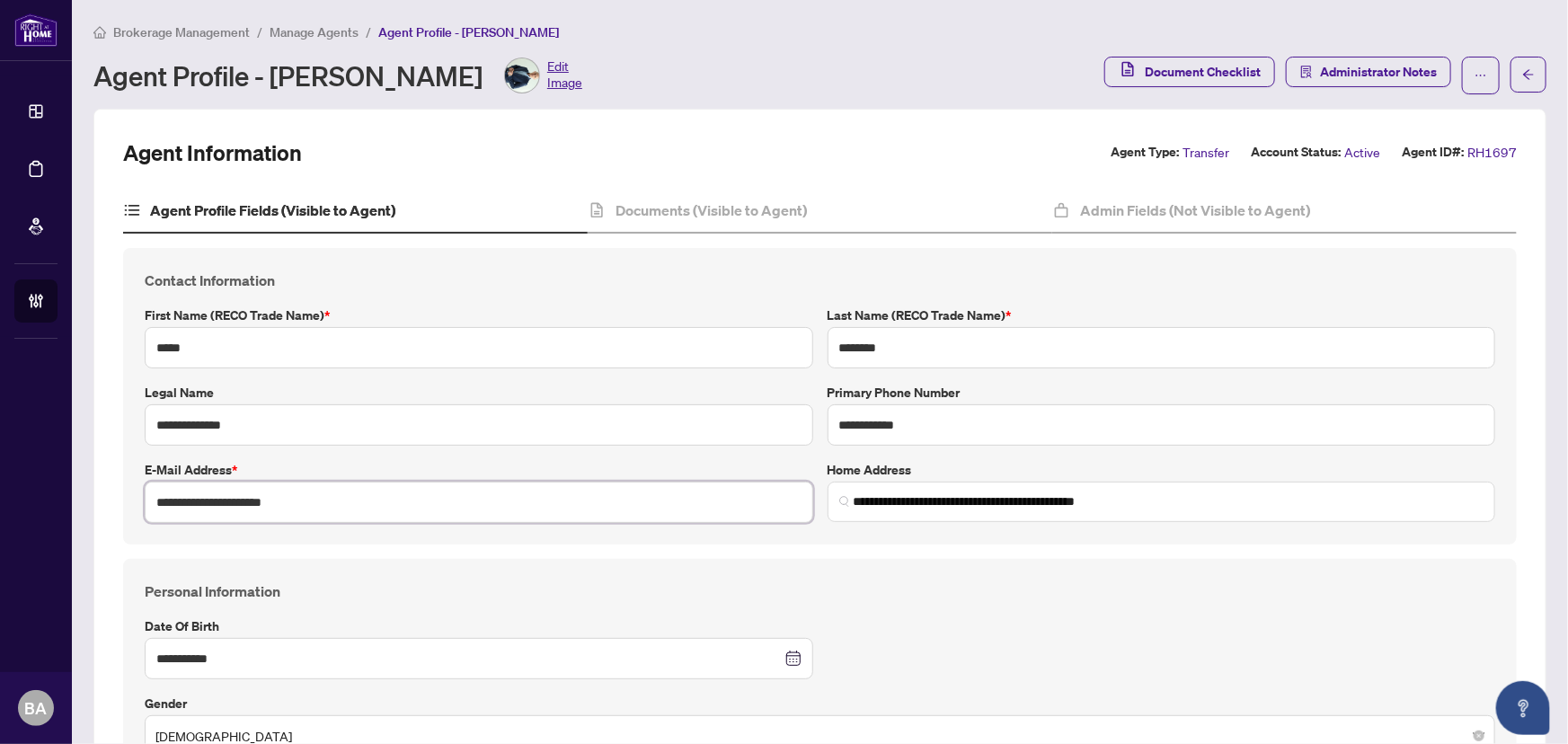
click at [264, 500] on input "**********" at bounding box center [479, 501] width 668 height 41
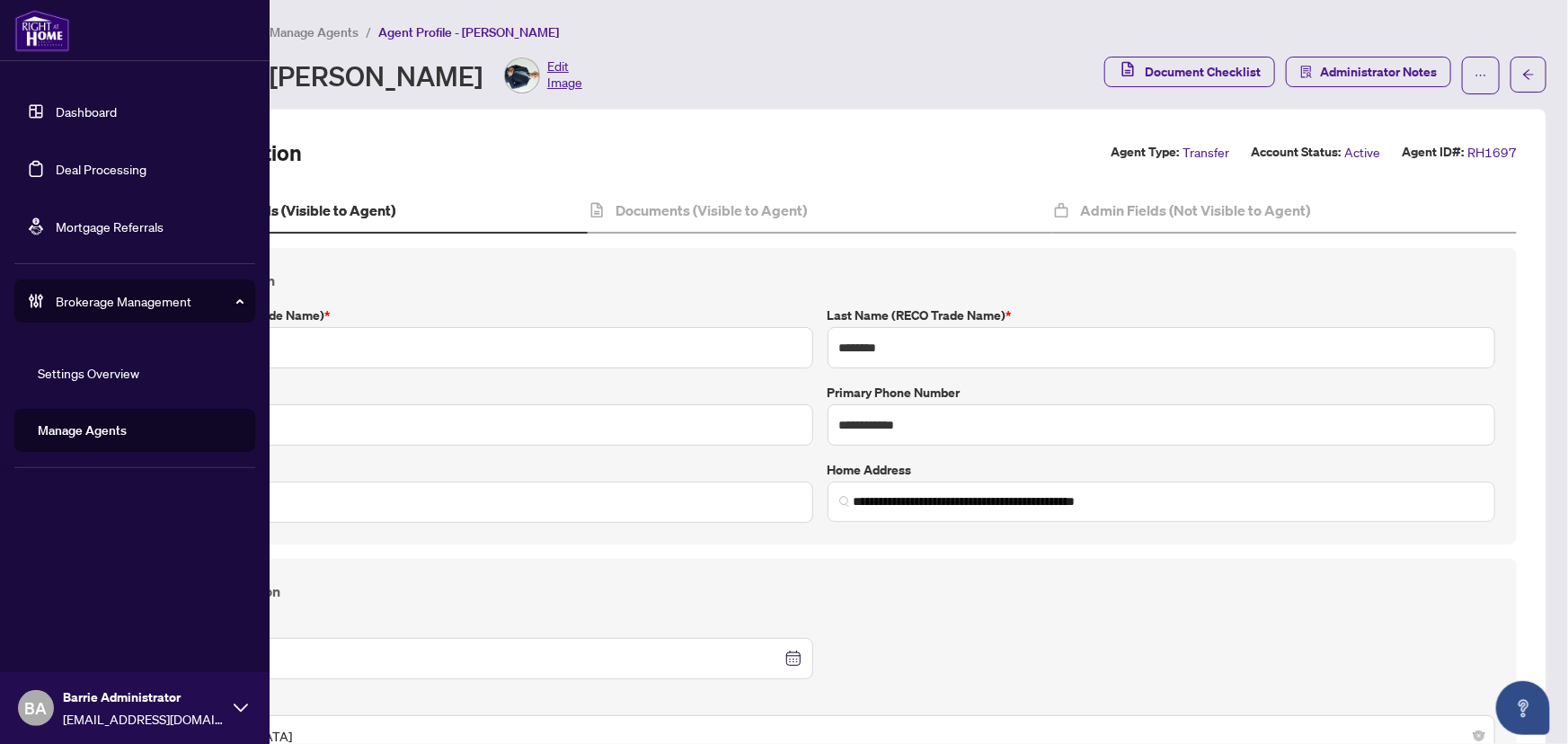
click at [56, 162] on link "Deal Processing" at bounding box center [101, 169] width 91 height 16
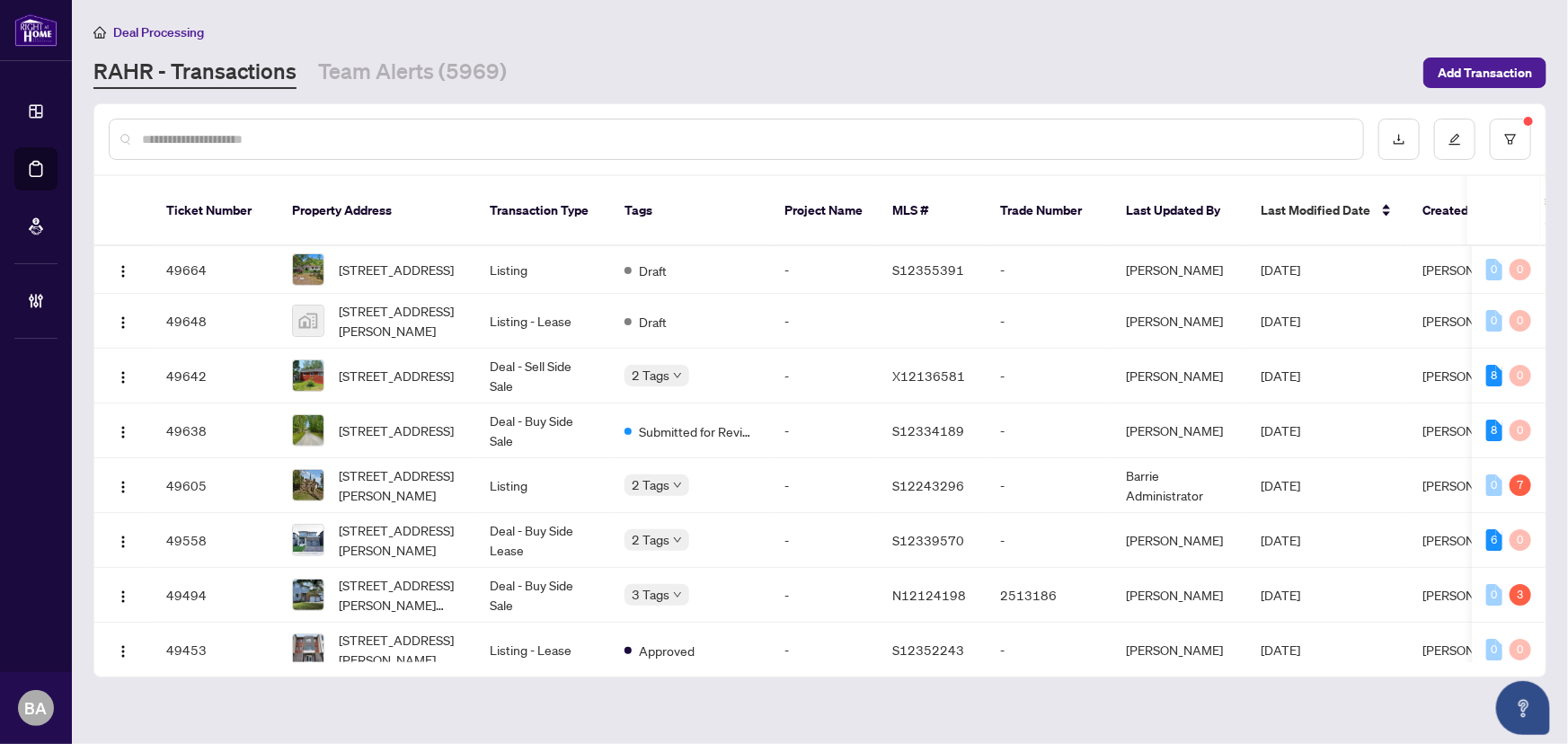
click at [427, 125] on div at bounding box center [736, 139] width 1255 height 41
click at [426, 129] on input "text" at bounding box center [745, 139] width 1206 height 20
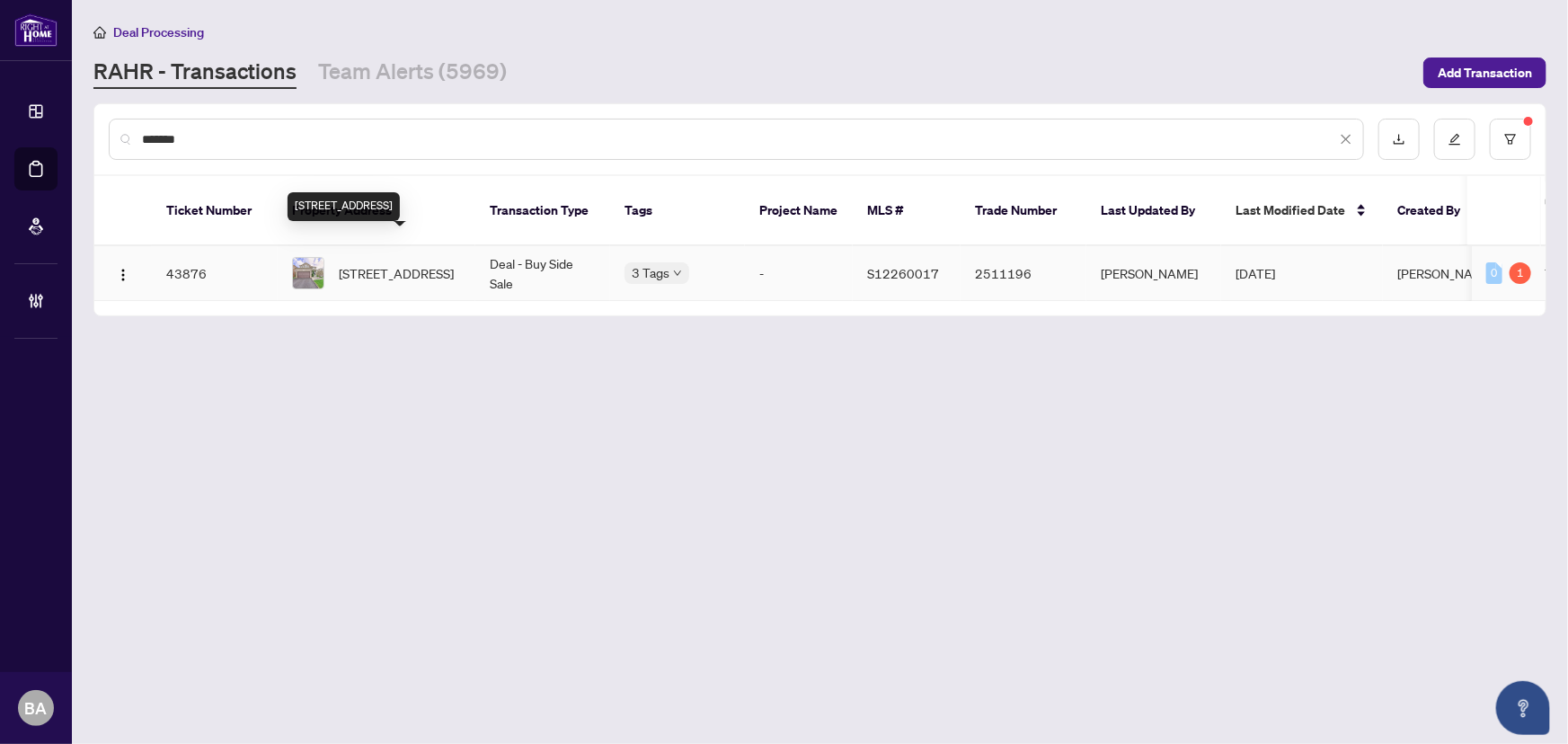
type input "*******"
click at [382, 264] on span "[STREET_ADDRESS]" at bounding box center [396, 273] width 115 height 20
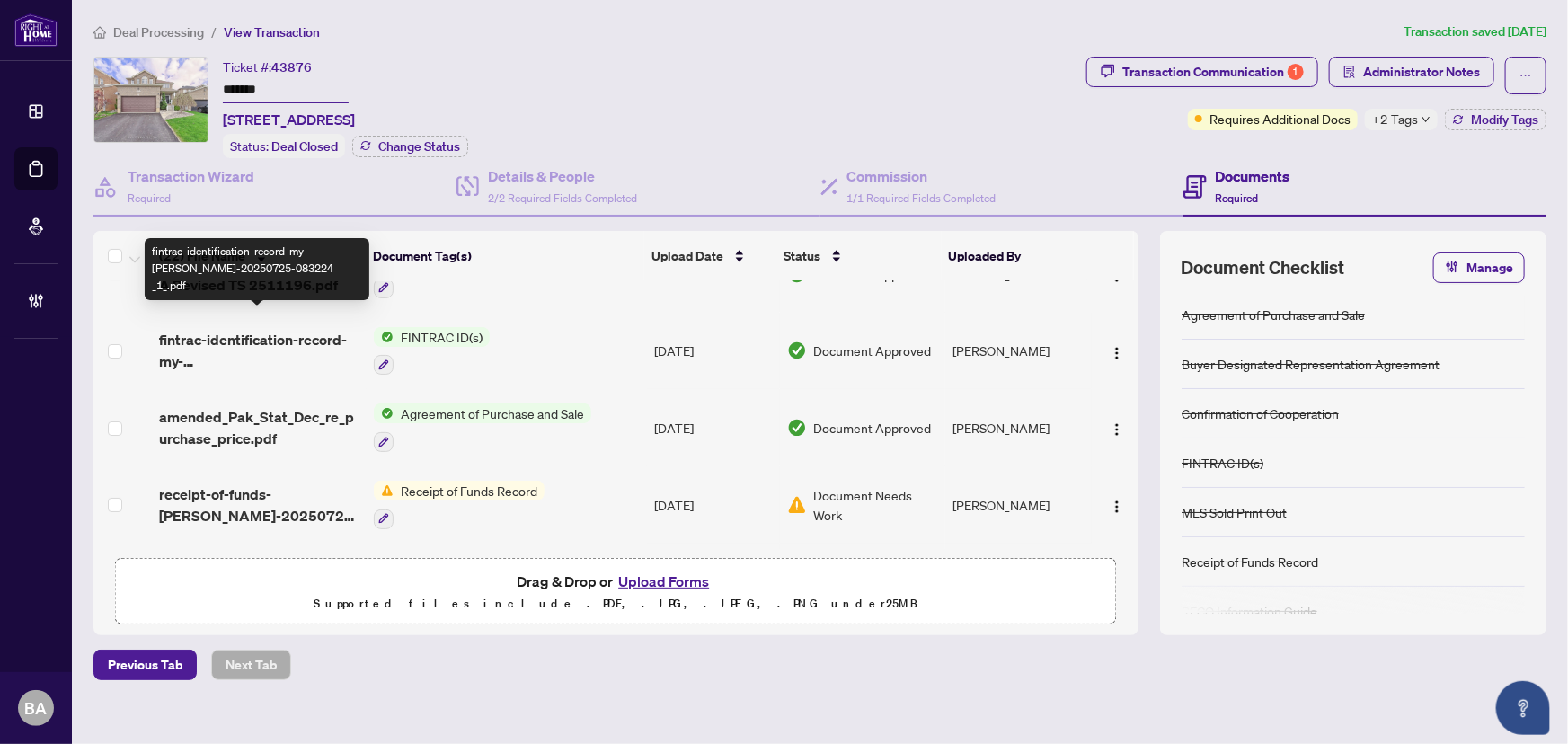
scroll to position [81, 0]
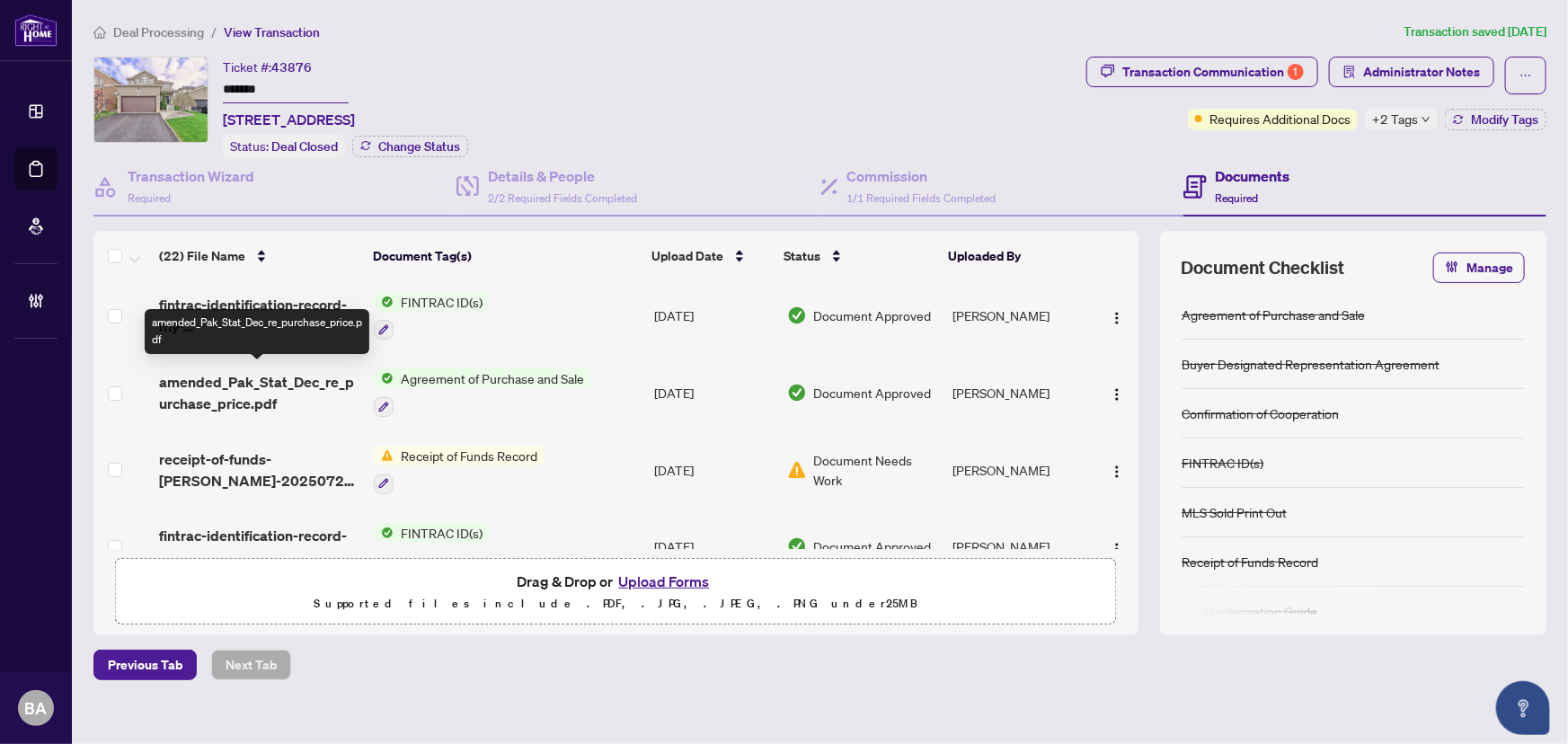
click at [234, 379] on span "amended_Pak_Stat_Dec_re_purchase_price.pdf" at bounding box center [259, 392] width 200 height 43
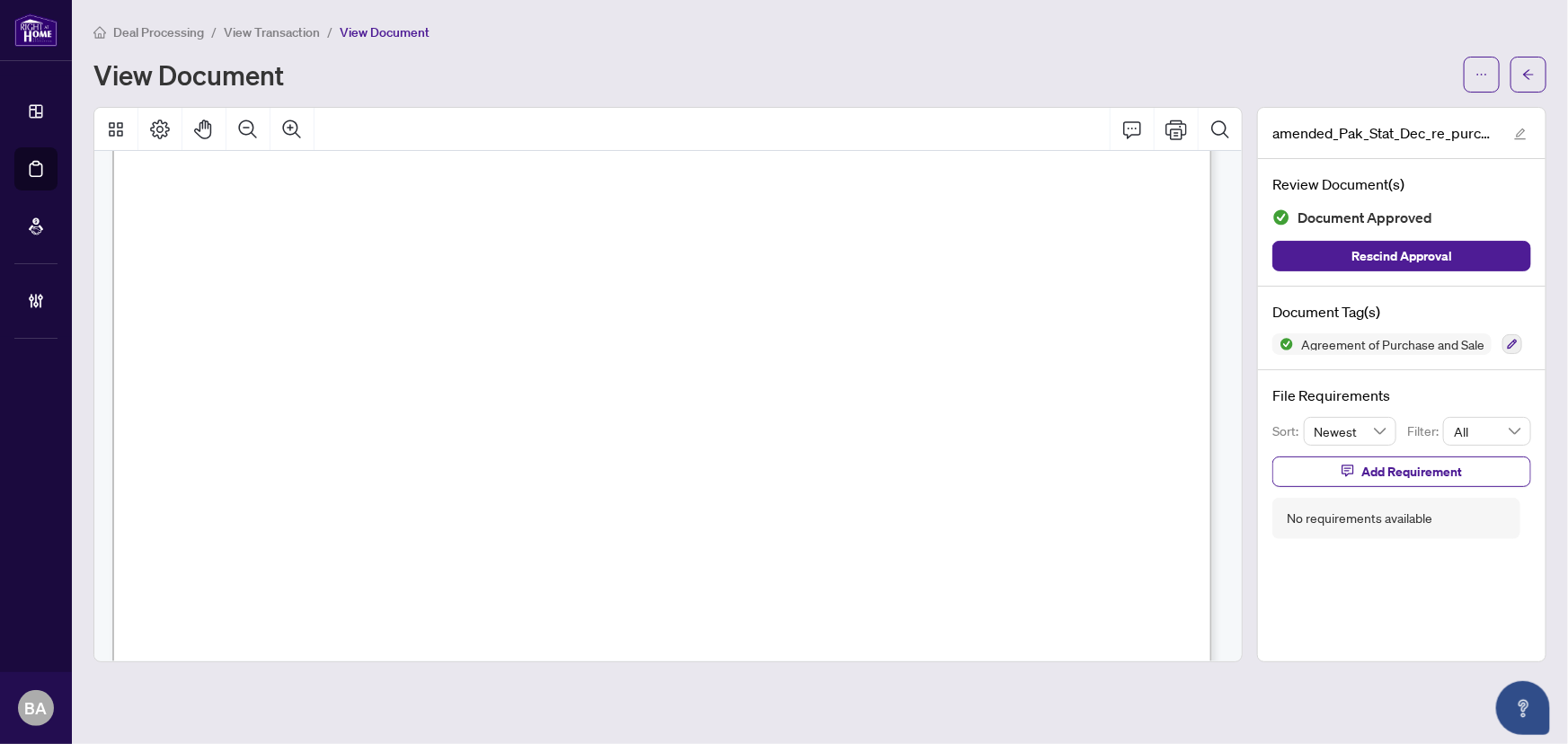
scroll to position [50, 0]
click at [1544, 66] on button "button" at bounding box center [1528, 74] width 35 height 35
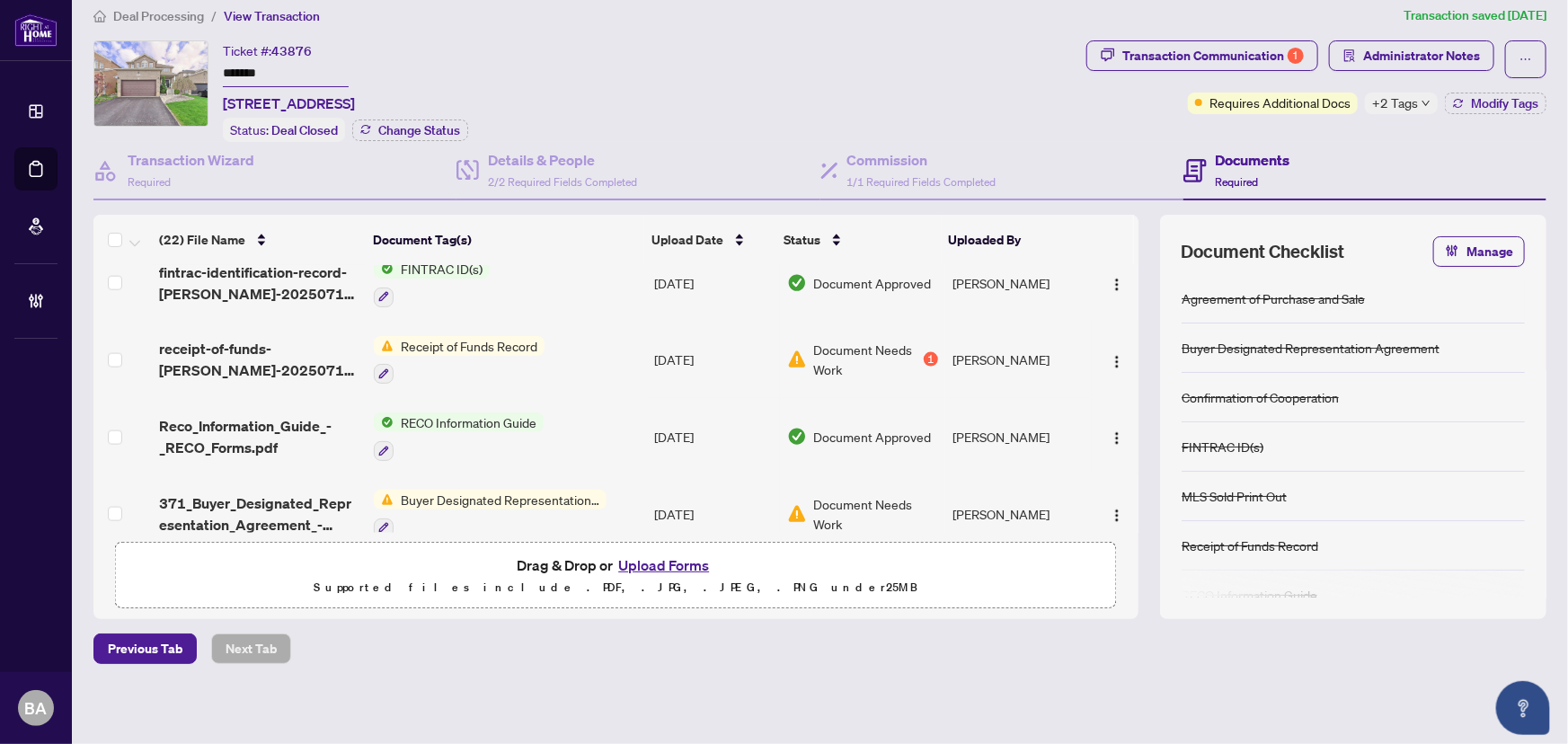
scroll to position [1306, 0]
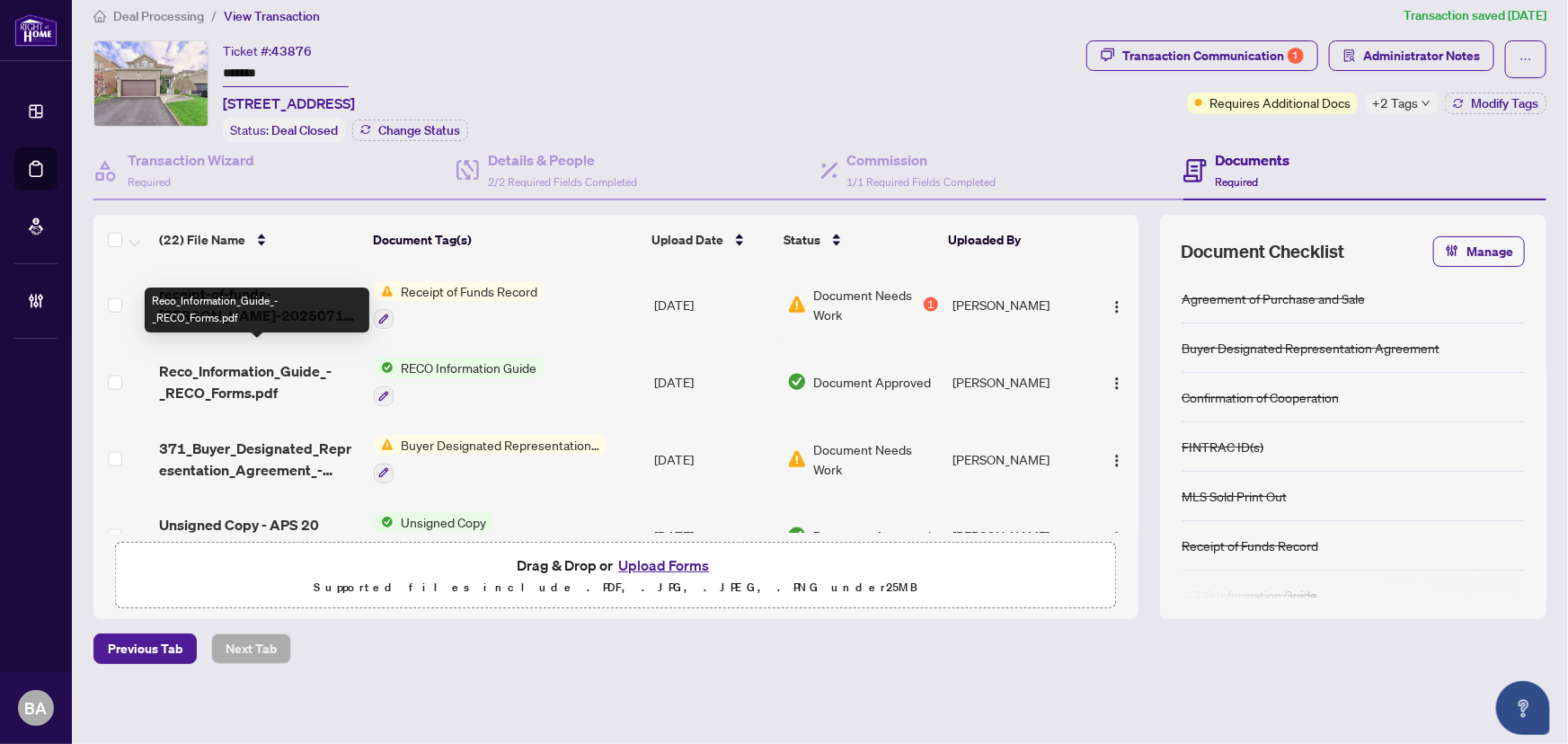
click at [264, 367] on span "Reco_Information_Guide_-_RECO_Forms.pdf" at bounding box center [259, 382] width 200 height 43
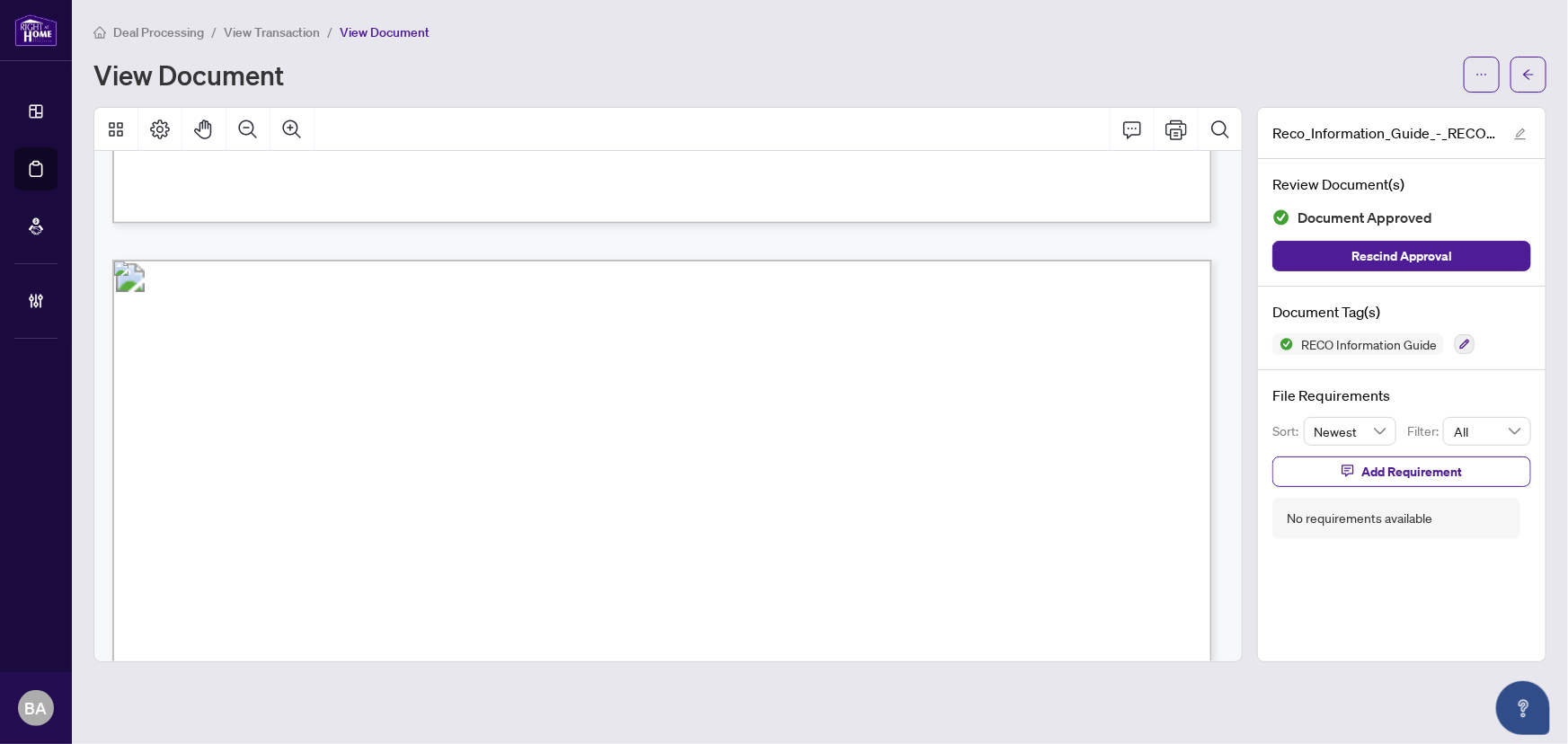
scroll to position [17401, 0]
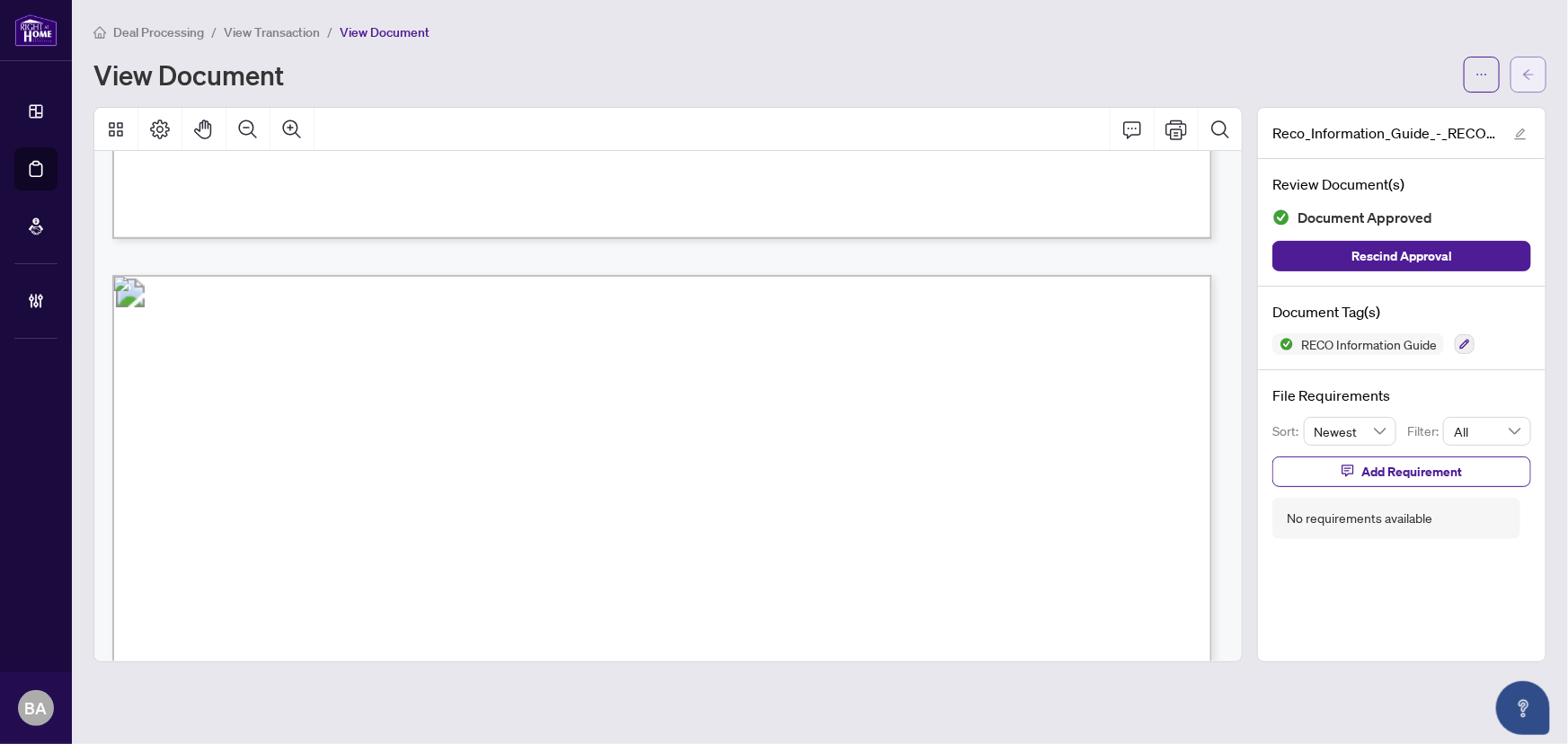
click at [1511, 66] on button "button" at bounding box center [1528, 74] width 35 height 35
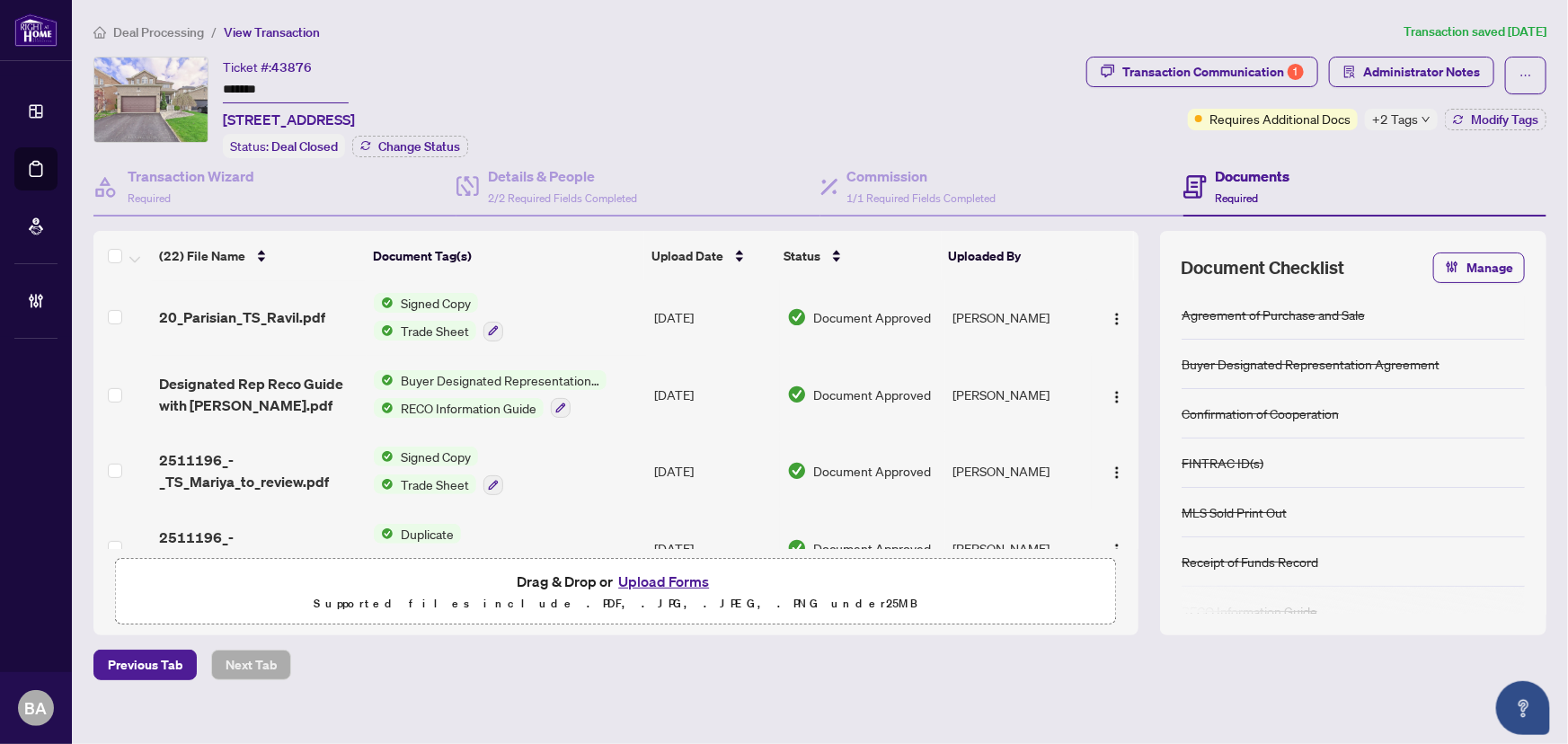
scroll to position [407, 0]
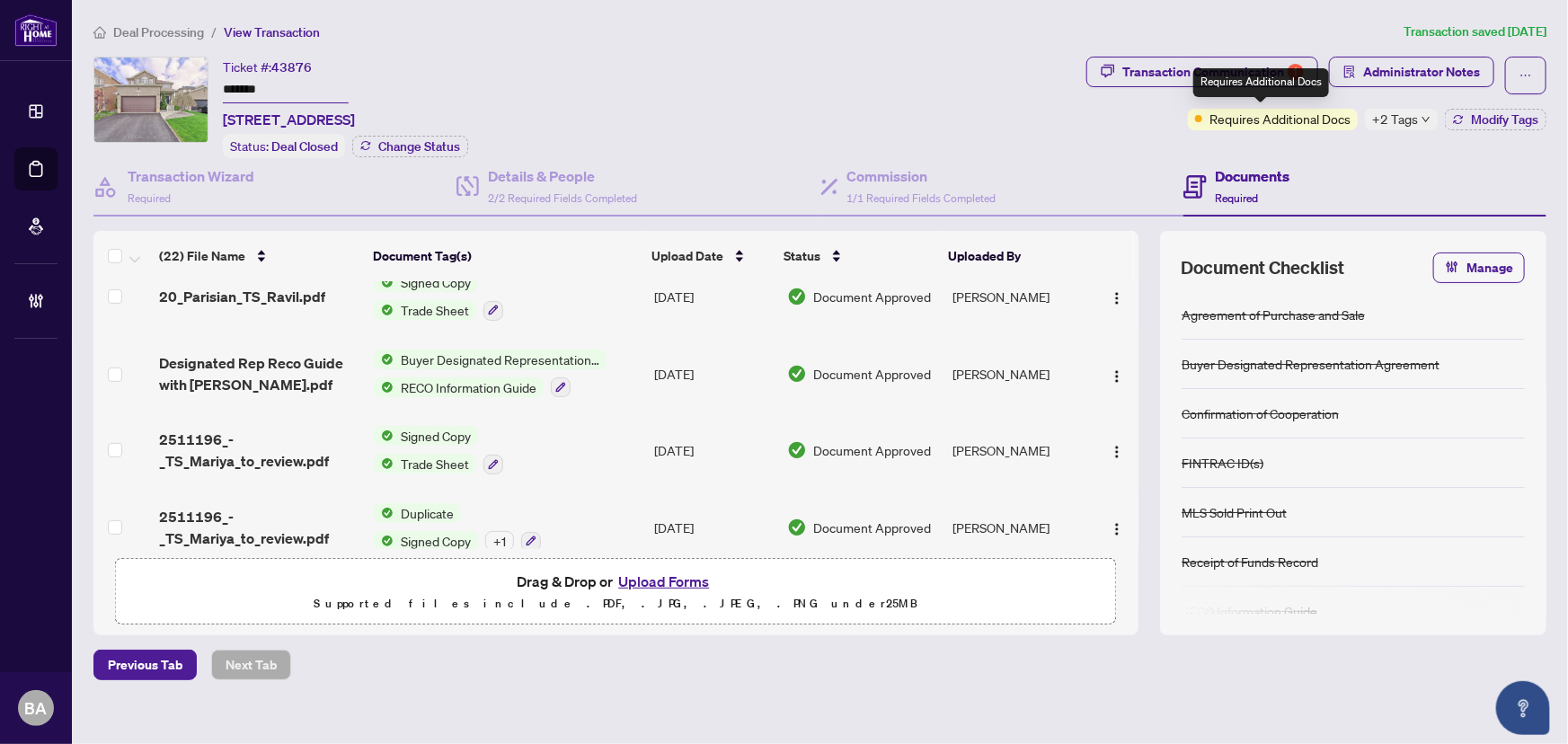
click at [1210, 81] on div "Requires Additional Docs" at bounding box center [1260, 82] width 135 height 29
click at [1175, 74] on div "Transaction Communication 1" at bounding box center [1212, 72] width 181 height 29
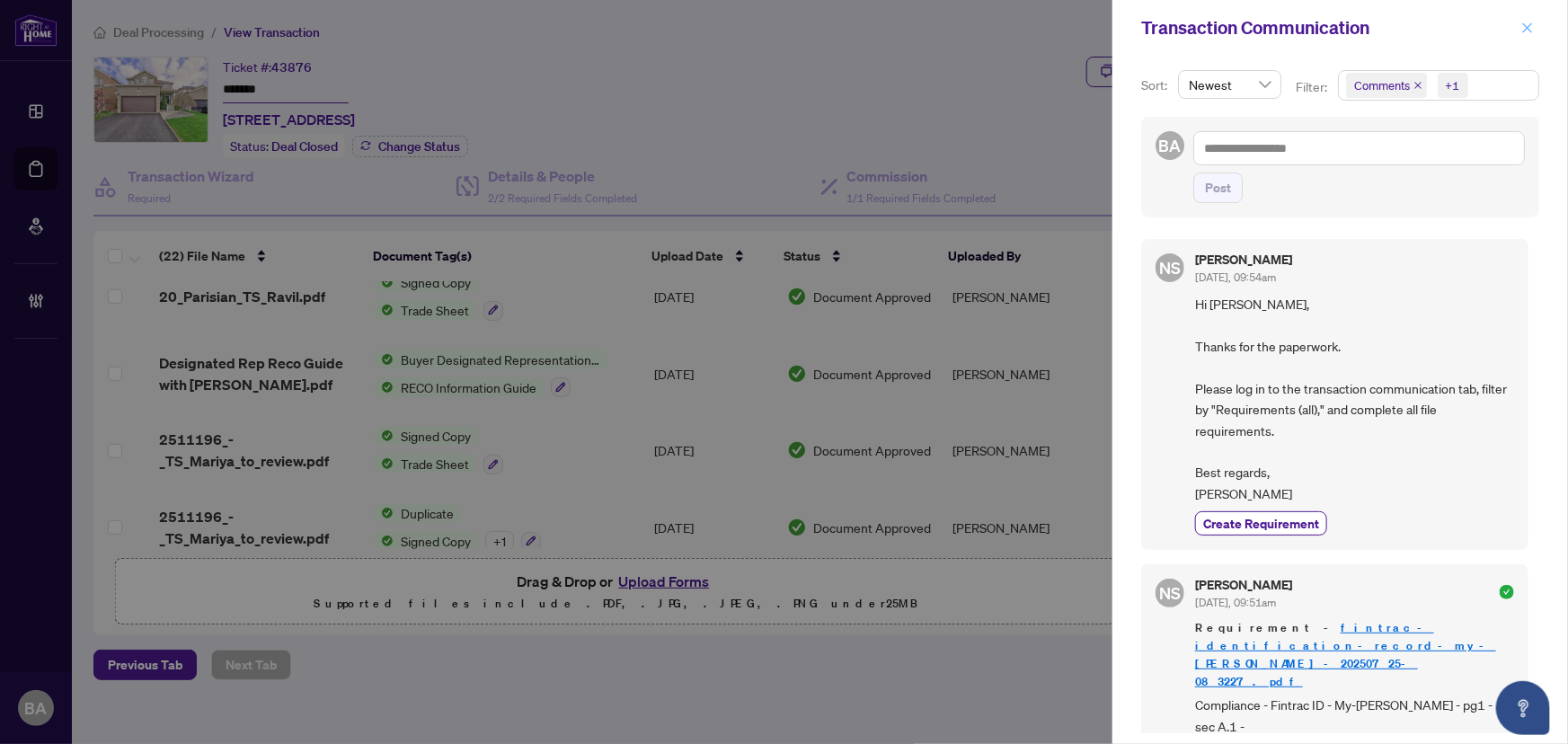
click at [1530, 26] on icon "close" at bounding box center [1527, 27] width 12 height 12
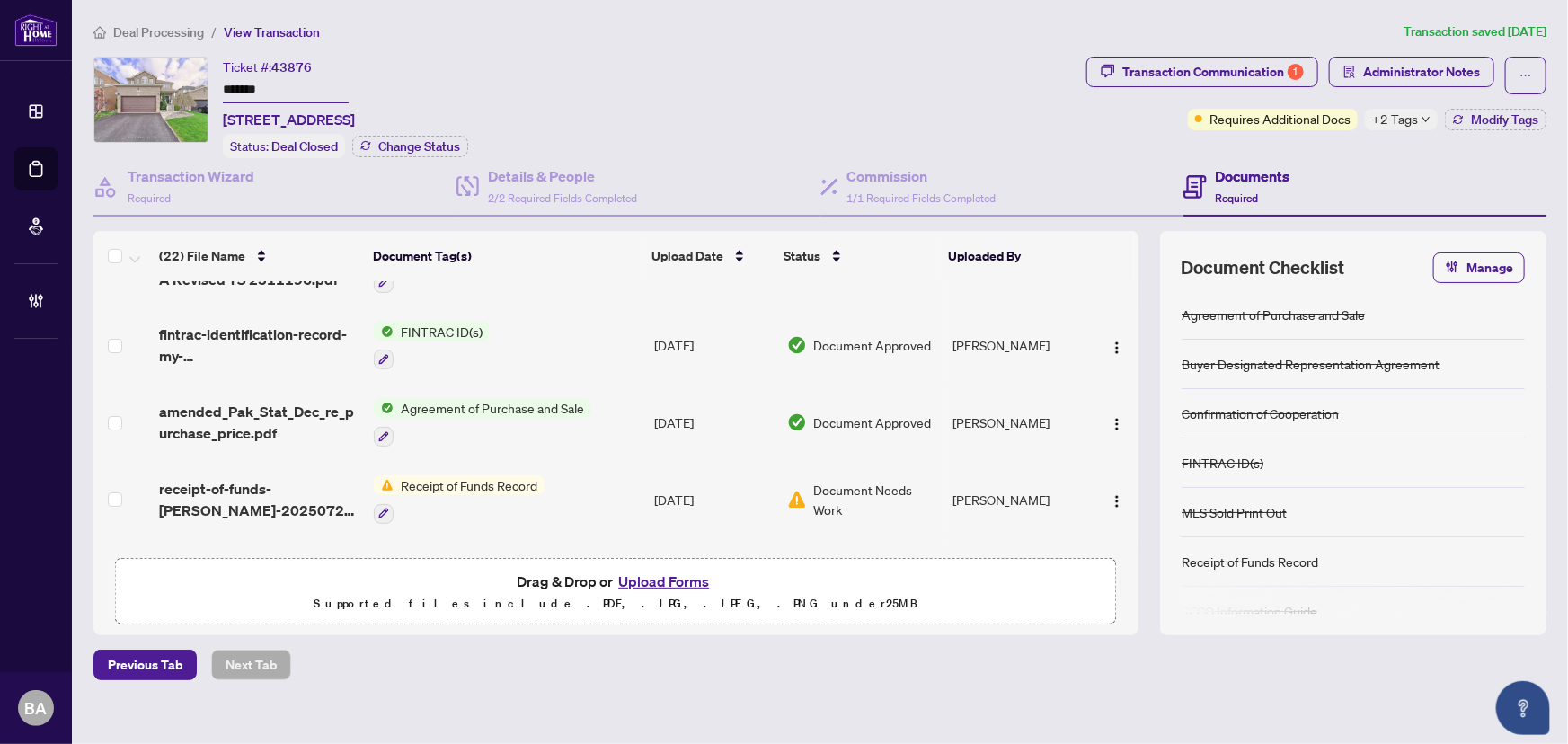
scroll to position [0, 0]
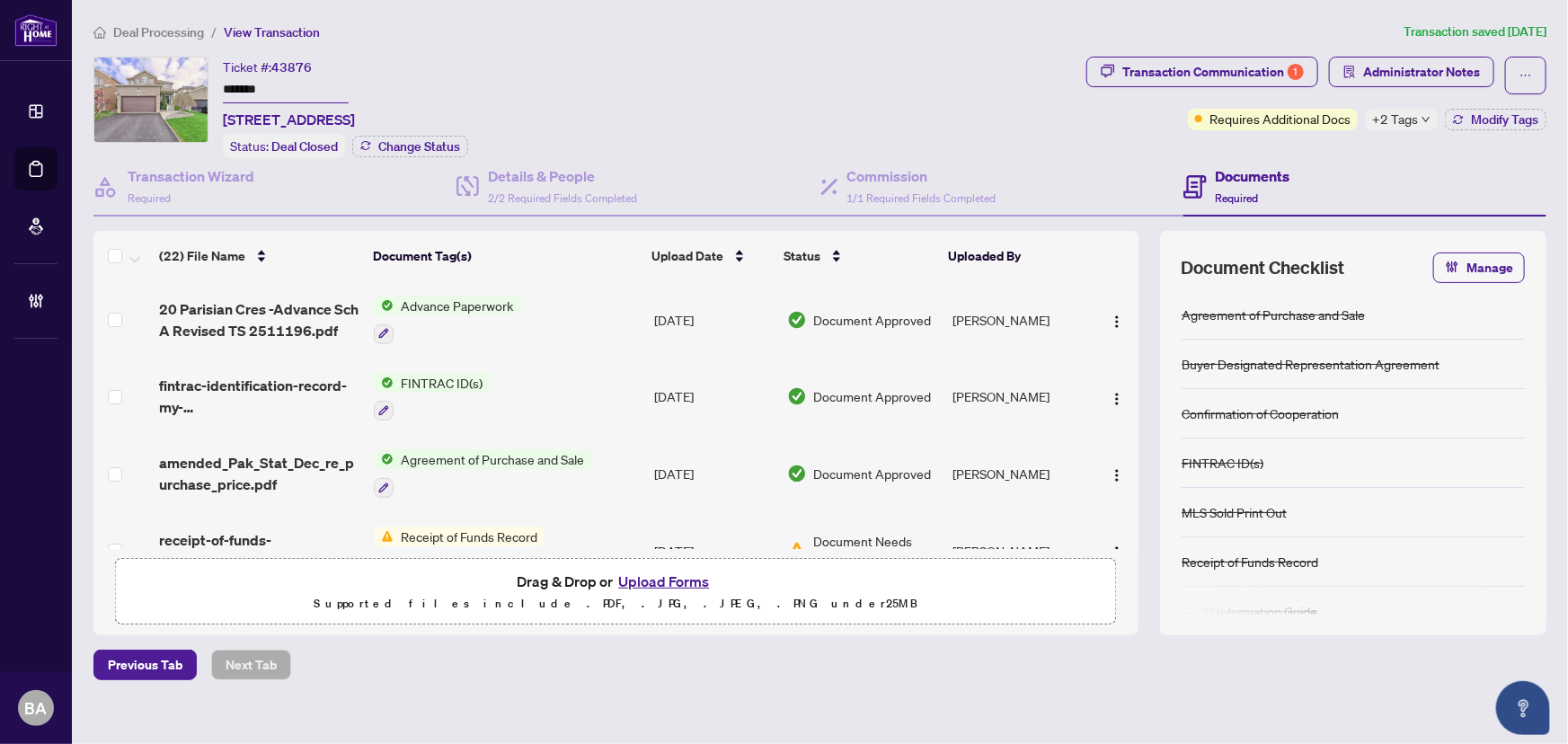
click at [1392, 108] on span "+2 Tags" at bounding box center [1395, 119] width 46 height 21
click at [1393, 114] on div "Advance Request Approved Closed" at bounding box center [1442, 143] width 179 height 73
click at [989, 86] on div "Ticket #: 43876 ******* [STREET_ADDRESS] Status: Deal Closed Change Status" at bounding box center [586, 107] width 986 height 102
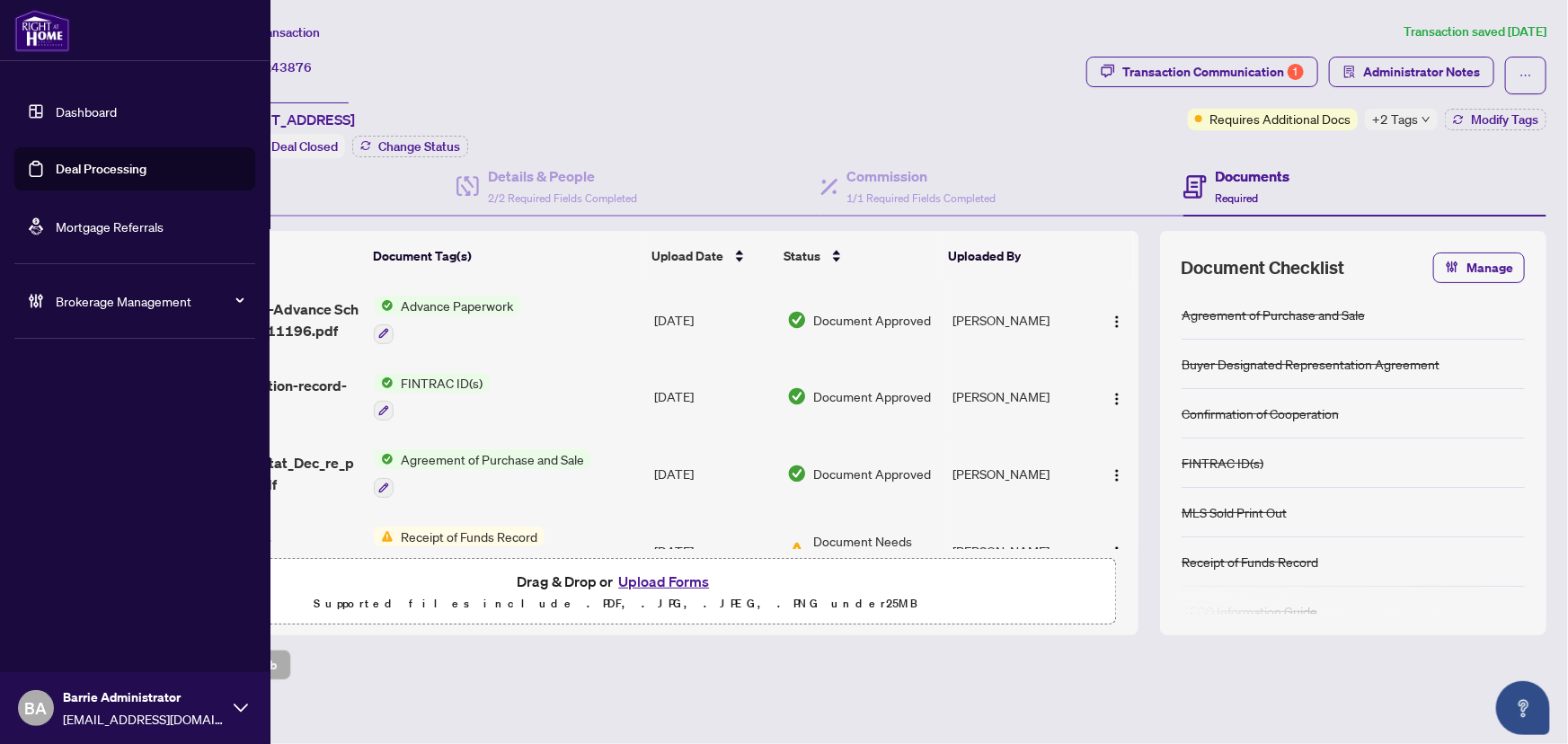
click at [113, 310] on span "Brokerage Management" at bounding box center [149, 301] width 187 height 20
click at [90, 424] on link "Manage Agents" at bounding box center [82, 430] width 89 height 16
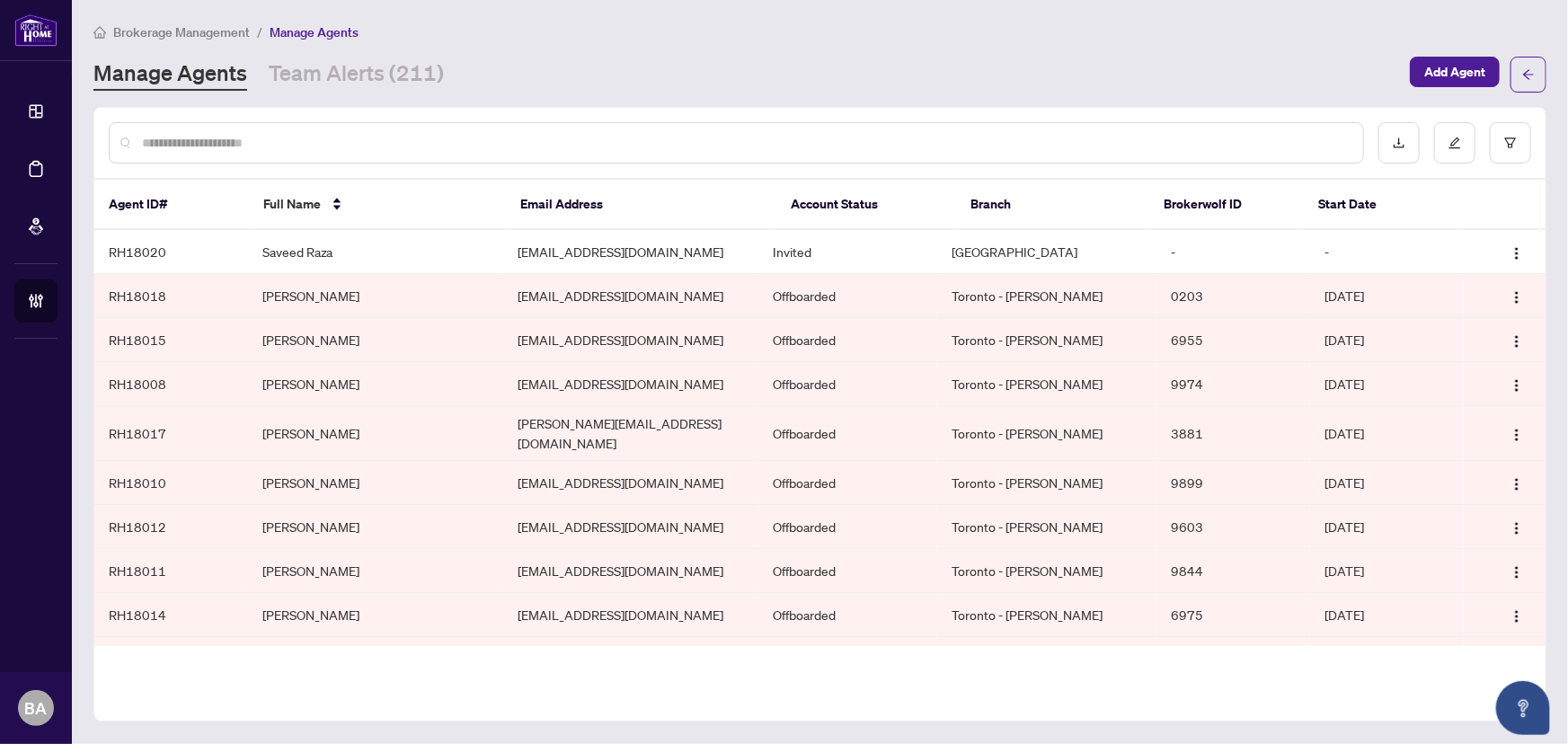
click at [376, 144] on input "text" at bounding box center [745, 143] width 1206 height 20
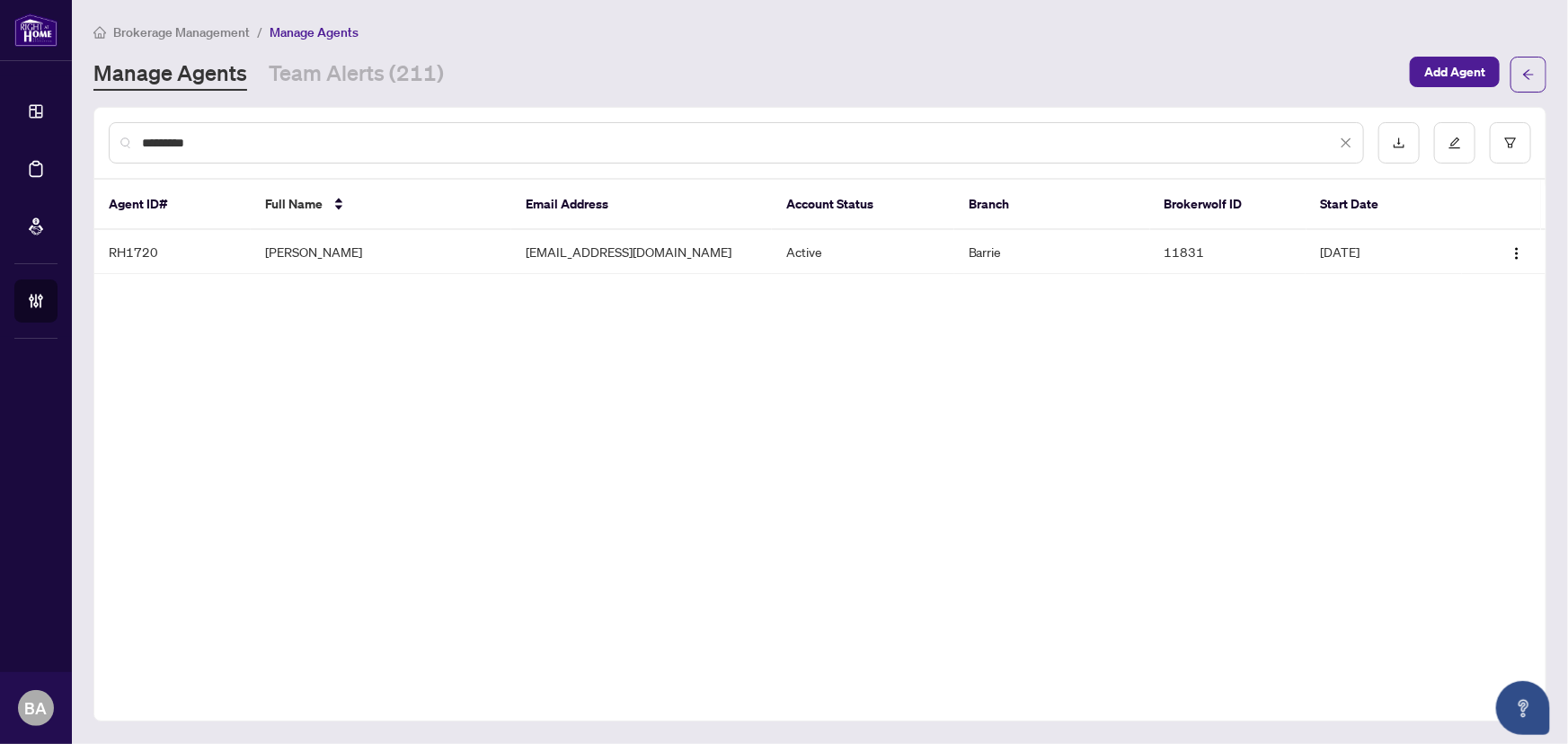
type input "*********"
